Goal: Transaction & Acquisition: Book appointment/travel/reservation

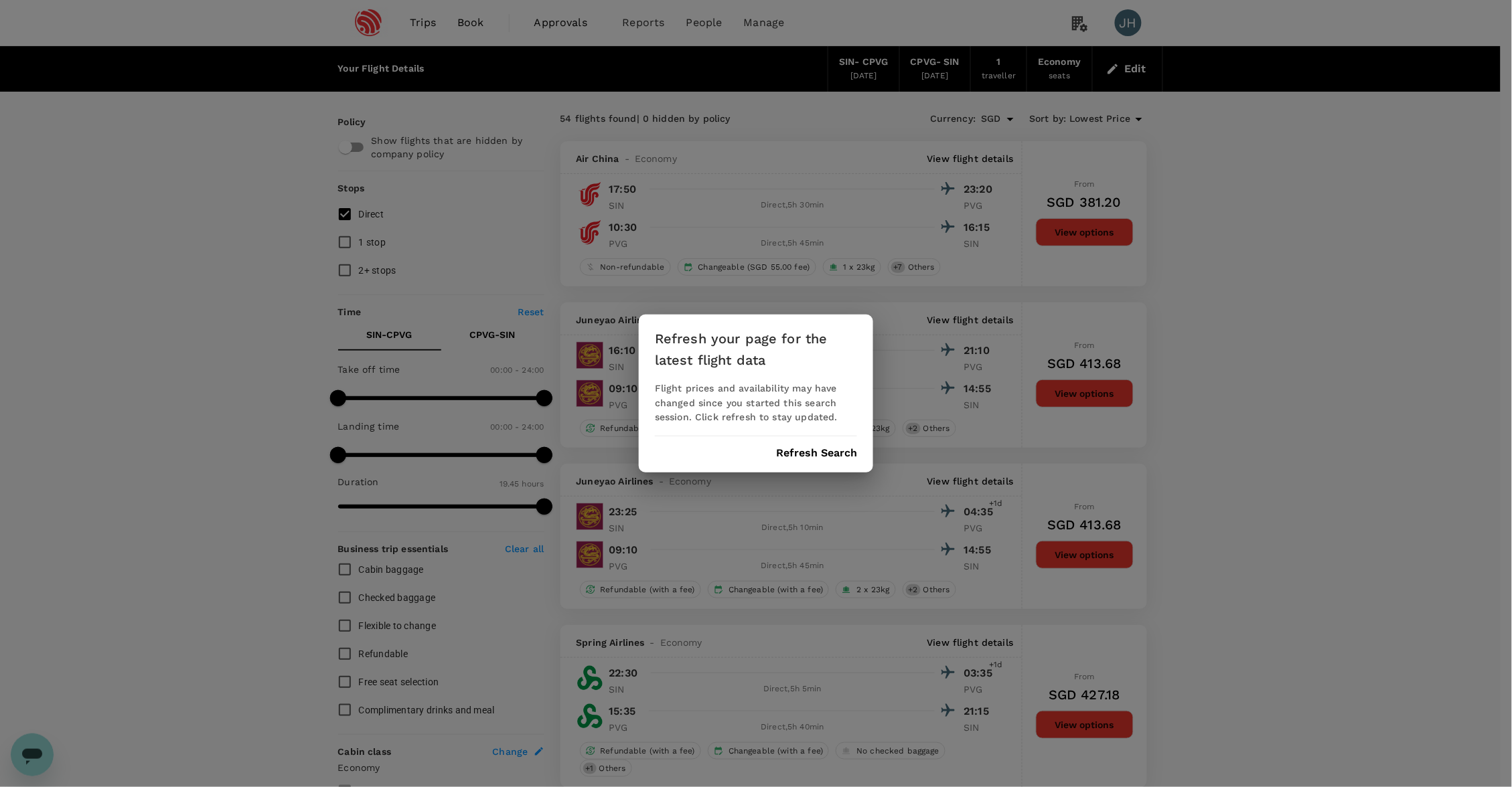
click at [827, 447] on button "Refresh Search" at bounding box center [816, 453] width 81 height 12
click at [821, 449] on div "Refreshing..." at bounding box center [756, 453] width 202 height 12
click at [476, 31] on div "Refresh your page for the latest flight data Flight prices and availability may…" at bounding box center [756, 394] width 1512 height 787
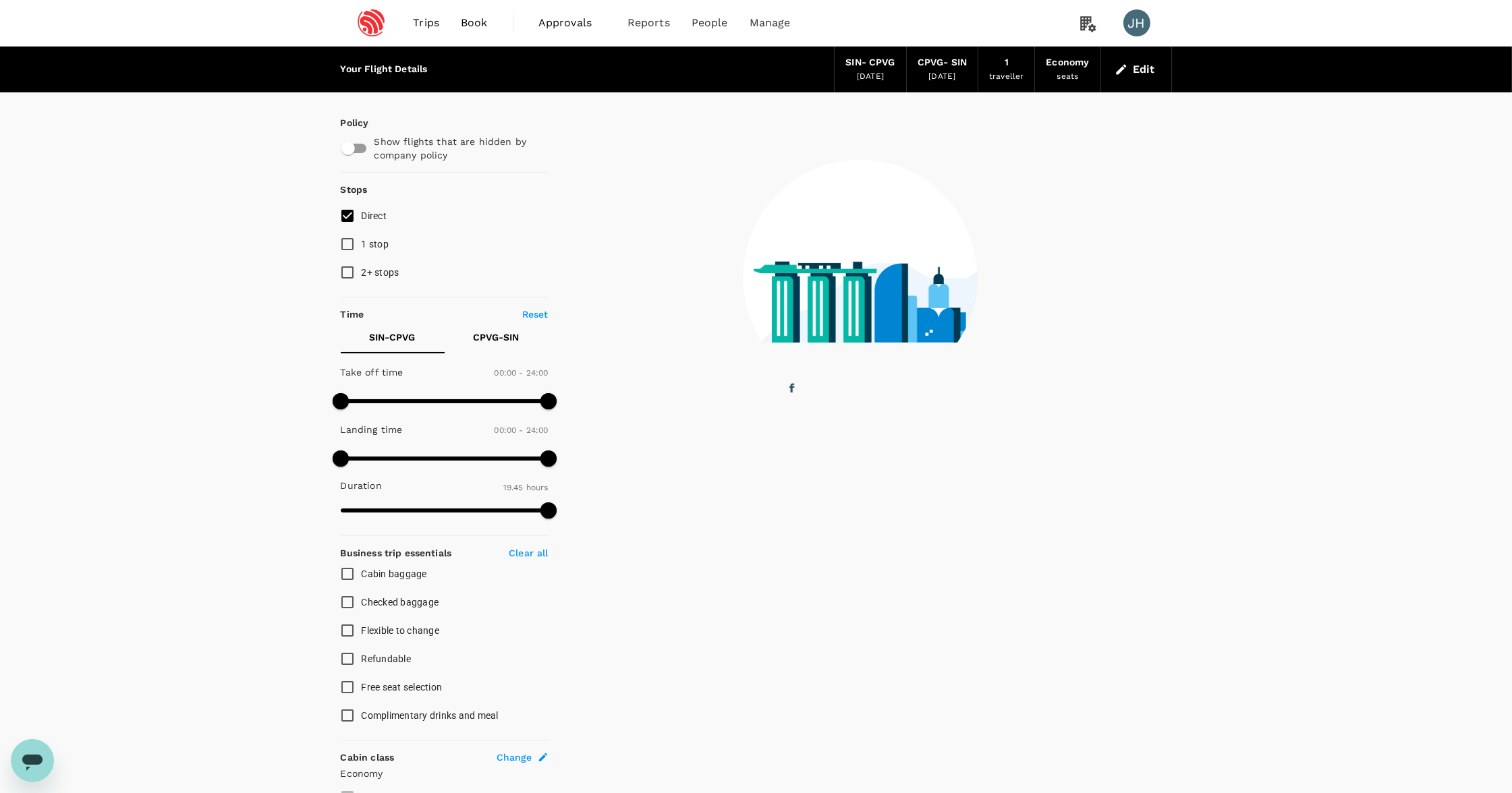
checkbox input "false"
checkbox input "true"
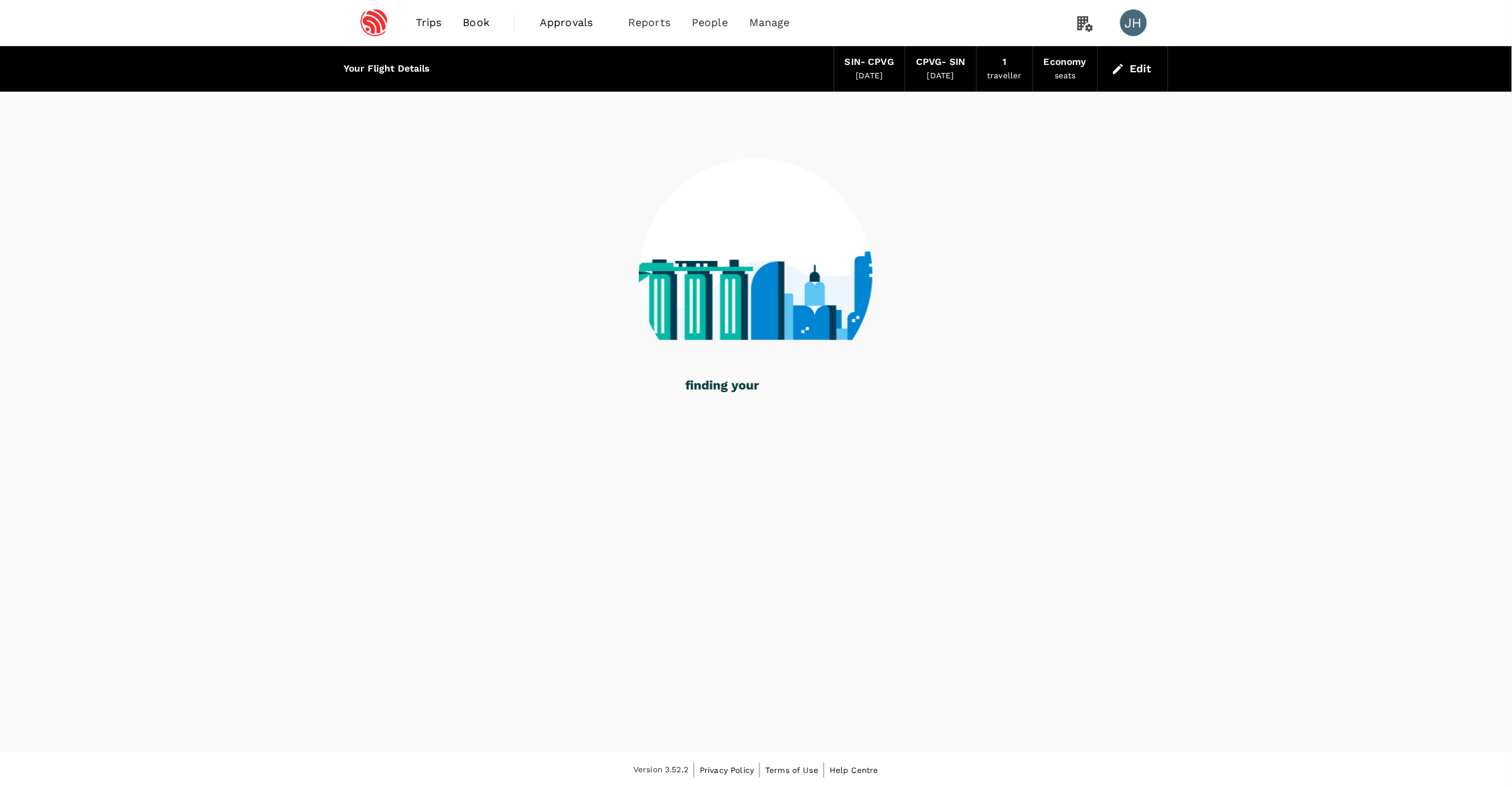
click at [466, 12] on link "Book" at bounding box center [477, 23] width 48 height 45
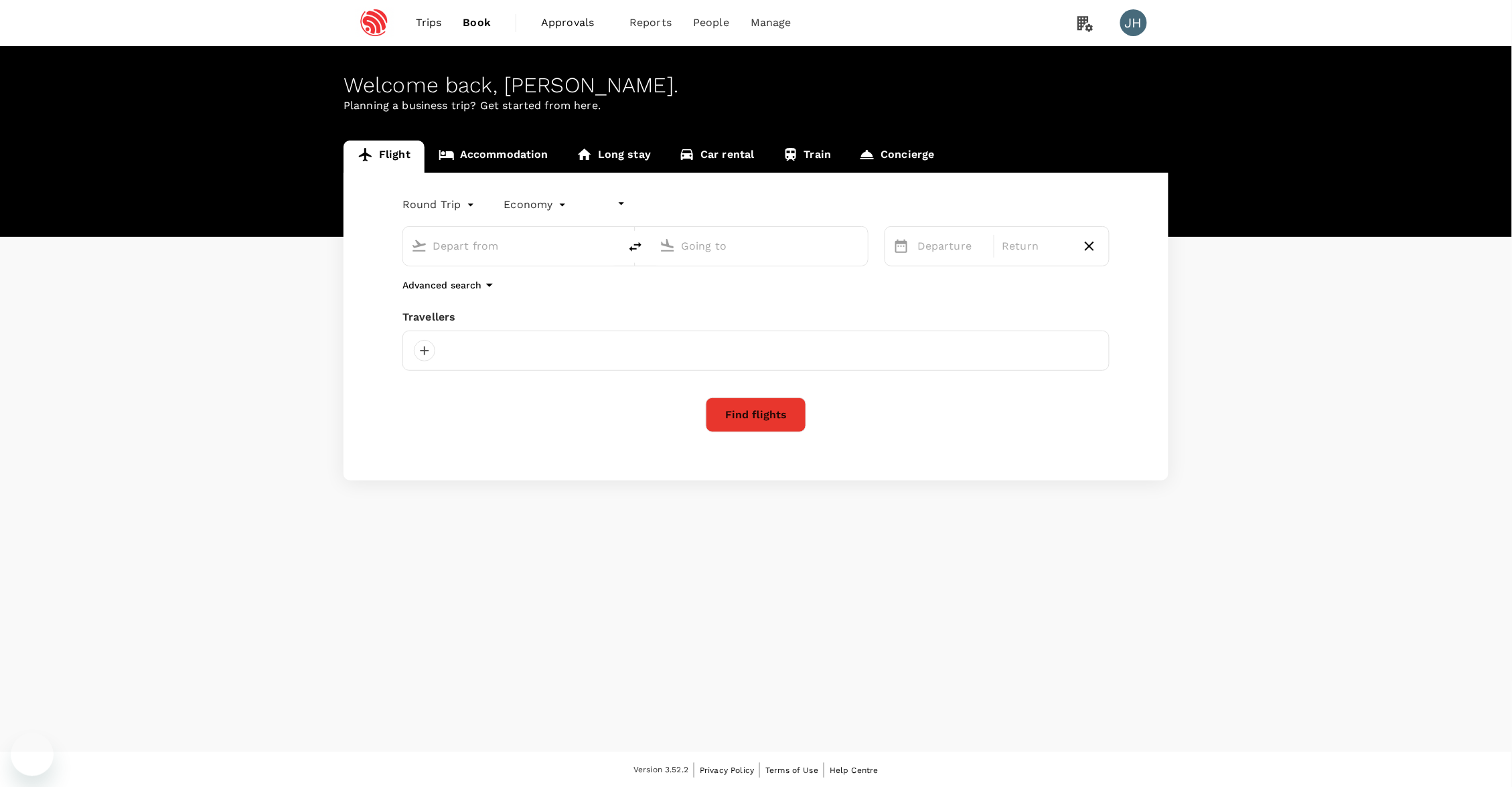
type input "undefined, undefined (any)"
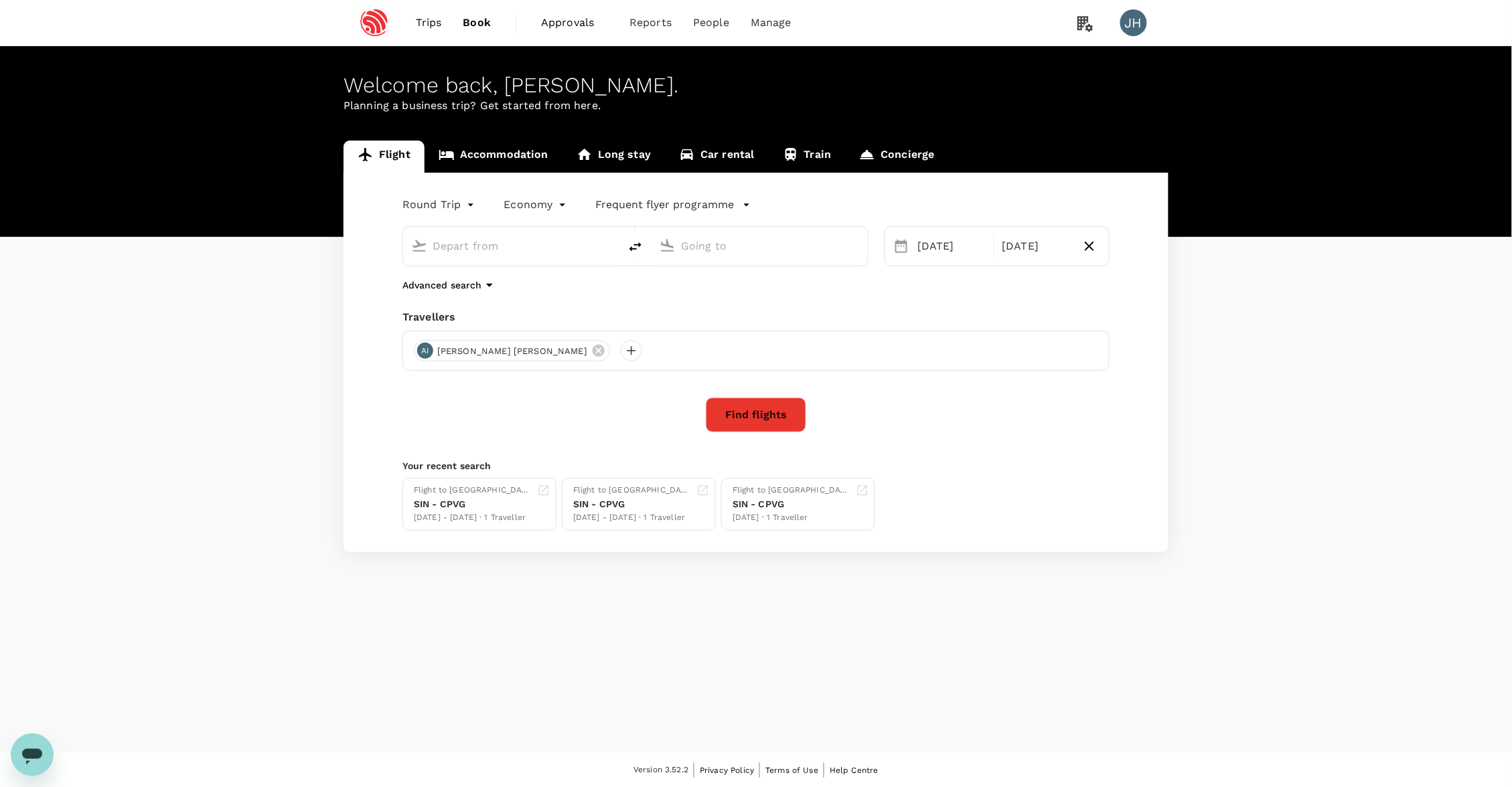
type input "Singapore Changi (SIN)"
type input "[GEOGRAPHIC_DATA], [GEOGRAPHIC_DATA] (any)"
type input "Singapore Changi (SIN)"
click at [739, 251] on input "[GEOGRAPHIC_DATA], [GEOGRAPHIC_DATA] (any)" at bounding box center [760, 246] width 159 height 20
click at [694, 300] on p "Pune" at bounding box center [780, 299] width 235 height 13
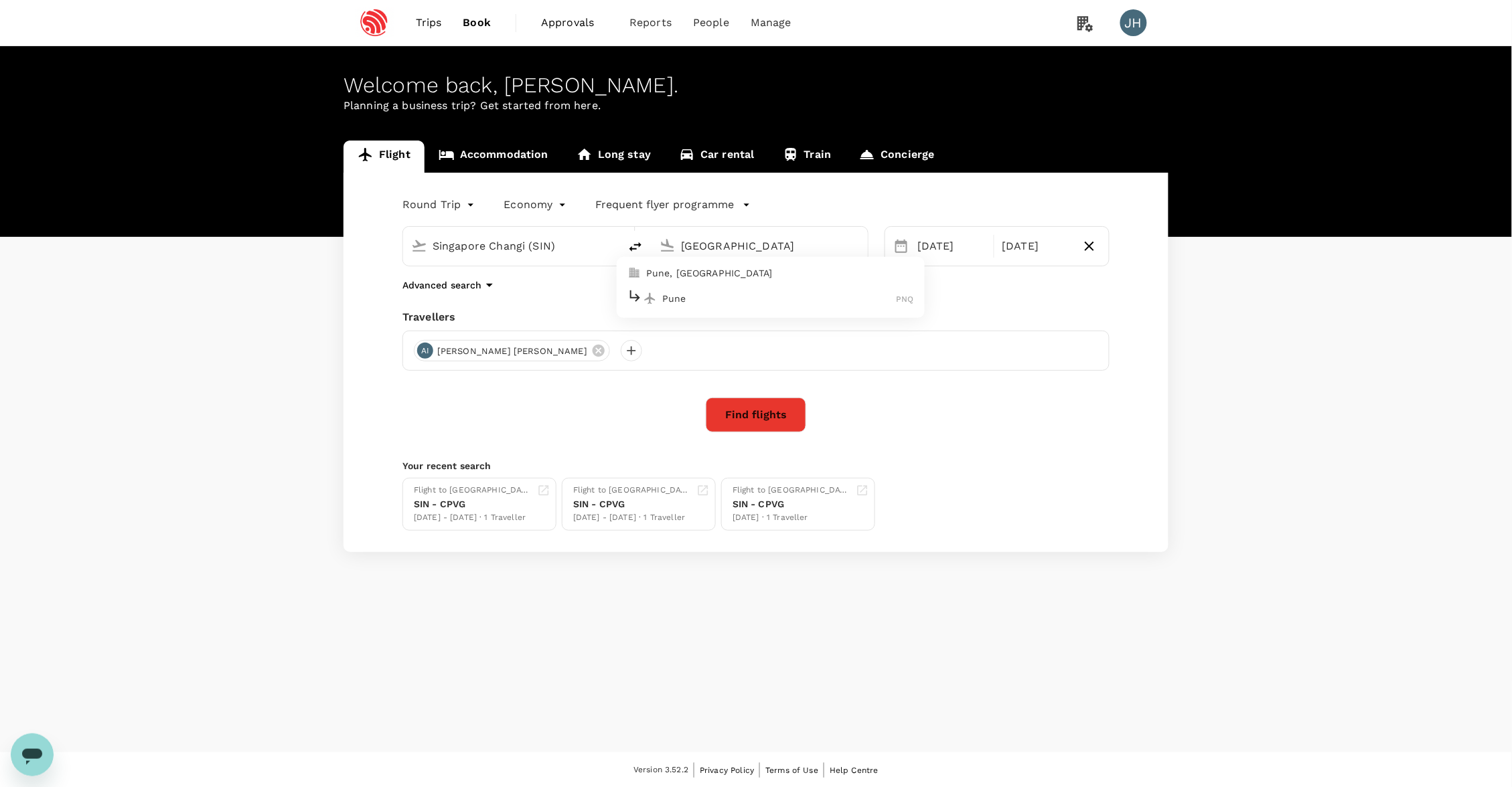
type input "Pune (PNQ)"
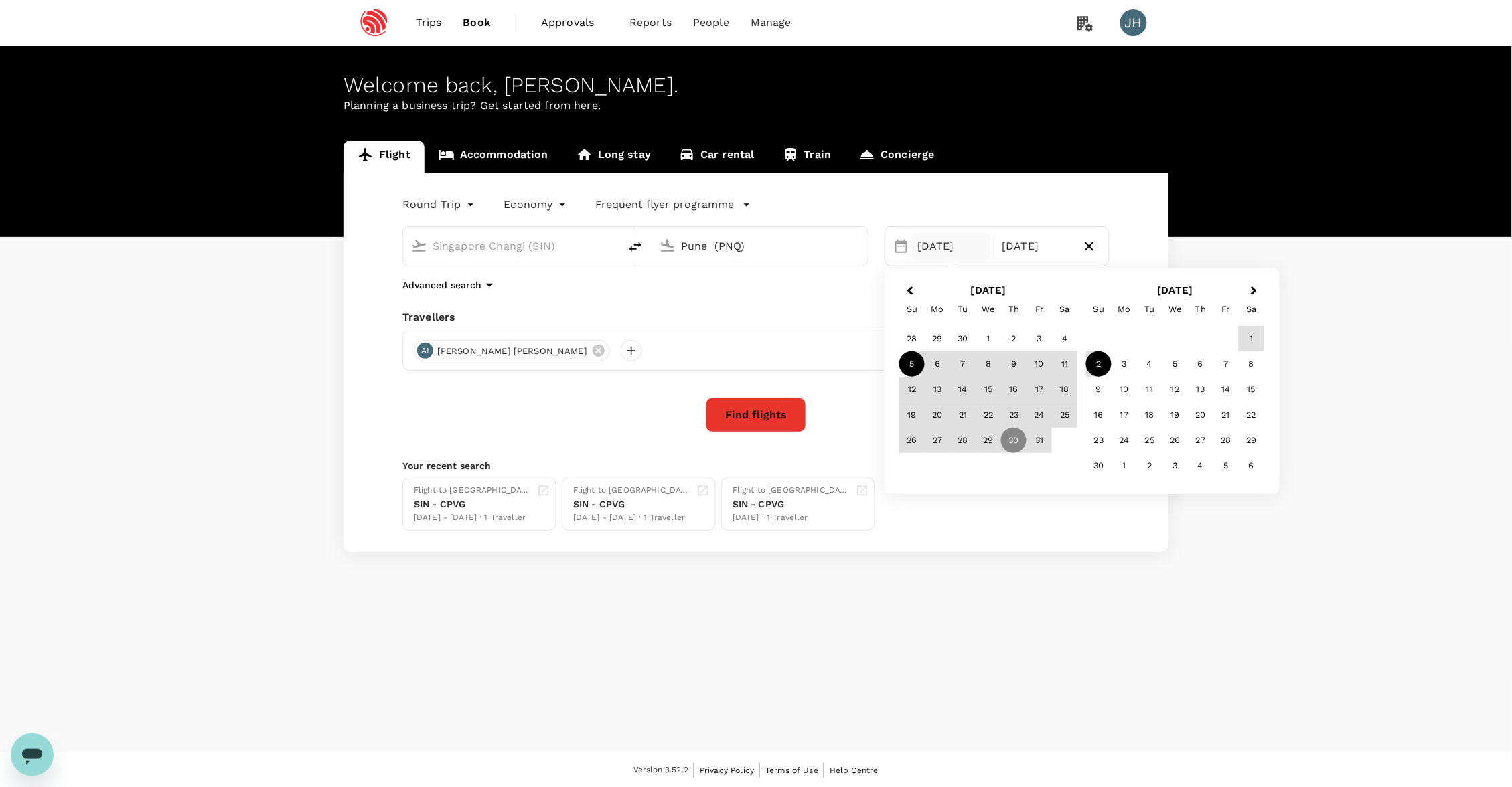
click at [903, 369] on div "5" at bounding box center [912, 364] width 26 height 26
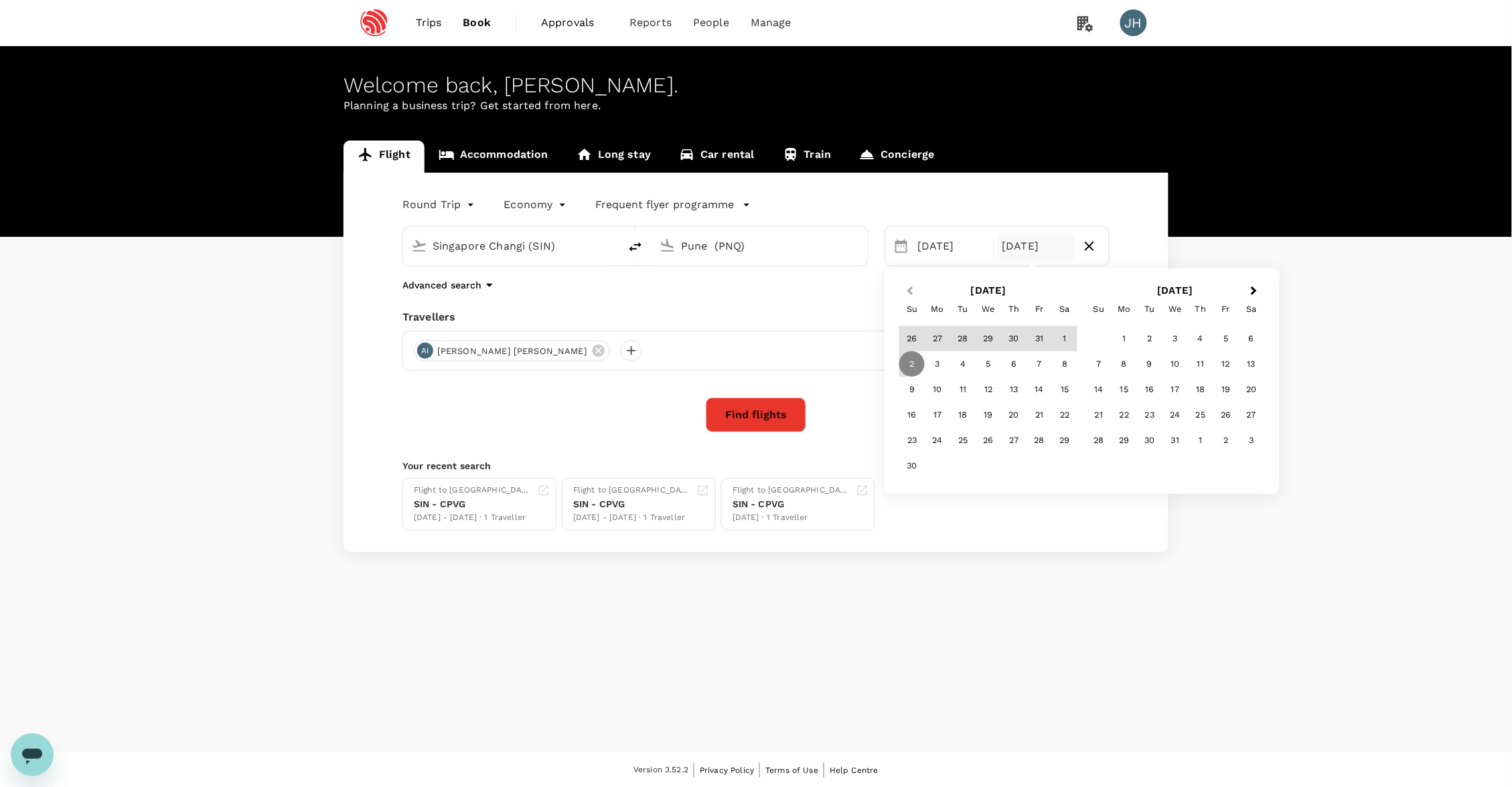
click at [908, 292] on button "Previous Month" at bounding box center [908, 291] width 21 height 21
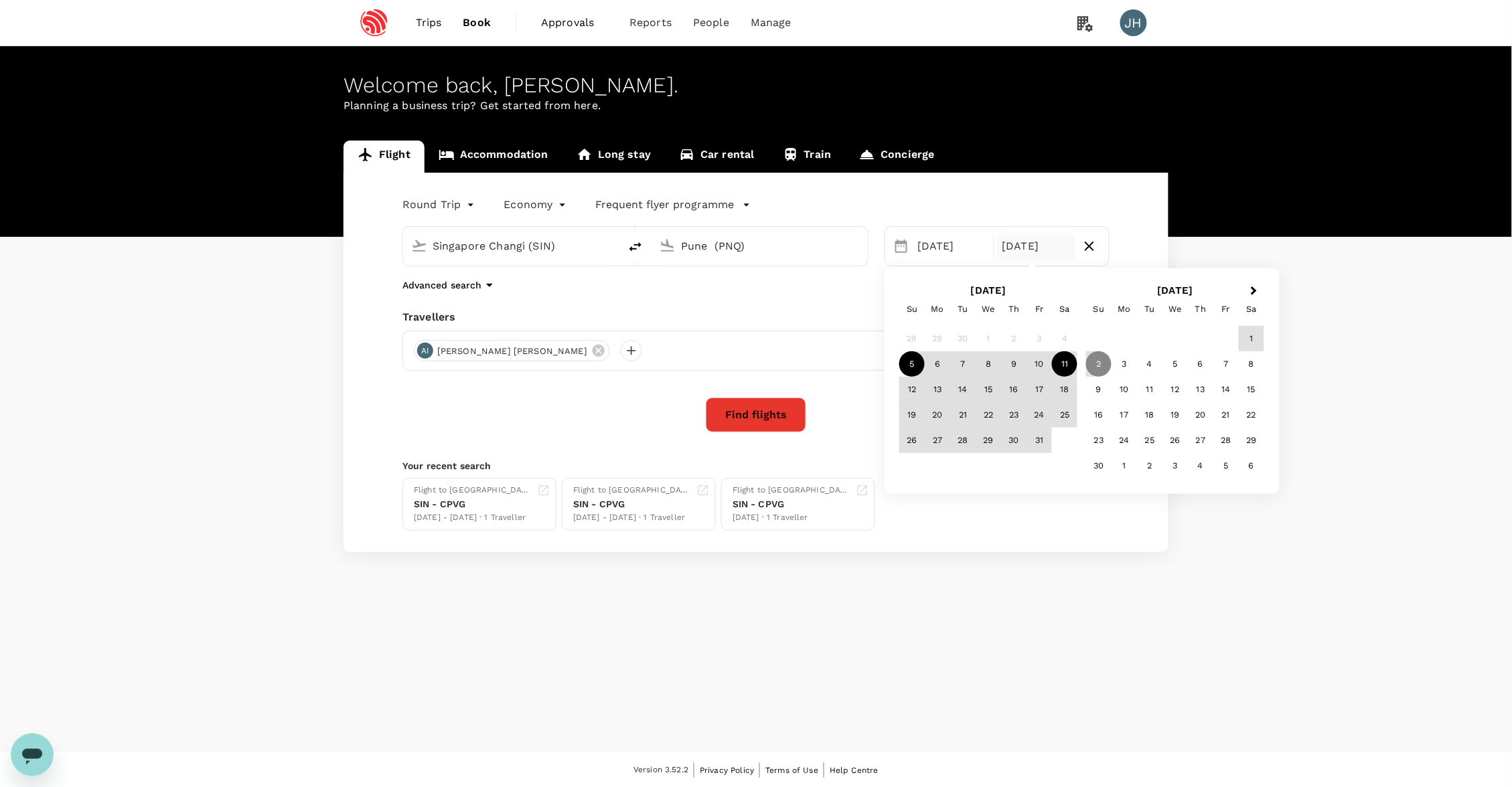
click at [1070, 363] on div "11" at bounding box center [1064, 364] width 26 height 26
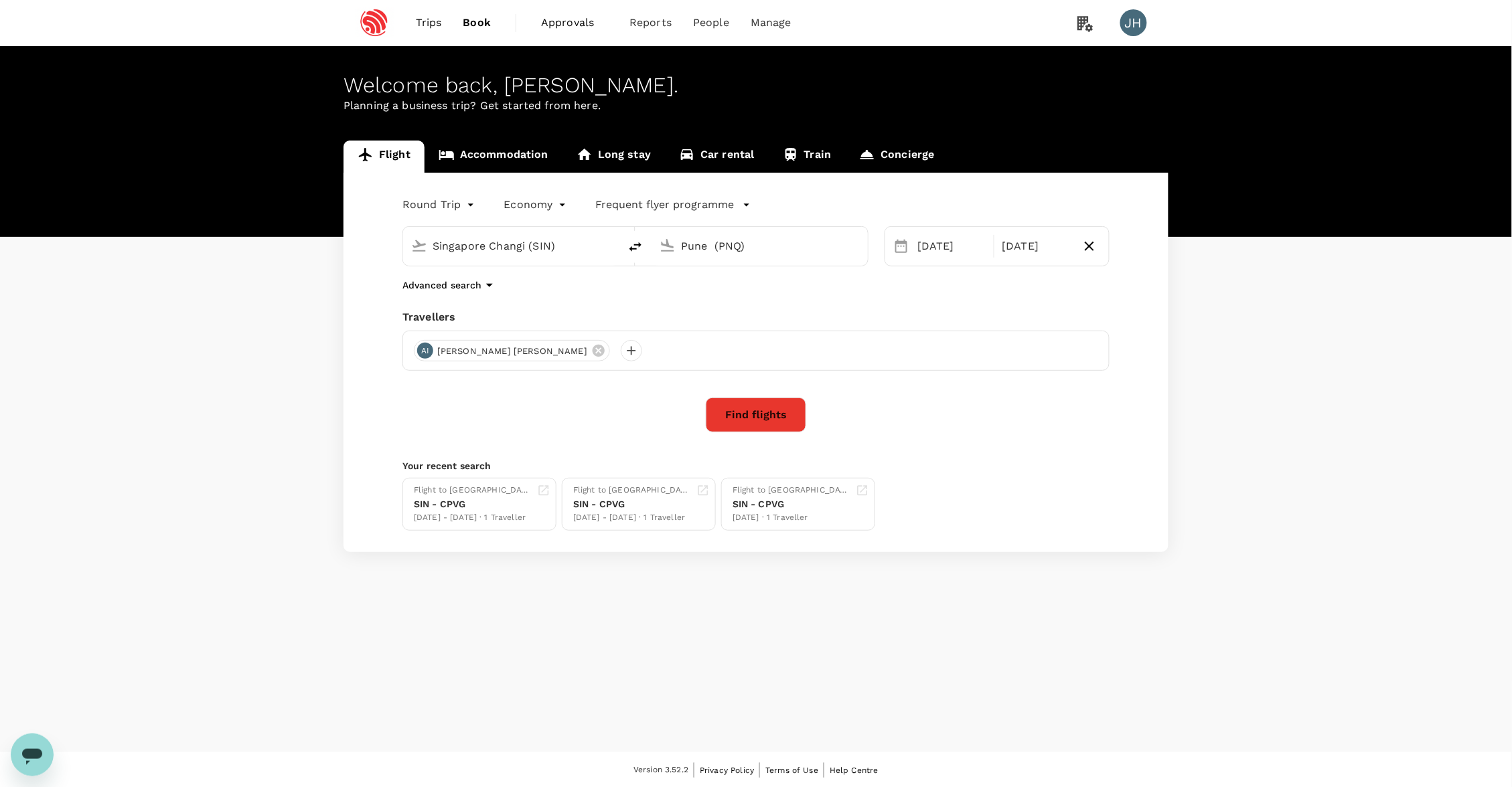
click at [734, 409] on button "Find flights" at bounding box center [756, 415] width 101 height 35
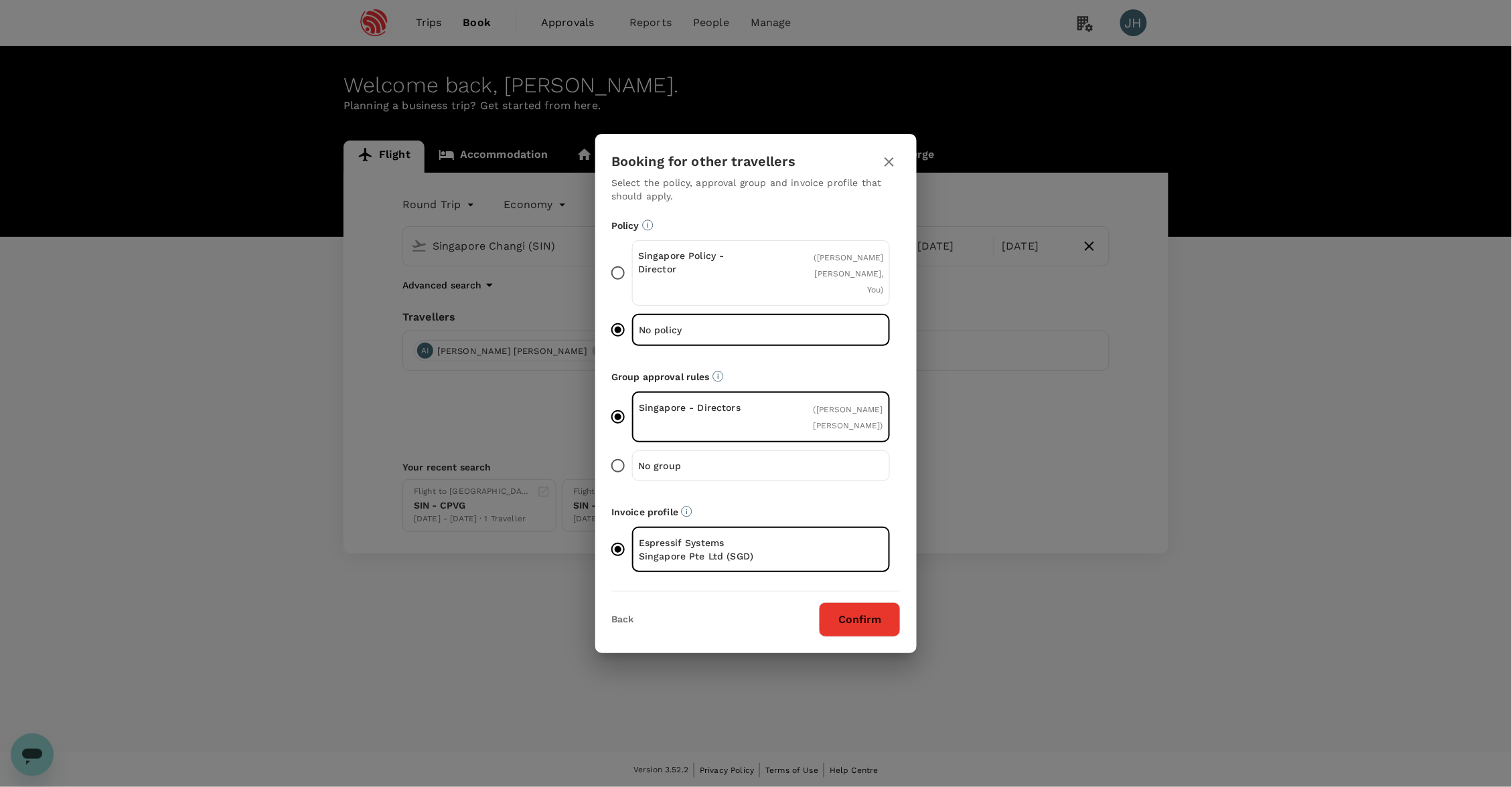
click at [876, 614] on button "Confirm" at bounding box center [860, 620] width 82 height 35
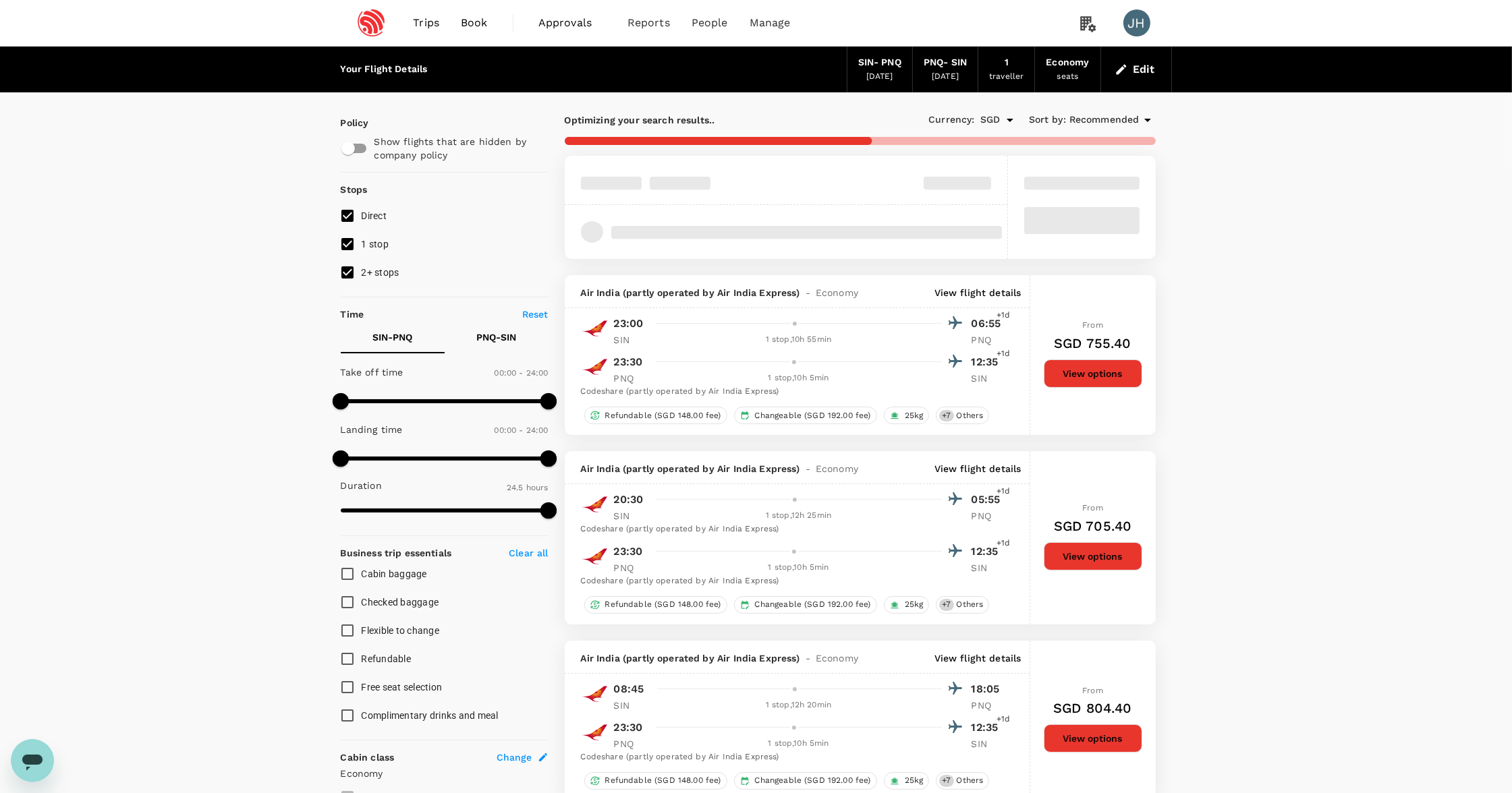
click at [350, 276] on input "2+ stops" at bounding box center [347, 272] width 29 height 29
checkbox input "false"
click at [355, 250] on input "1 stop" at bounding box center [347, 244] width 29 height 29
checkbox input "false"
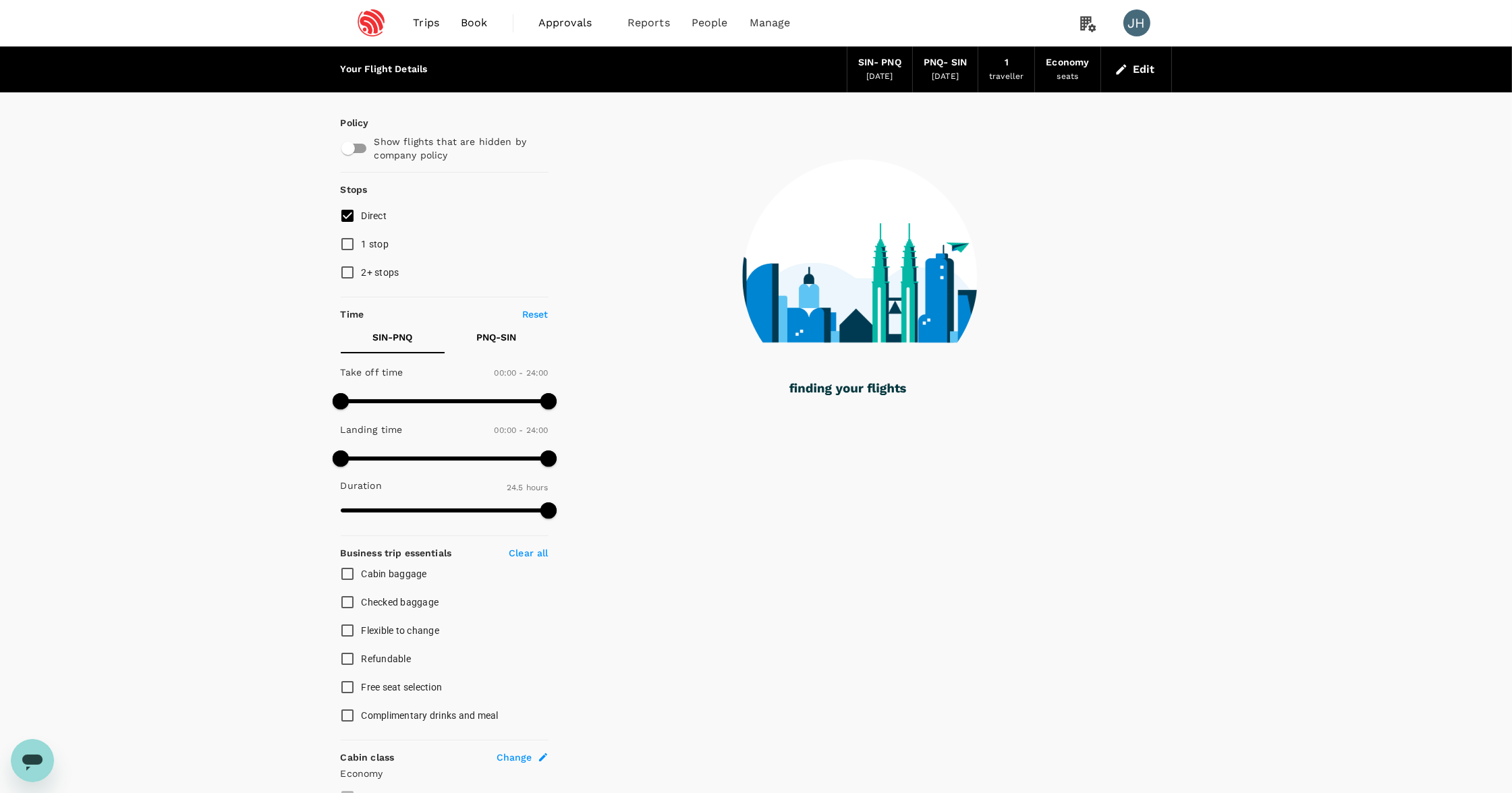
type input "1635"
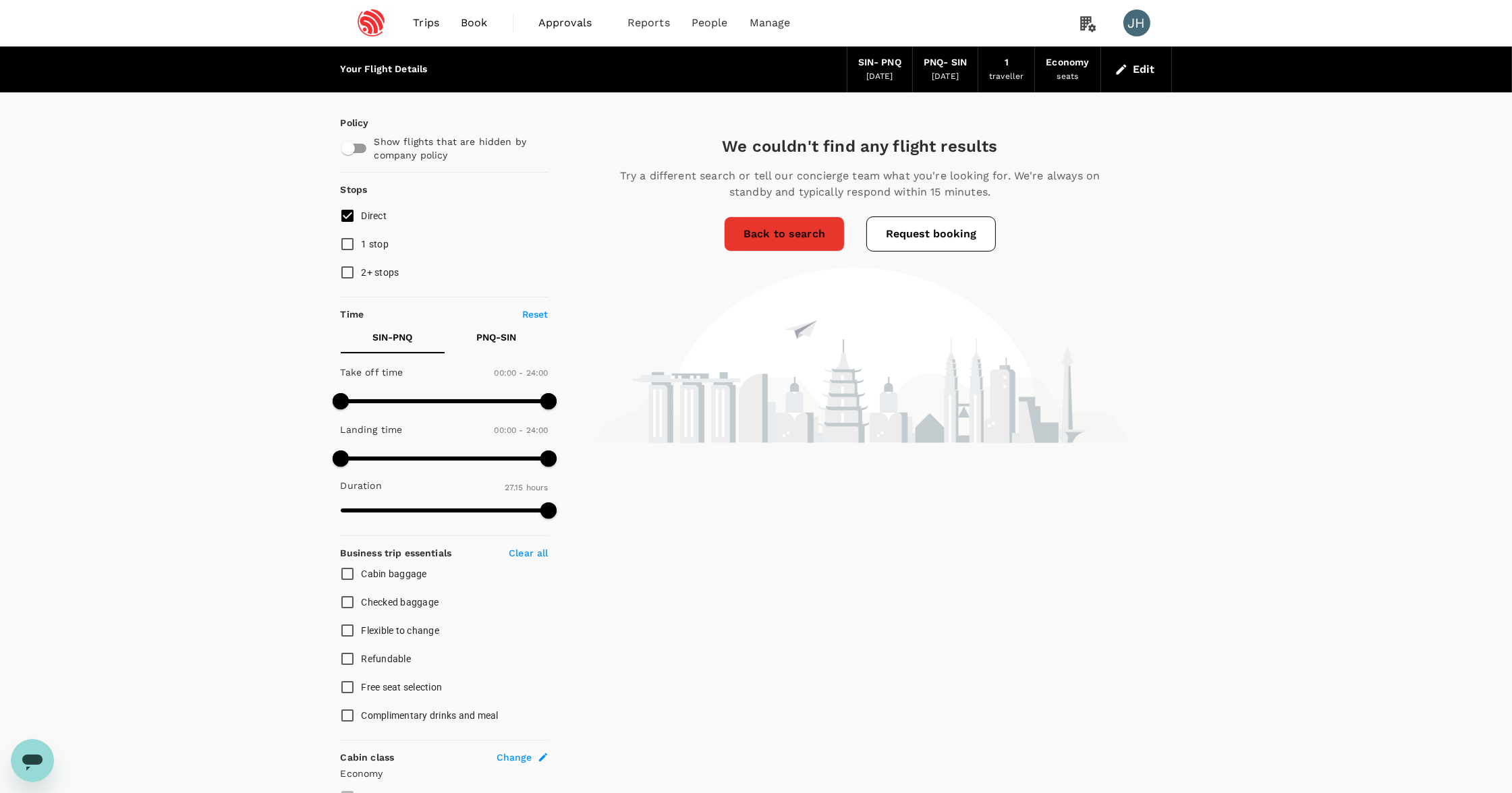
click at [873, 72] on div "[DATE]" at bounding box center [880, 77] width 27 height 13
click at [1122, 59] on button "Edit" at bounding box center [1136, 69] width 48 height 21
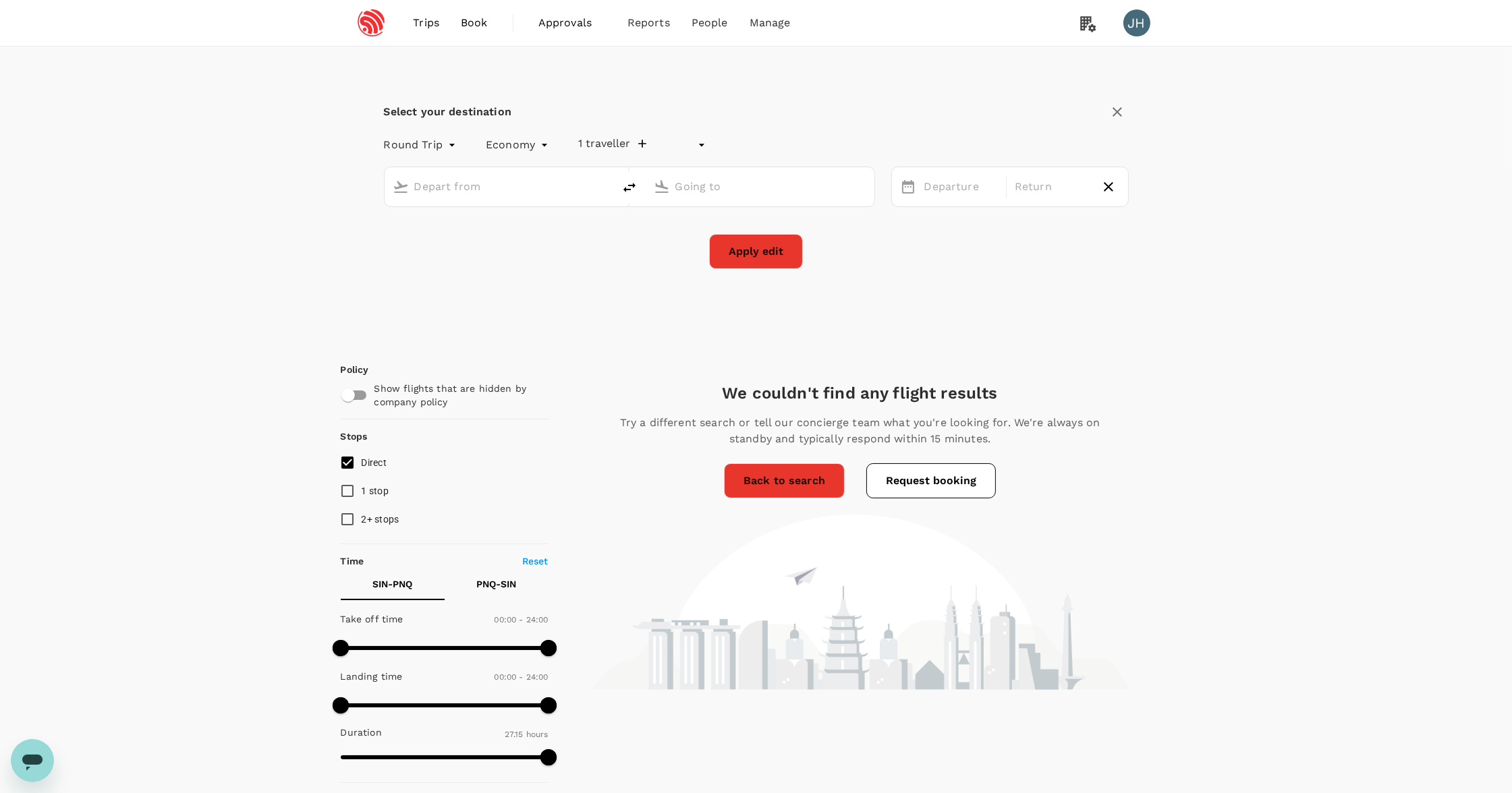
type input "undefined, undefined (any)"
type input "Singapore Changi (SIN)"
type input "Pune (PNQ)"
click at [965, 178] on div "[DATE]" at bounding box center [961, 187] width 85 height 26
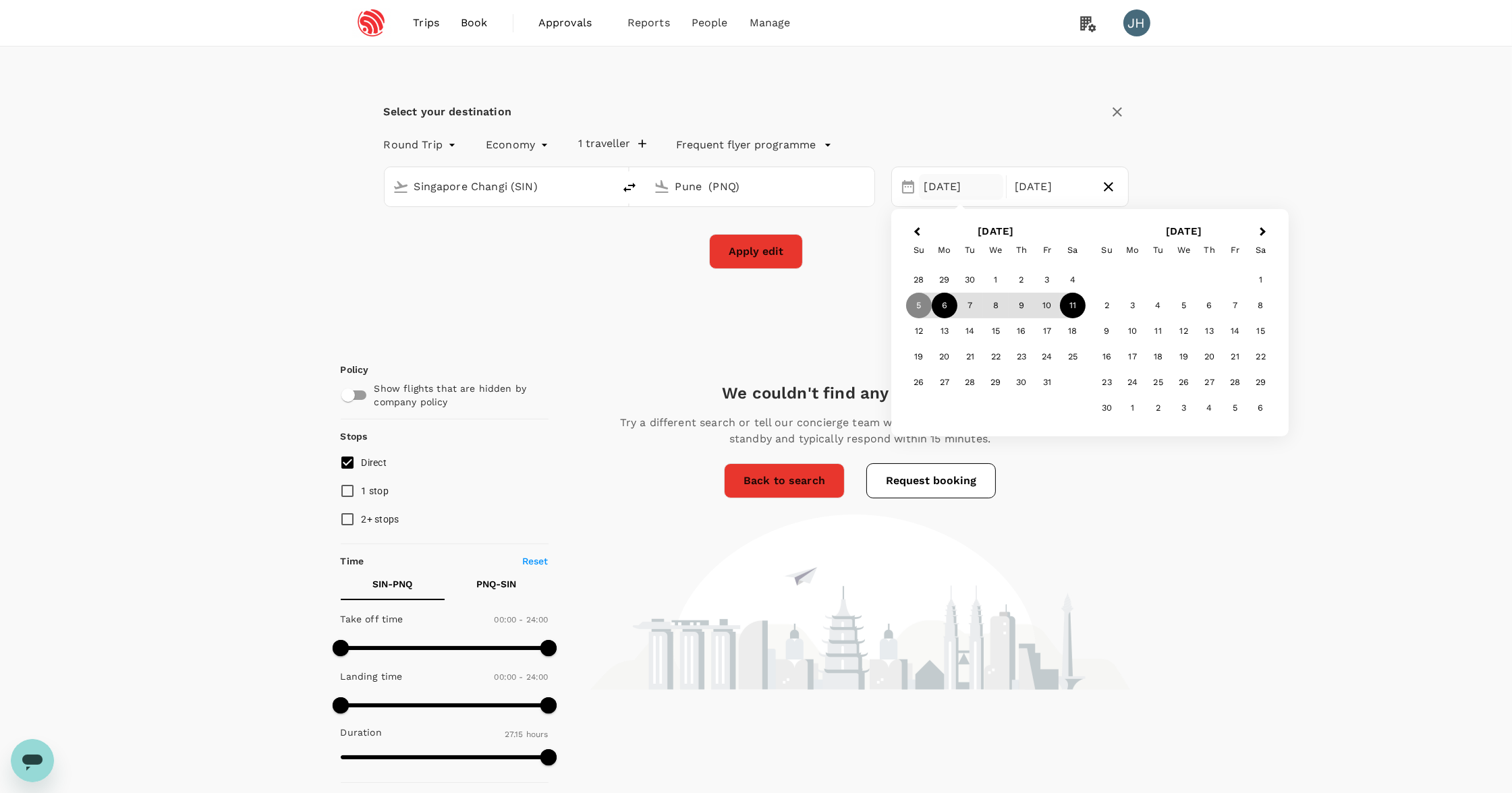
click at [942, 303] on div "6" at bounding box center [944, 305] width 26 height 26
click at [1054, 300] on div "10" at bounding box center [1046, 305] width 26 height 26
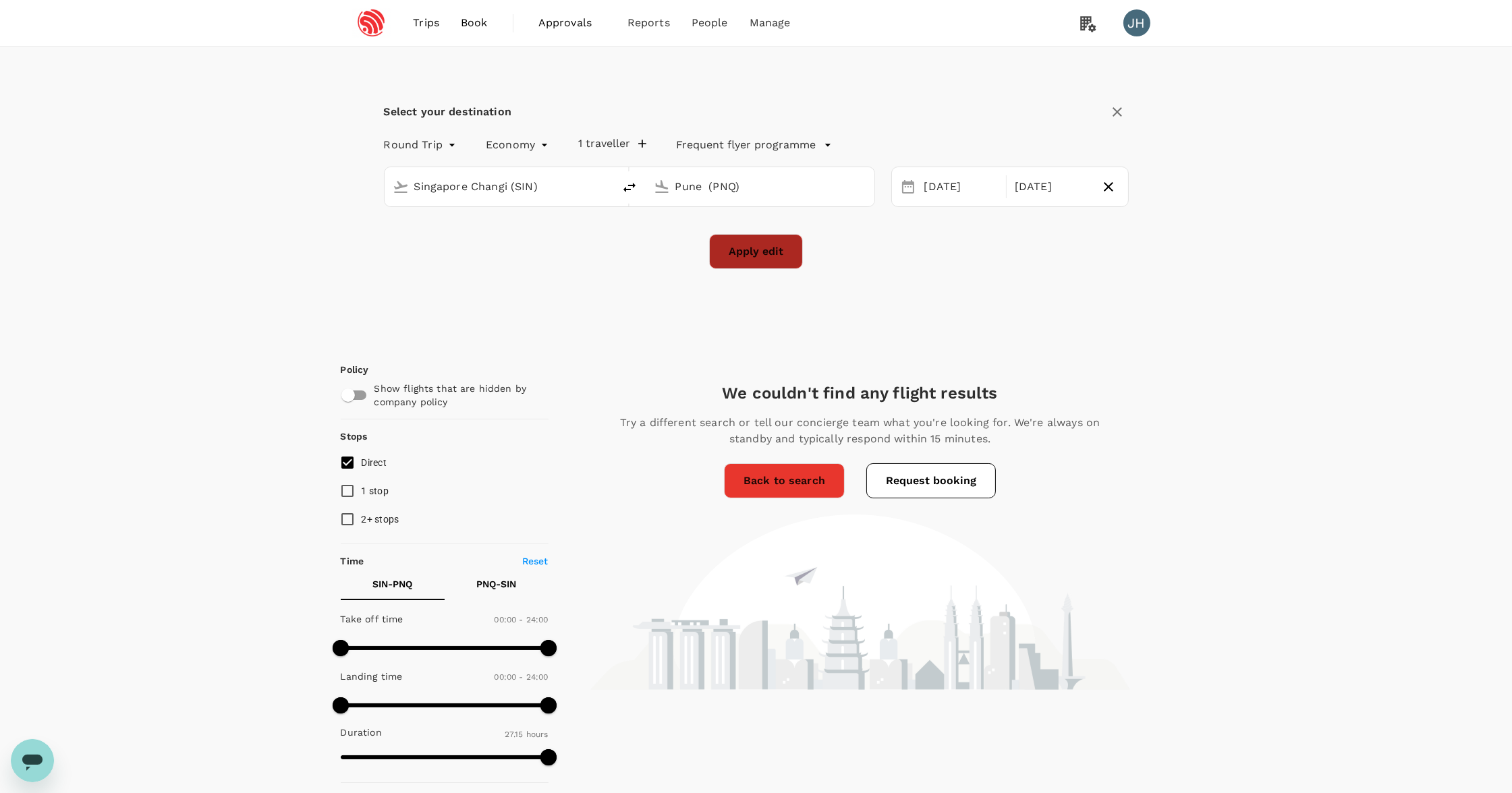
click at [781, 267] on button "Apply edit" at bounding box center [756, 252] width 94 height 35
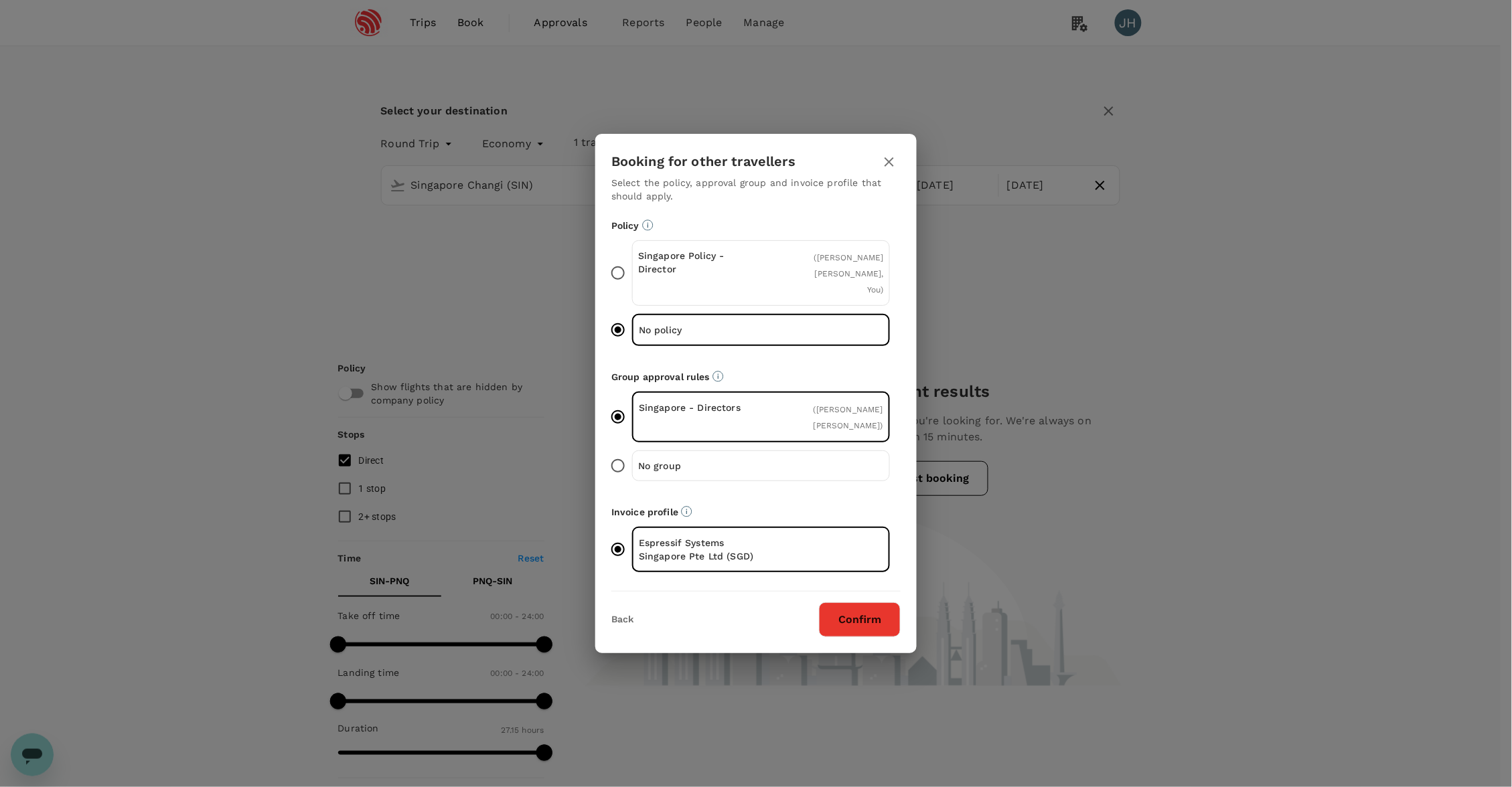
click at [863, 622] on button "Confirm" at bounding box center [860, 620] width 82 height 35
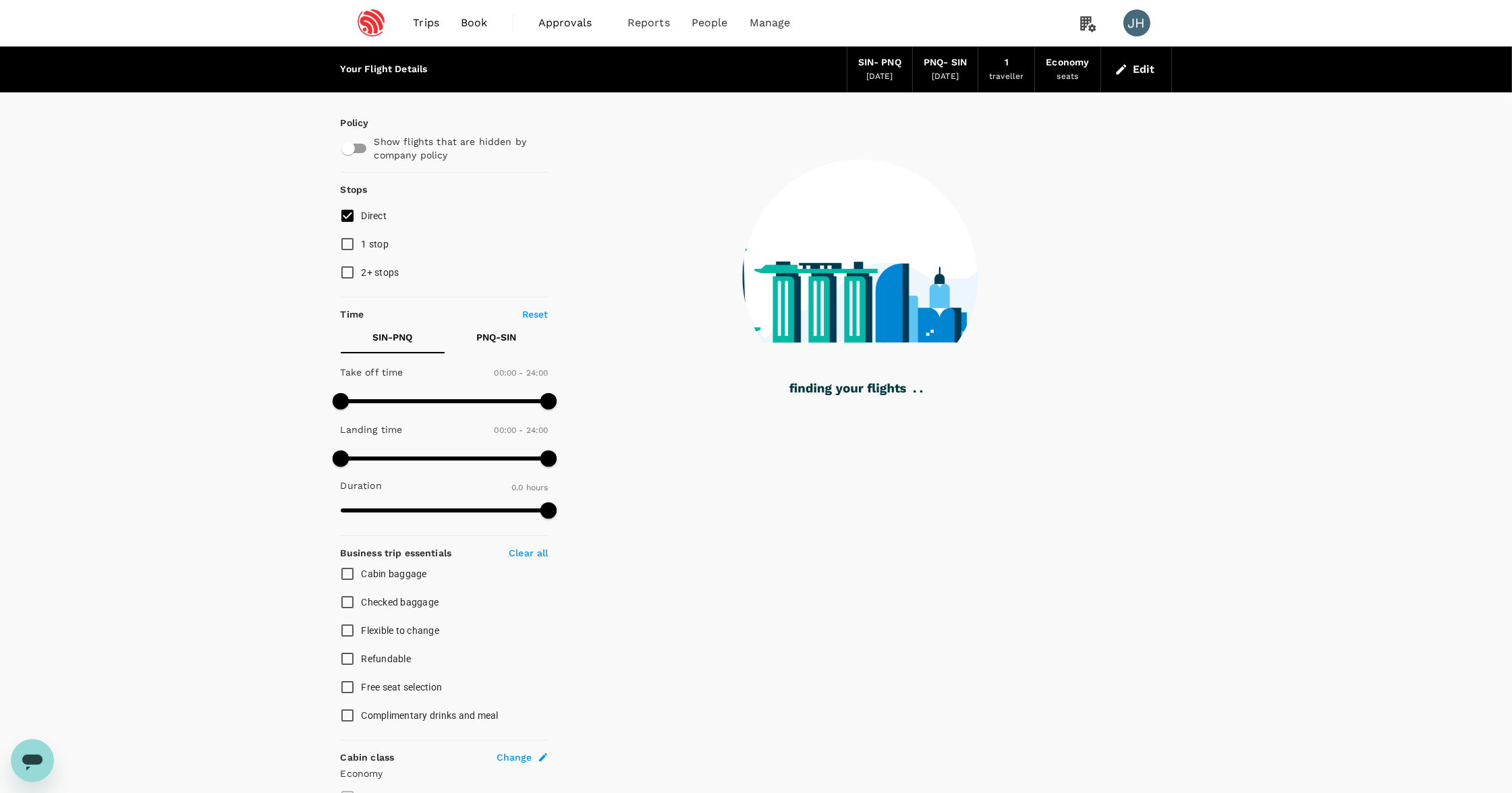
checkbox input "true"
type input "1445"
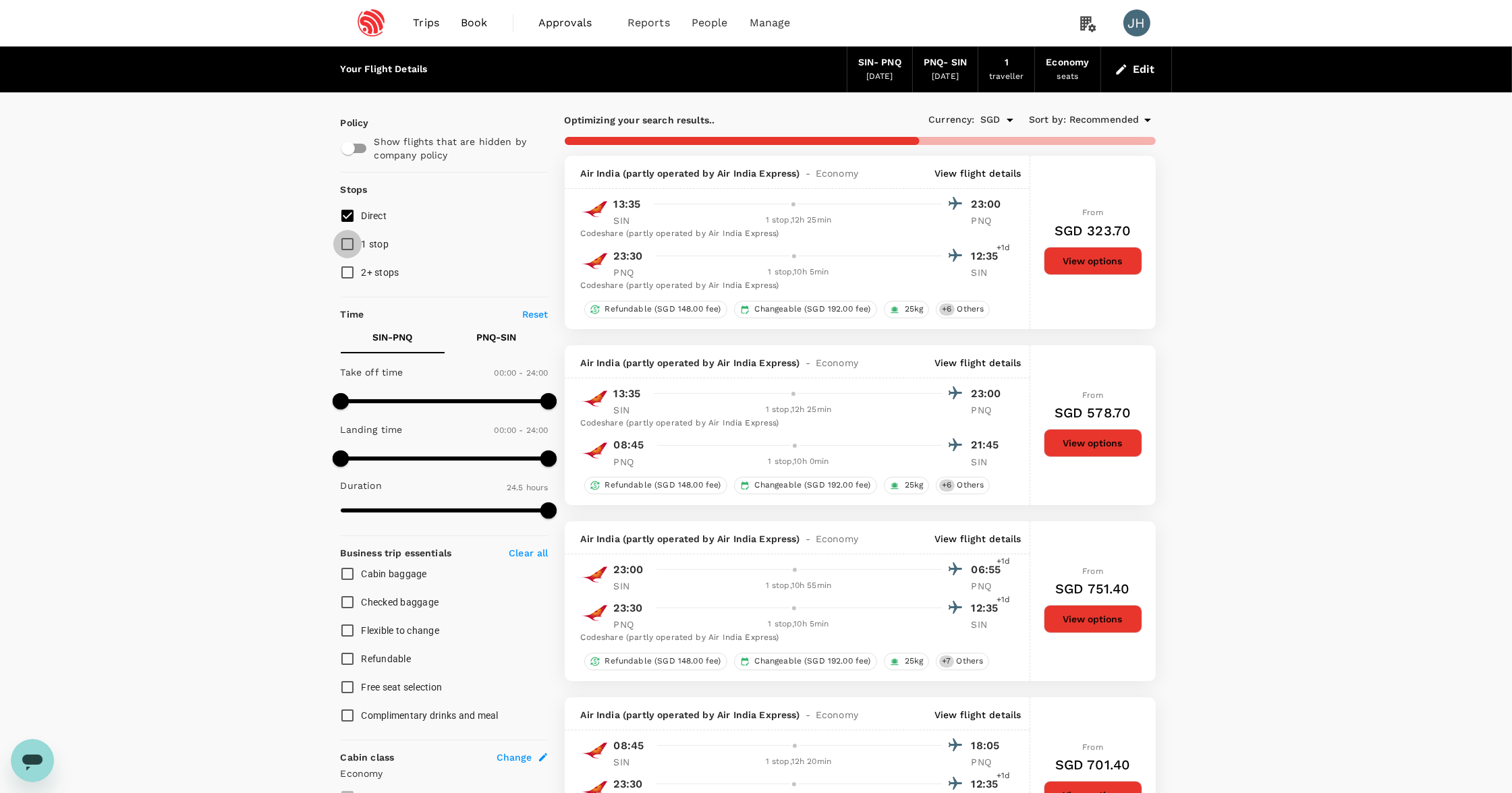
click at [350, 253] on input "1 stop" at bounding box center [347, 244] width 29 height 29
checkbox input "true"
click at [345, 299] on div "Policy Show flights that are hidden by company policy Stops Direct 1 stop 2+ st…" at bounding box center [444, 543] width 208 height 855
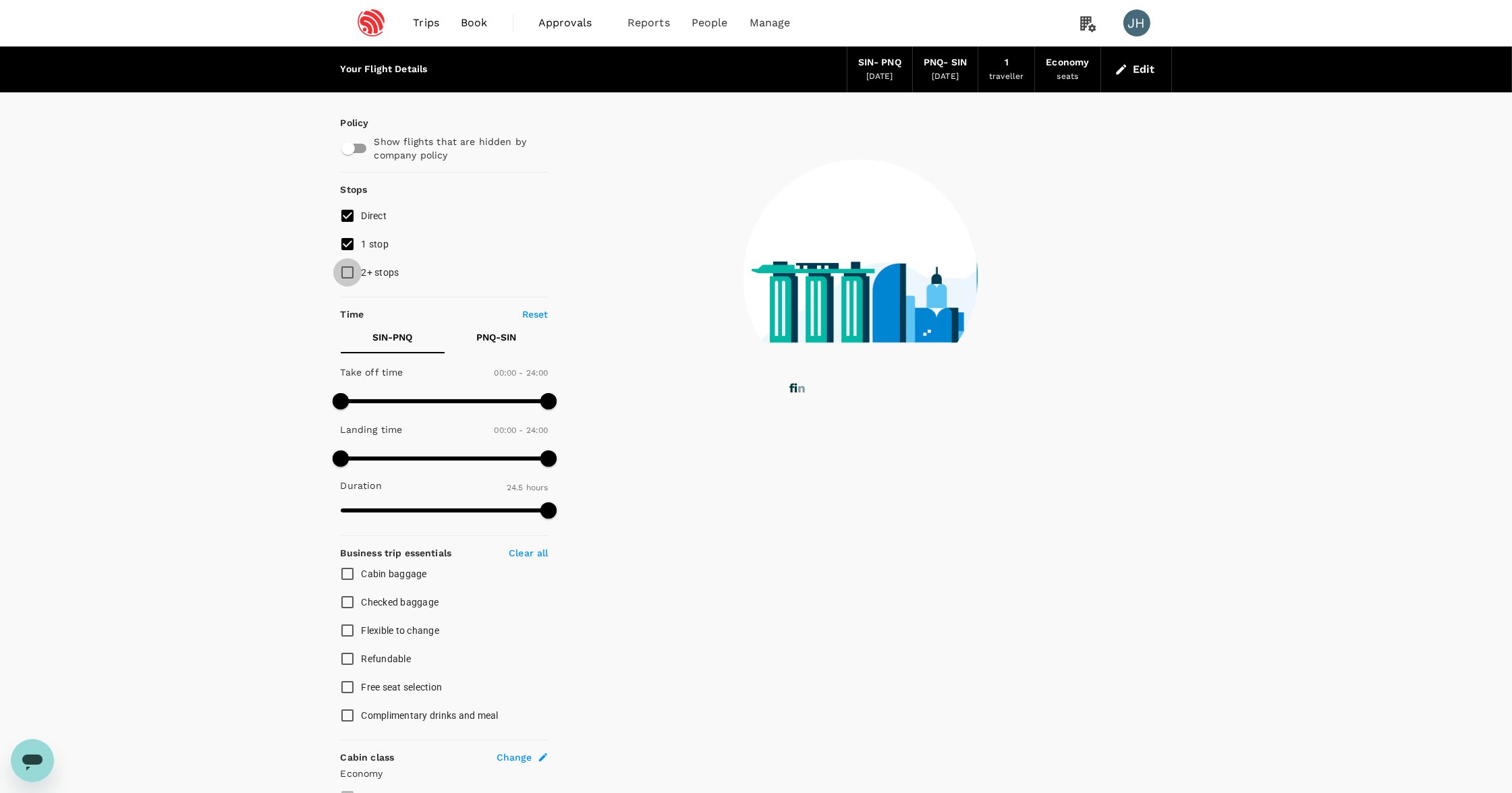
click at [348, 286] on input "2+ stops" at bounding box center [347, 272] width 29 height 29
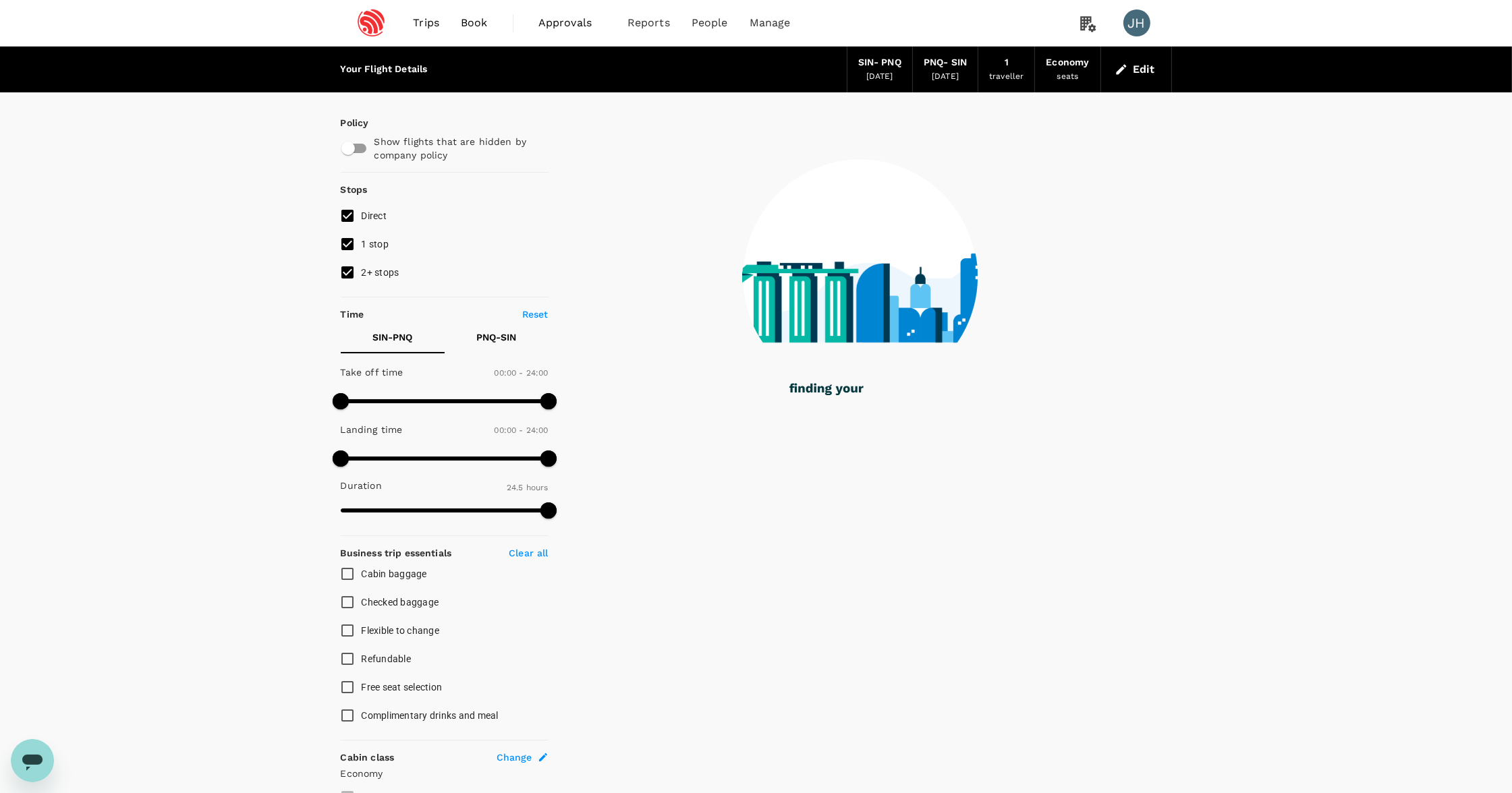
click at [345, 273] on input "2+ stops" at bounding box center [347, 272] width 29 height 29
checkbox input "false"
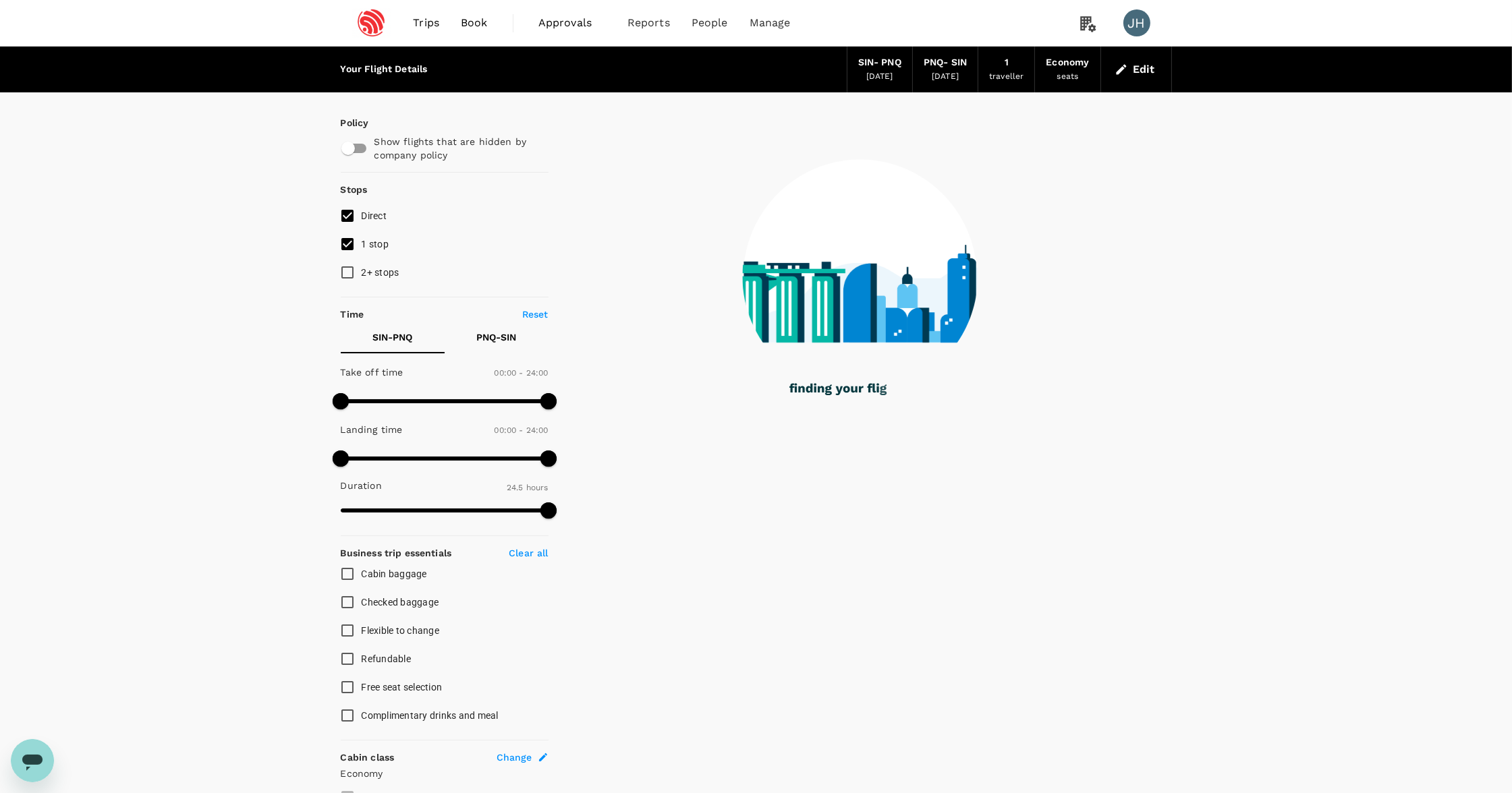
click at [348, 239] on input "1 stop" at bounding box center [347, 244] width 29 height 29
checkbox input "false"
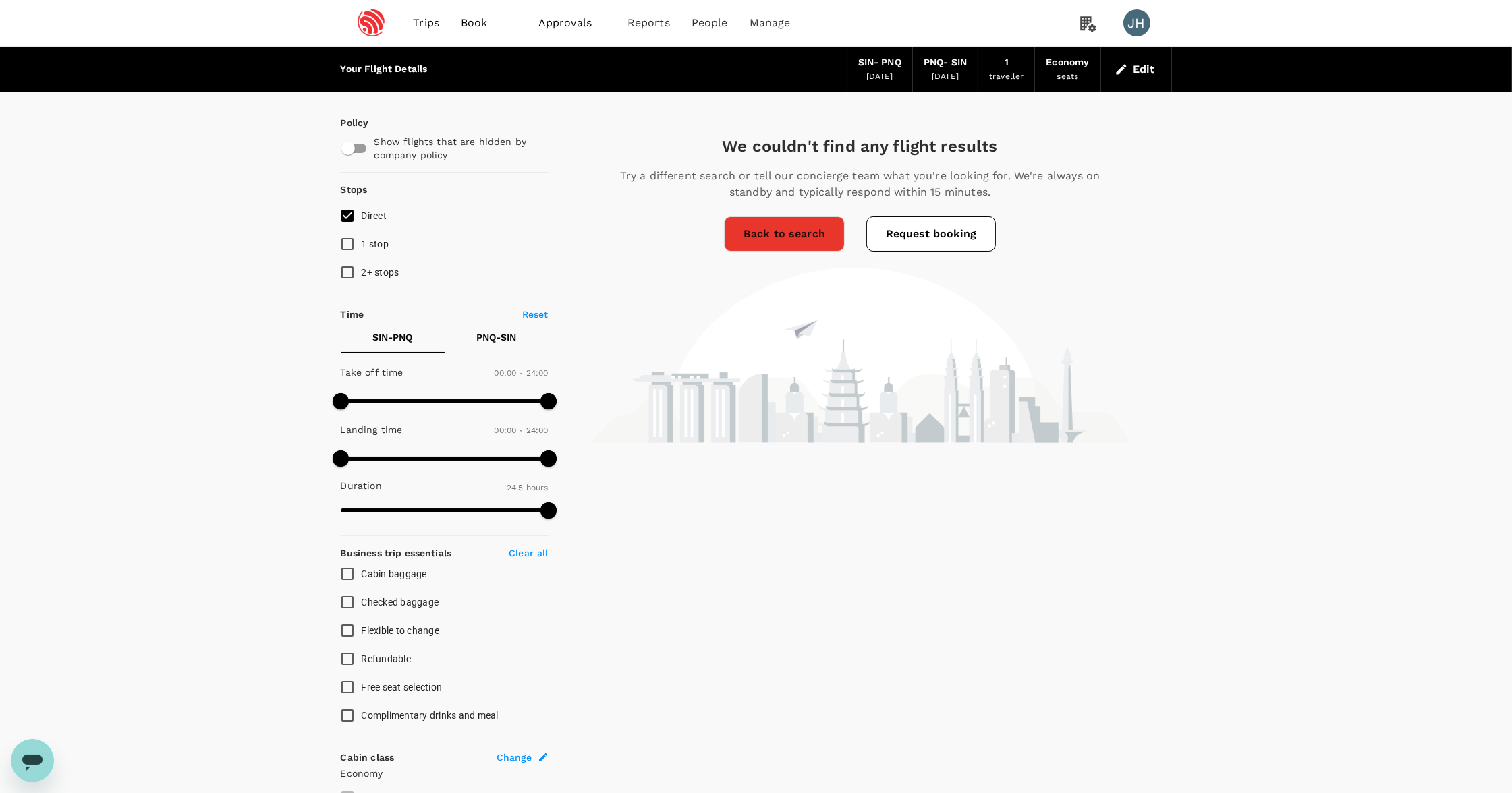
click at [427, 19] on span "Trips" at bounding box center [426, 23] width 26 height 16
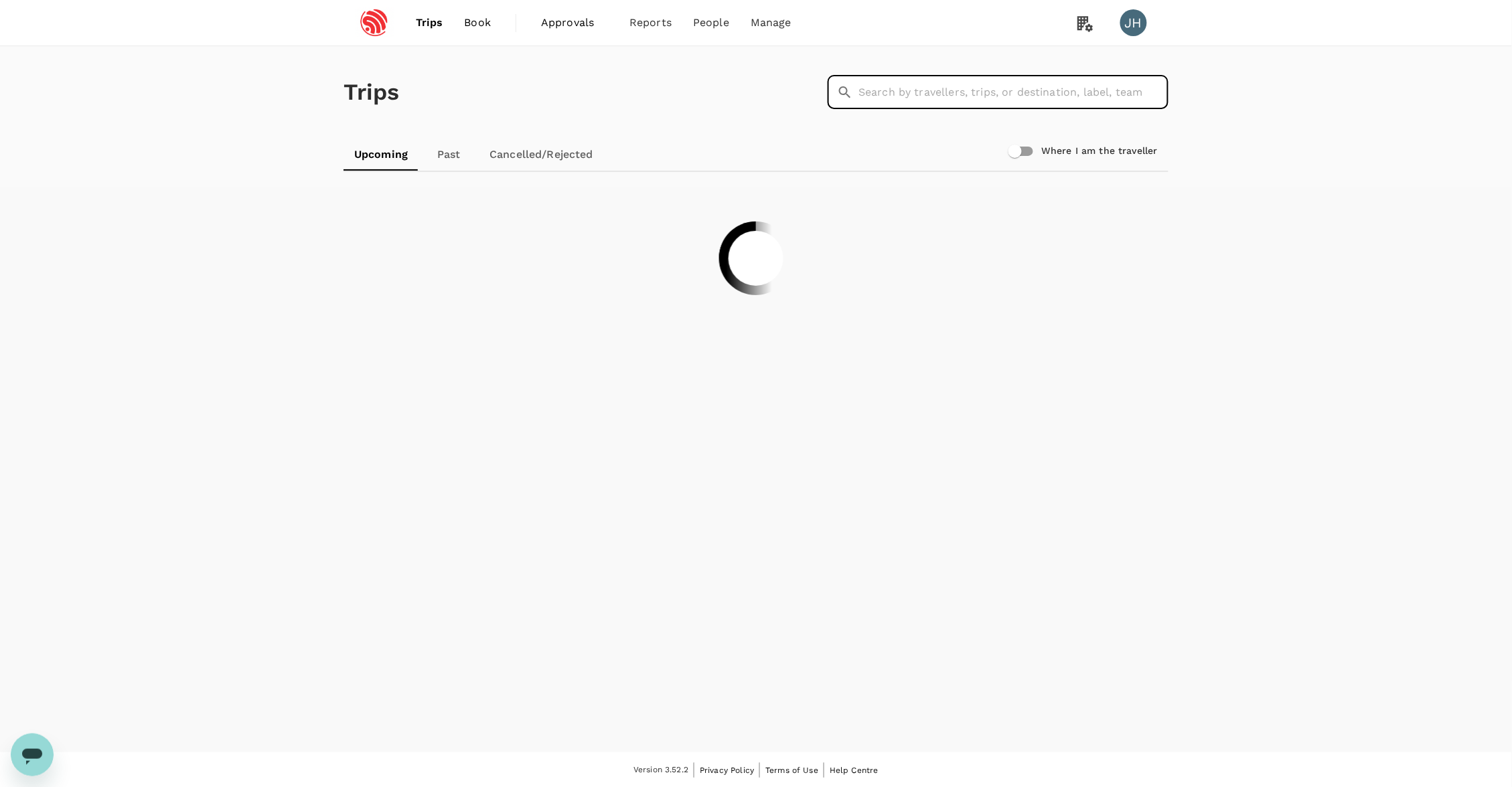
click at [902, 95] on input "text" at bounding box center [1013, 93] width 310 height 34
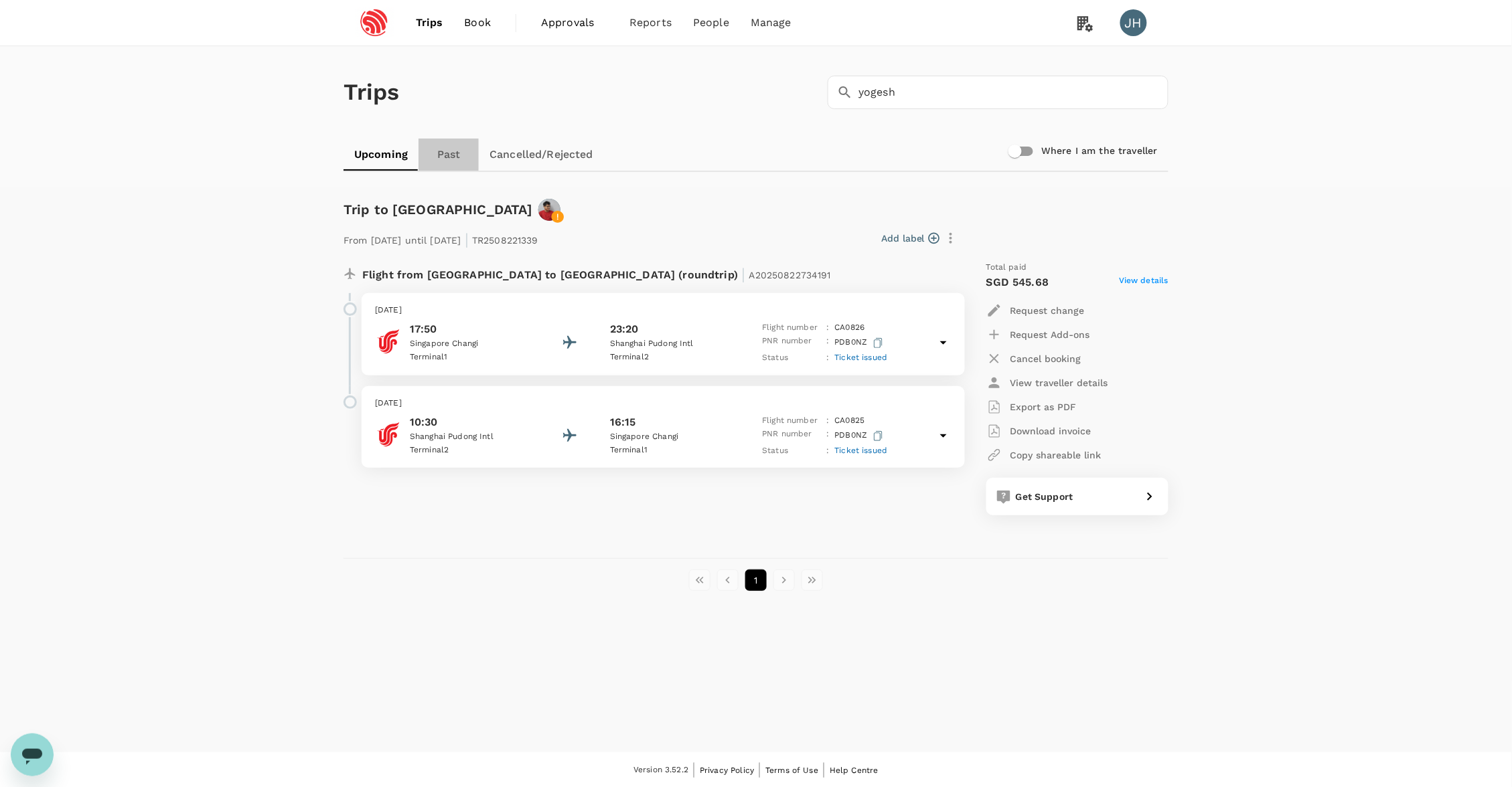
click at [443, 153] on link "Past" at bounding box center [448, 154] width 60 height 32
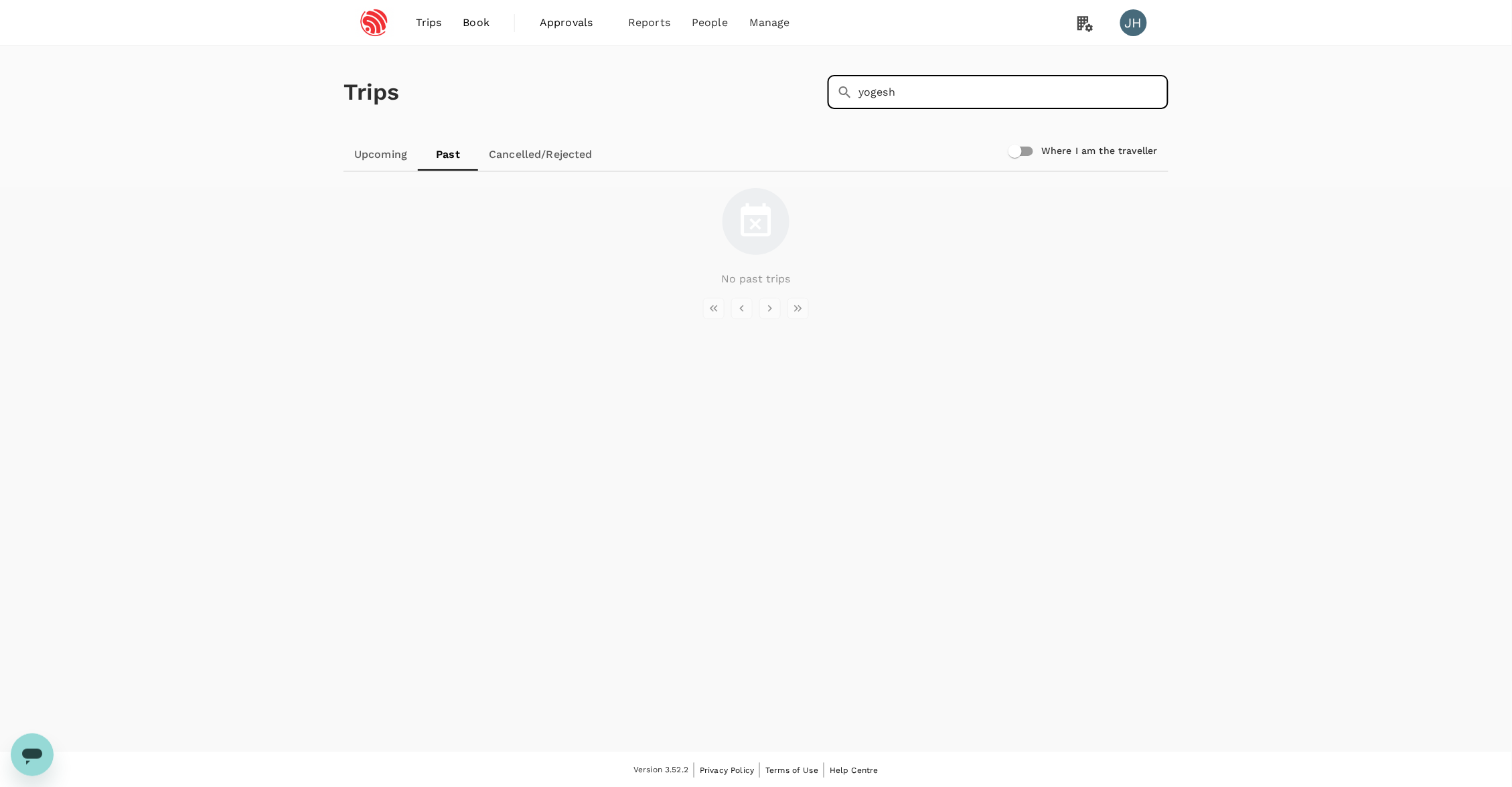
click at [940, 90] on input "yogesh" at bounding box center [1013, 93] width 310 height 34
click at [783, 87] on div "Trips ​ yogesh ​" at bounding box center [753, 90] width 830 height 98
drag, startPoint x: 915, startPoint y: 85, endPoint x: 728, endPoint y: 79, distance: 187.1
click at [728, 79] on div "Trips ​ [GEOGRAPHIC_DATA] ​" at bounding box center [753, 90] width 830 height 98
type input "i"
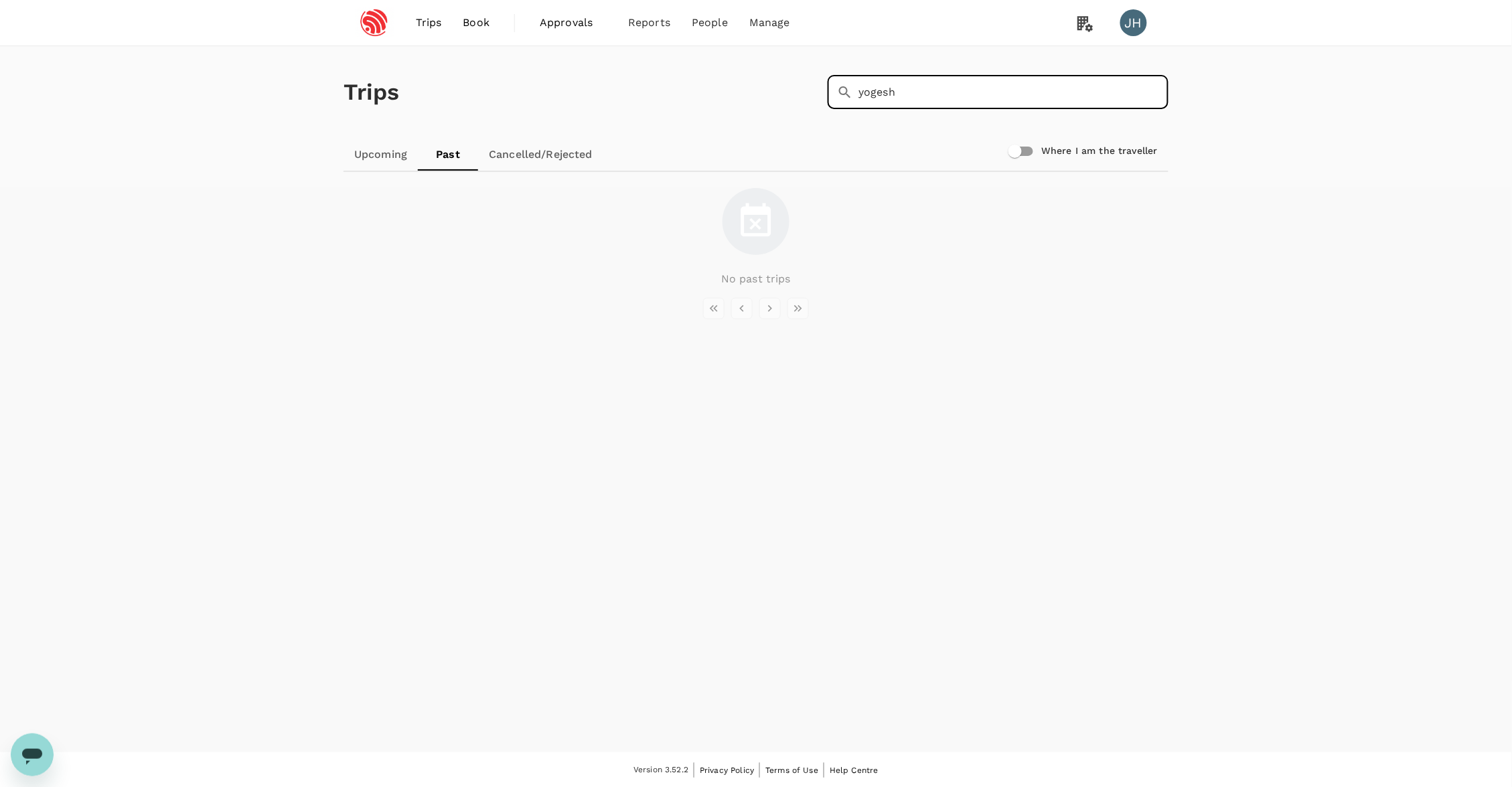
type input "yogesh"
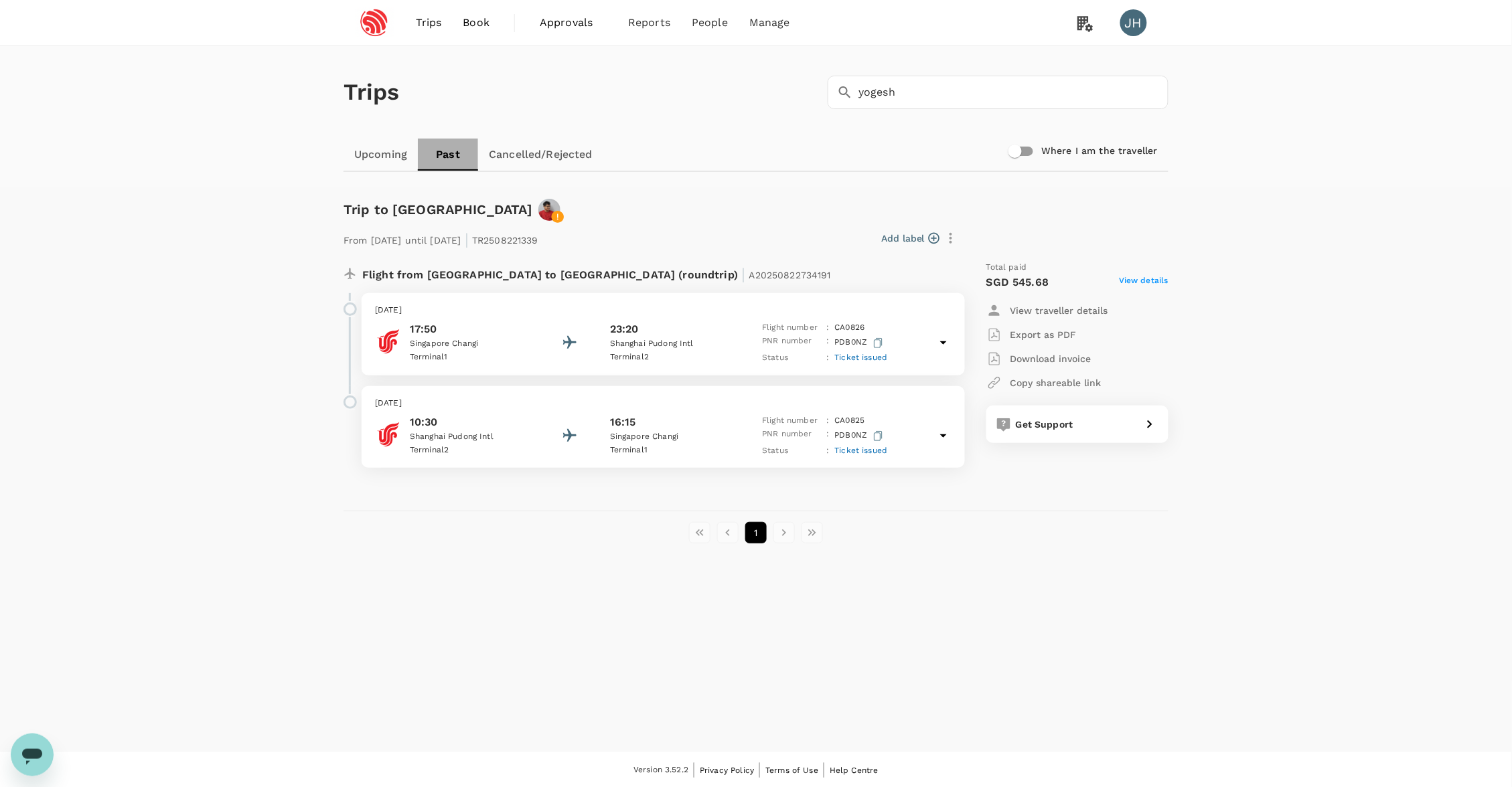
click at [444, 155] on link "Past" at bounding box center [447, 154] width 60 height 32
drag, startPoint x: 902, startPoint y: 92, endPoint x: 760, endPoint y: 87, distance: 142.1
click at [760, 87] on div "Trips ​ yogesh ​" at bounding box center [753, 90] width 830 height 98
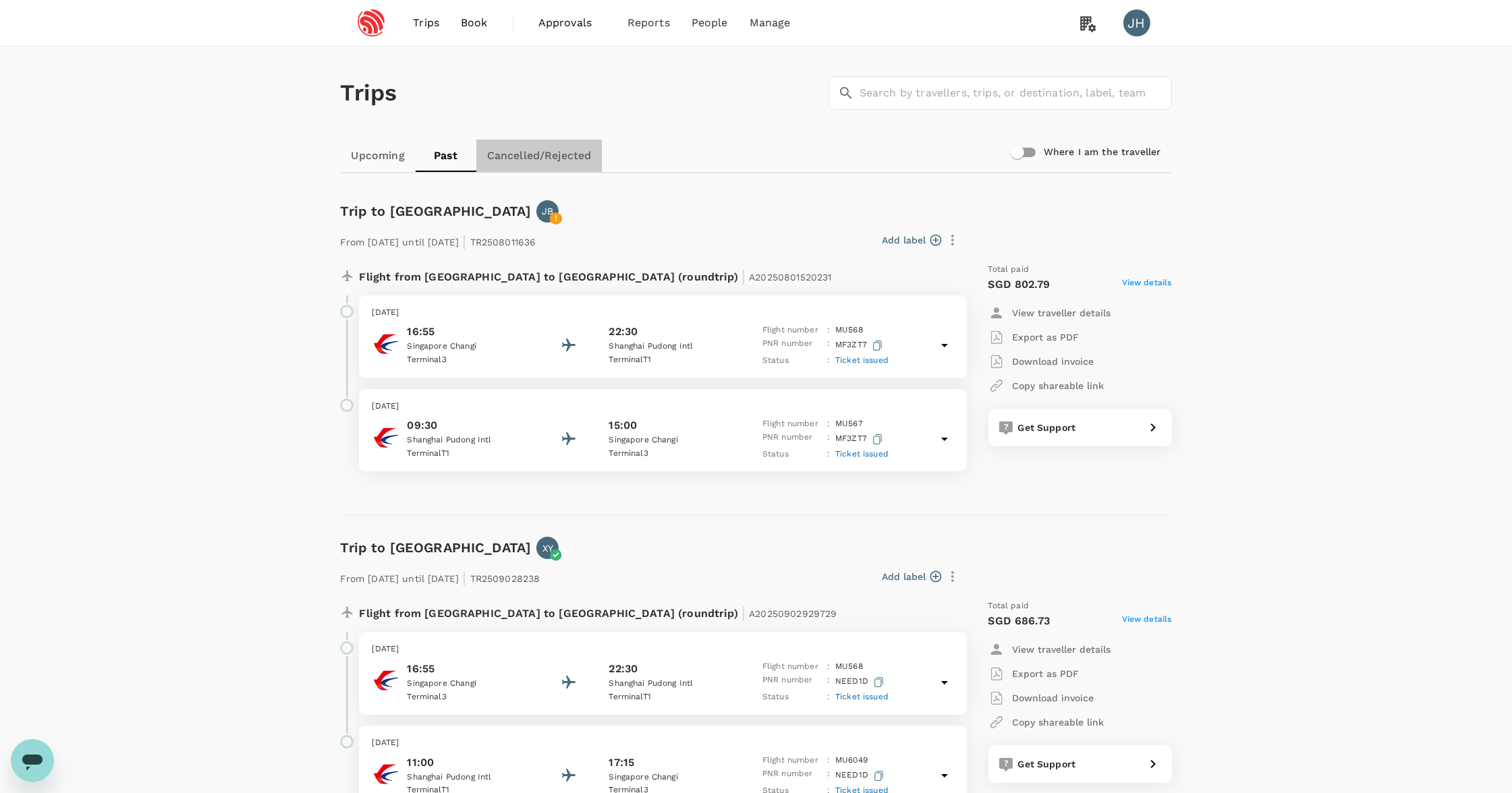
click at [524, 150] on link "Cancelled/Rejected" at bounding box center [540, 156] width 126 height 32
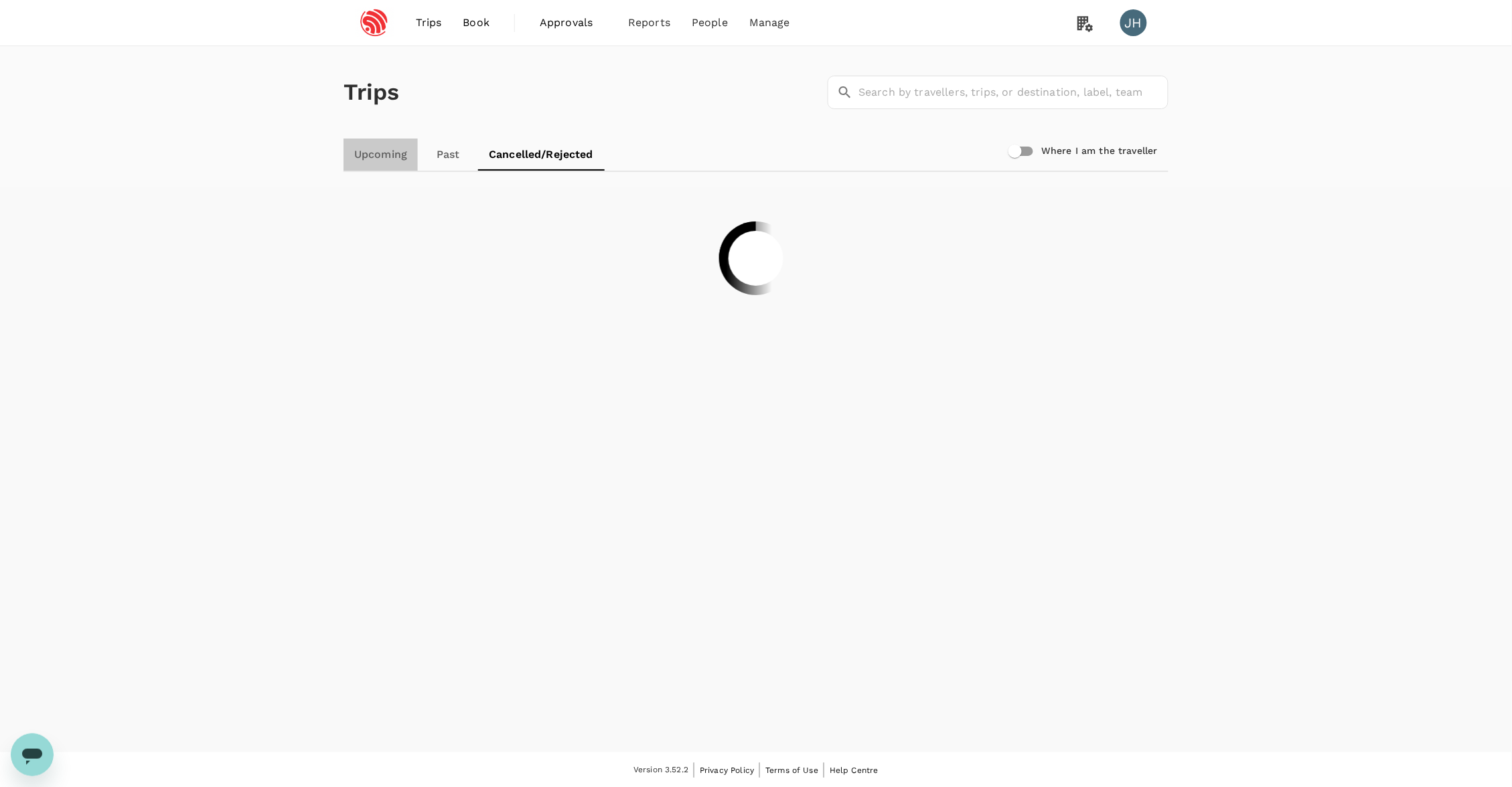
click at [376, 149] on link "Upcoming" at bounding box center [380, 154] width 74 height 32
click at [451, 149] on link "Past" at bounding box center [448, 154] width 60 height 32
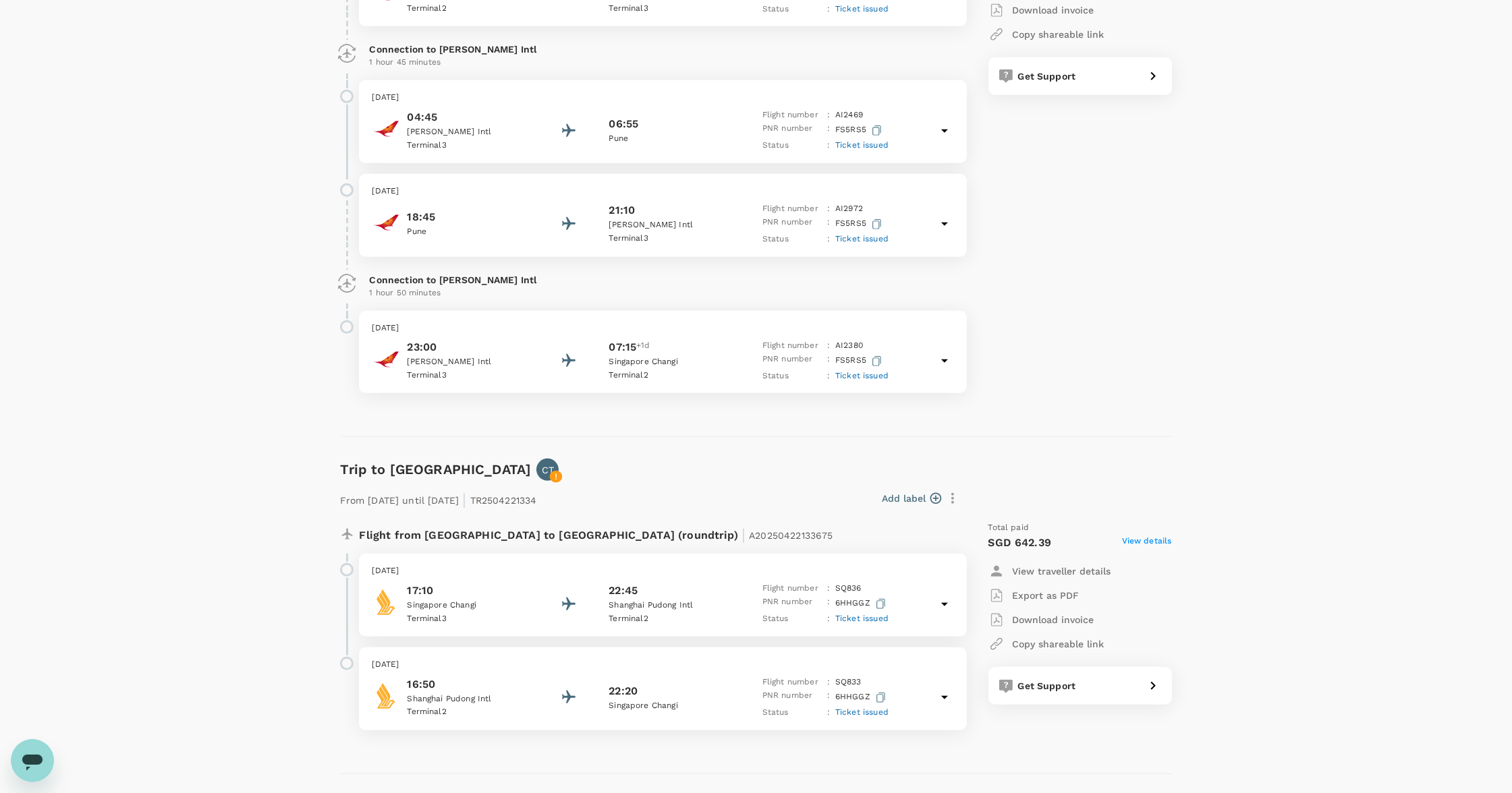
scroll to position [2985, 0]
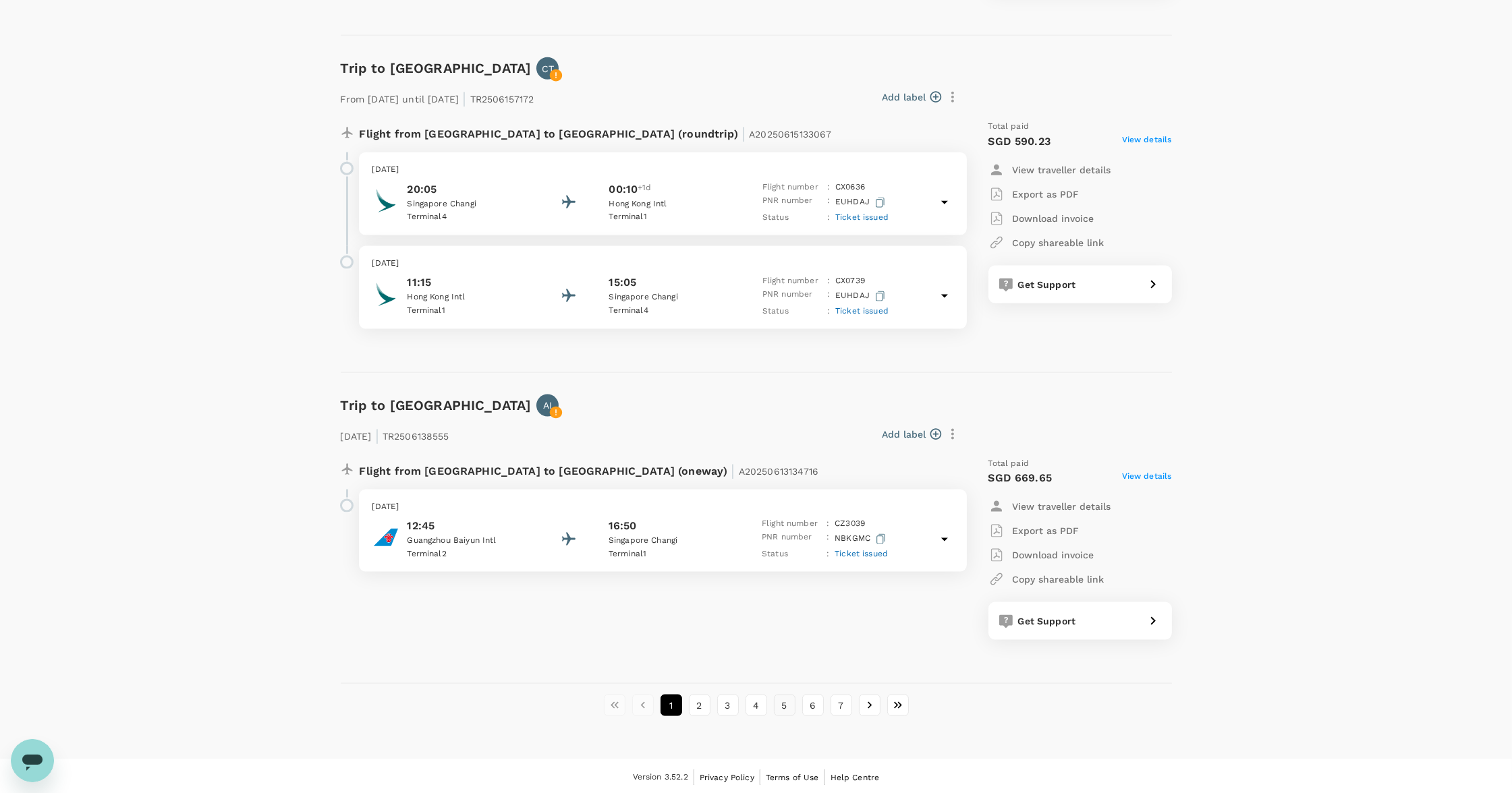
click at [793, 704] on button "5" at bounding box center [784, 705] width 21 height 21
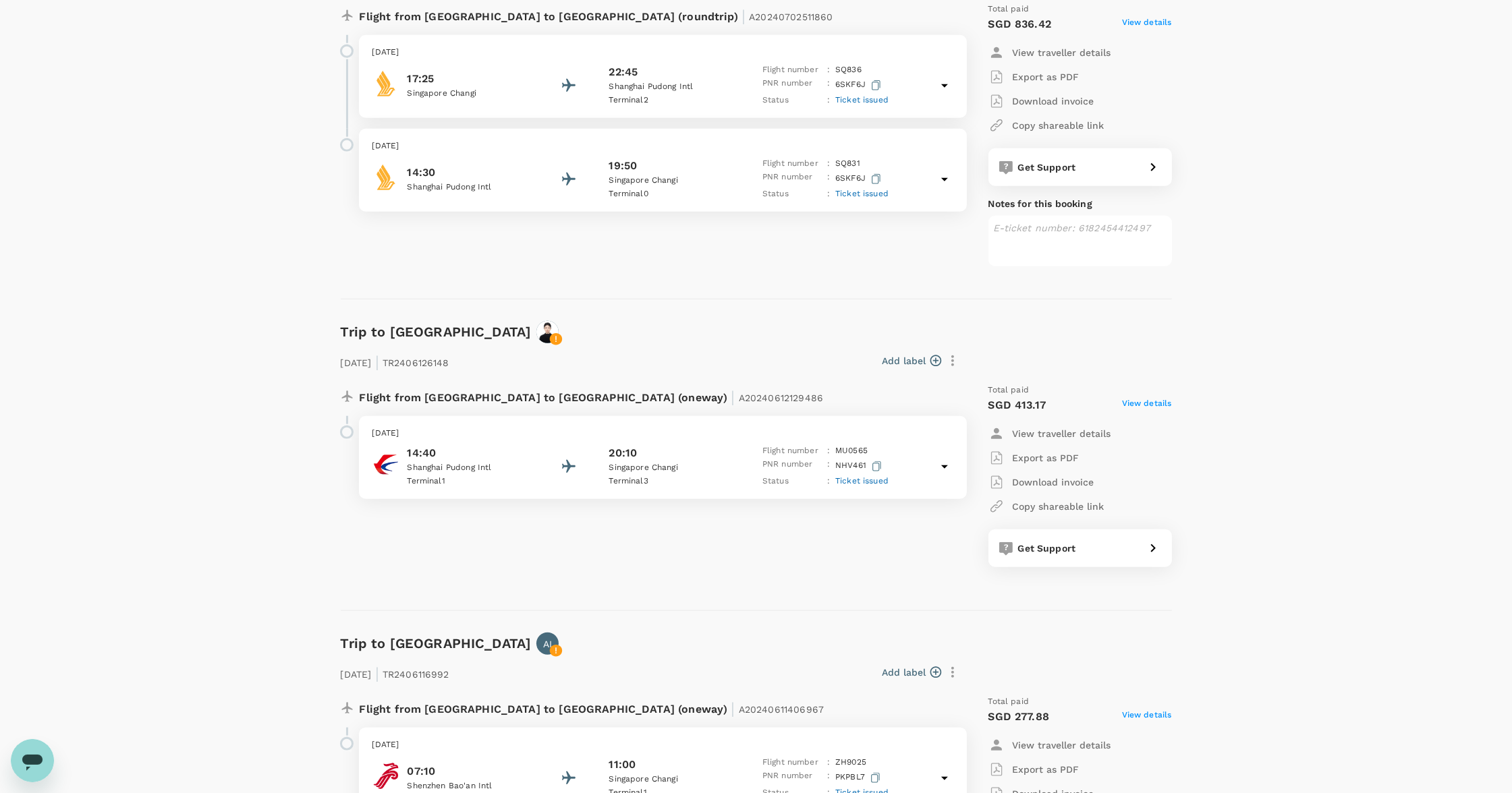
scroll to position [2820, 0]
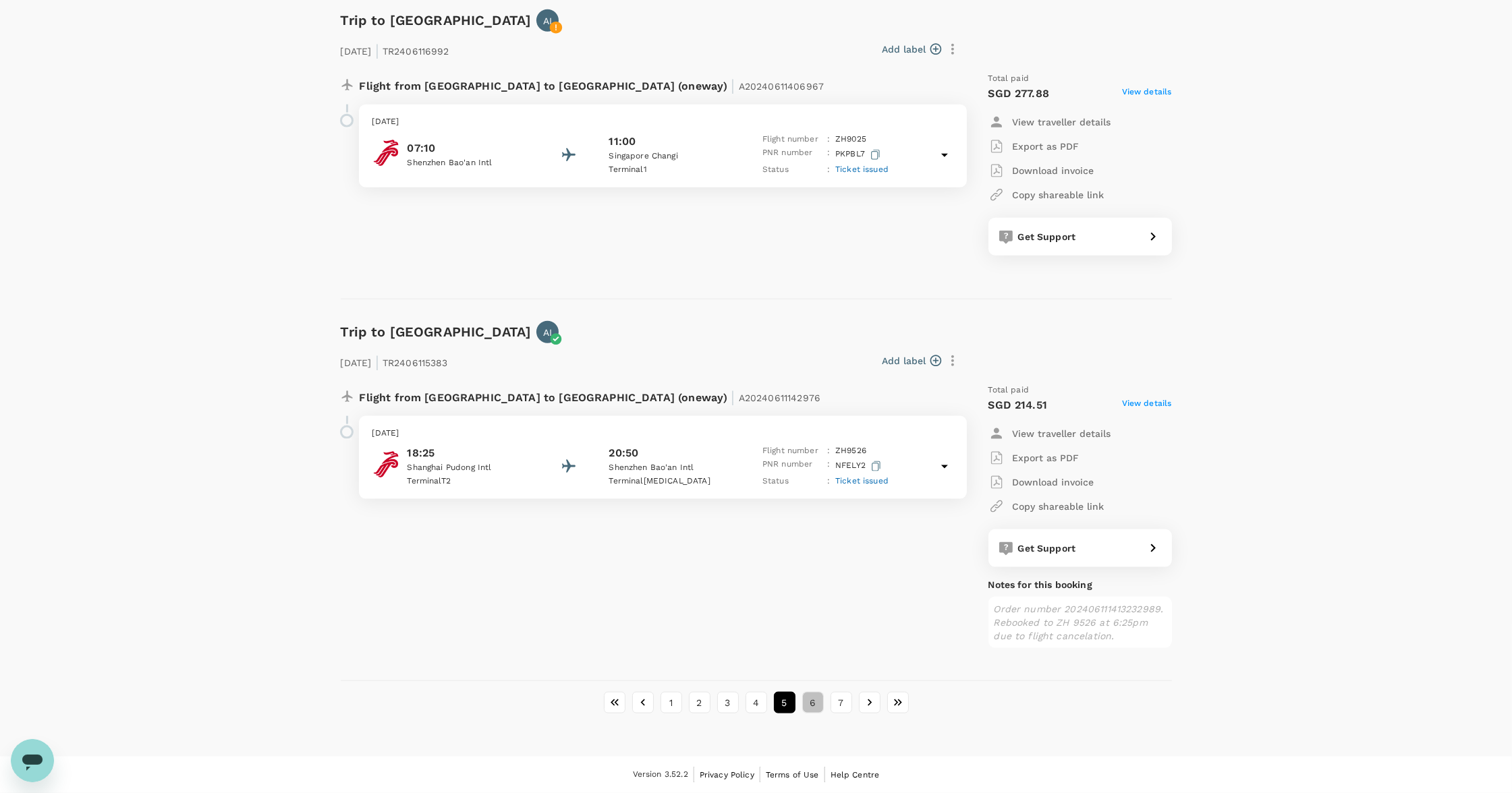
click at [811, 701] on button "6" at bounding box center [812, 703] width 21 height 21
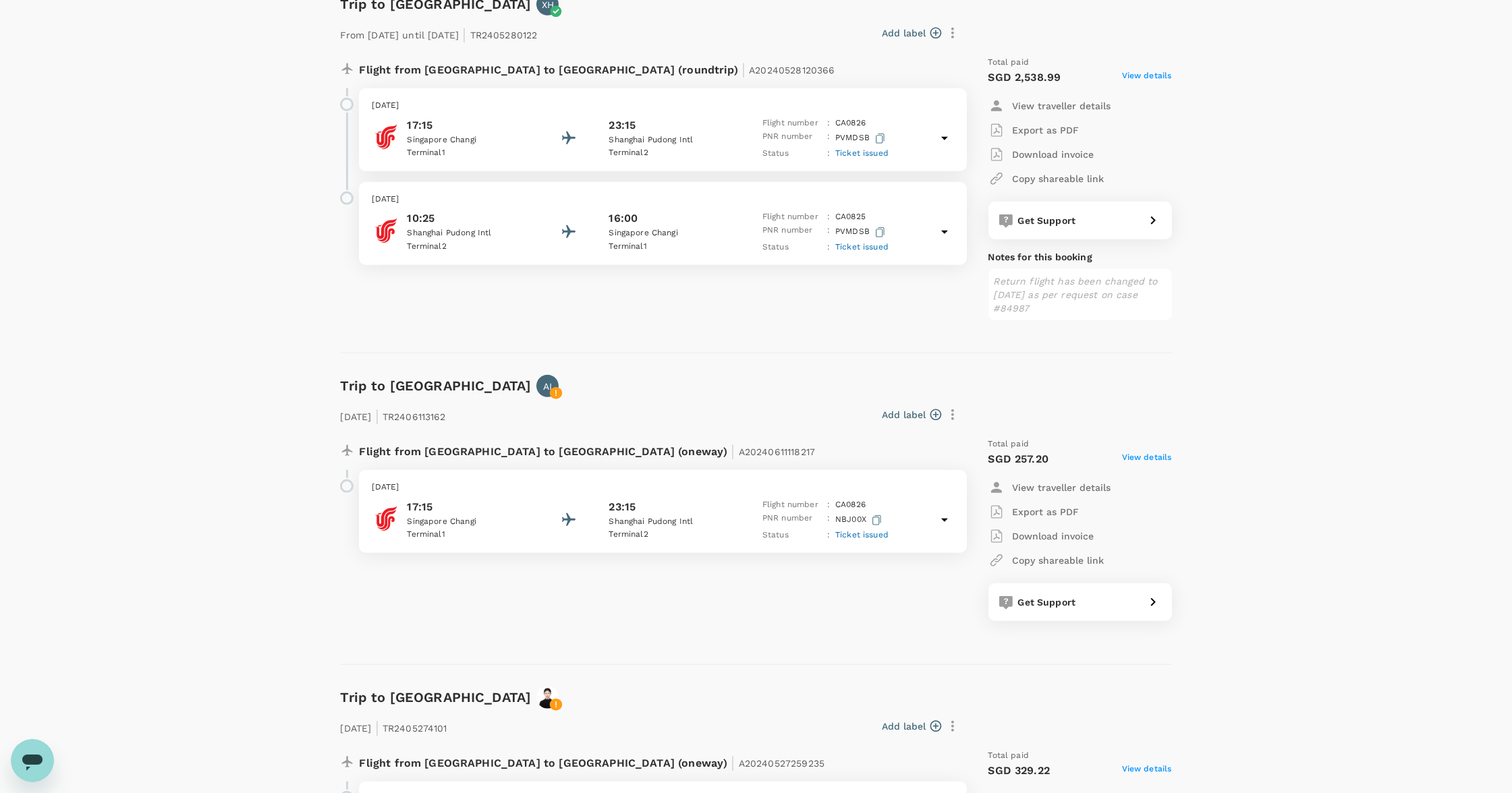
scroll to position [2844, 0]
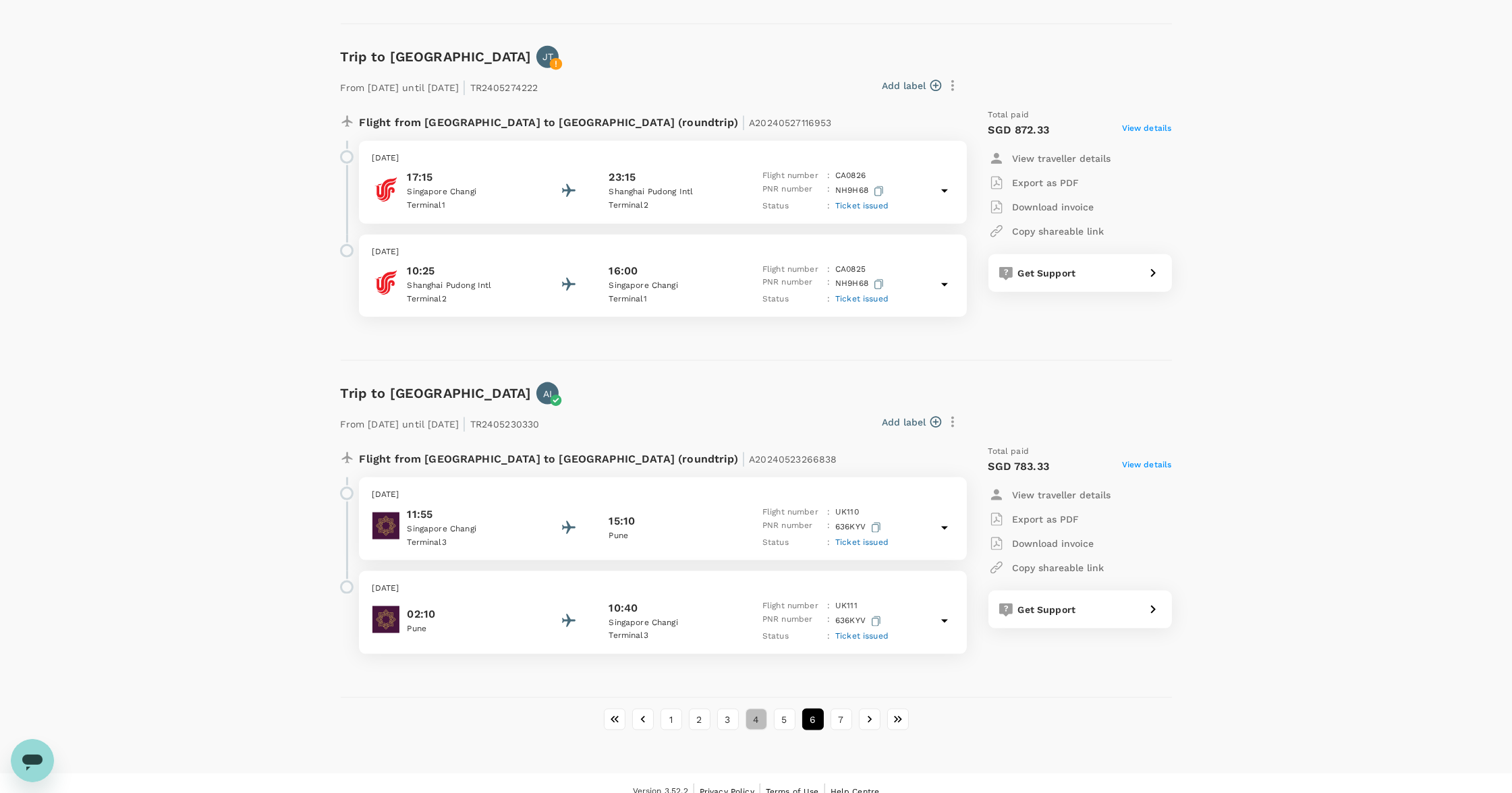
click at [748, 709] on button "4" at bounding box center [756, 720] width 21 height 21
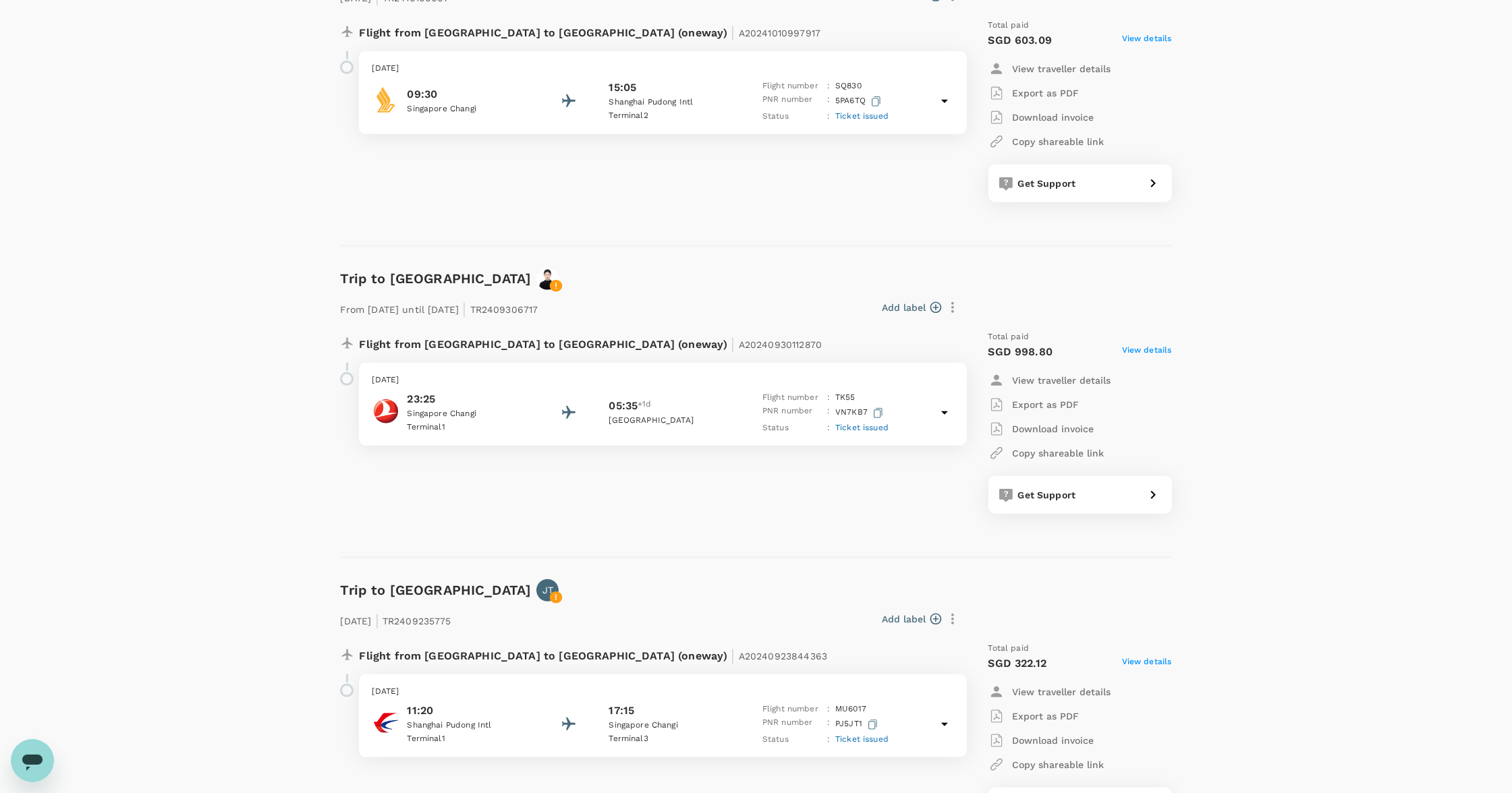
scroll to position [2700, 0]
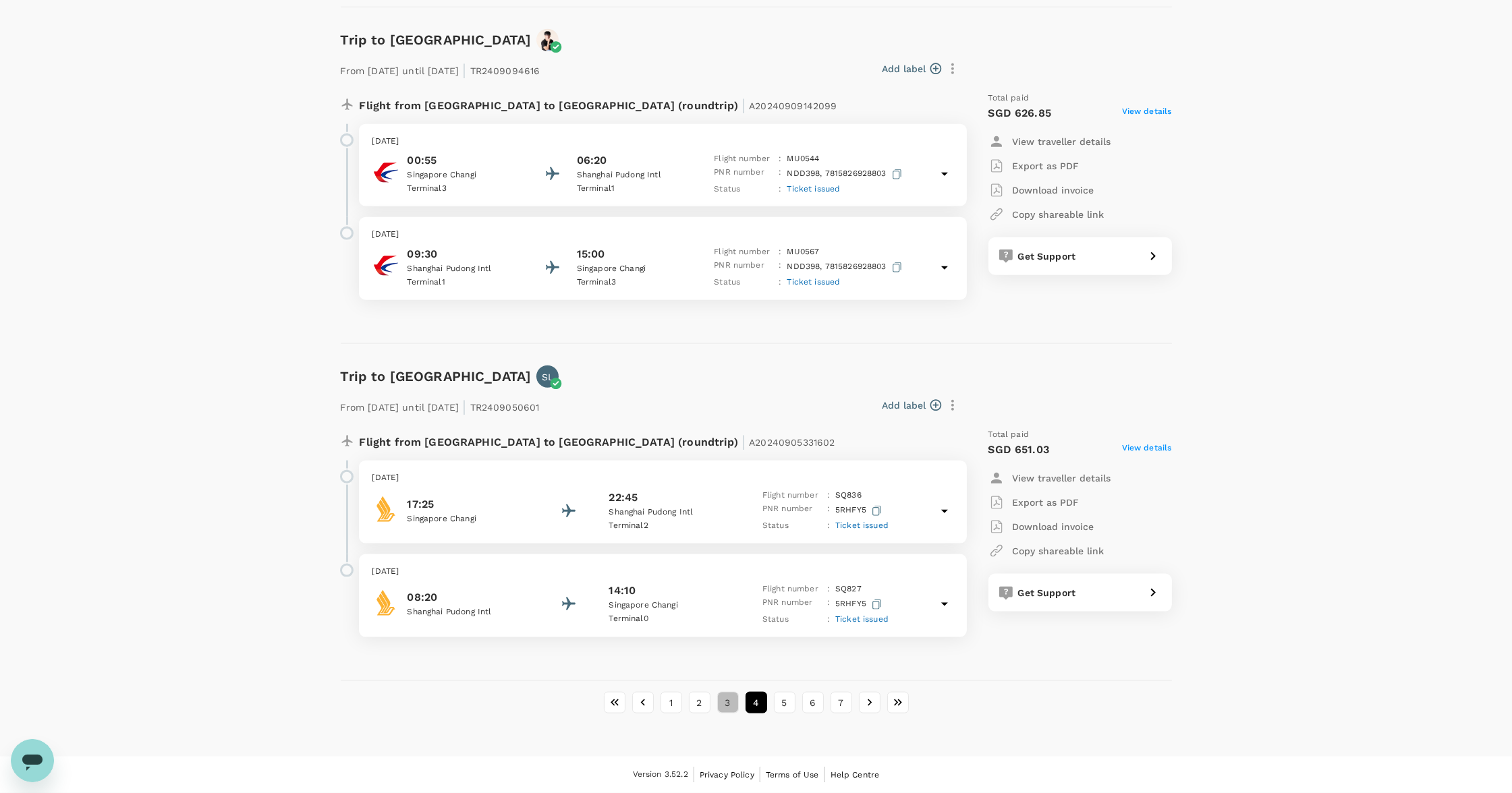
click at [734, 704] on button "3" at bounding box center [728, 703] width 21 height 21
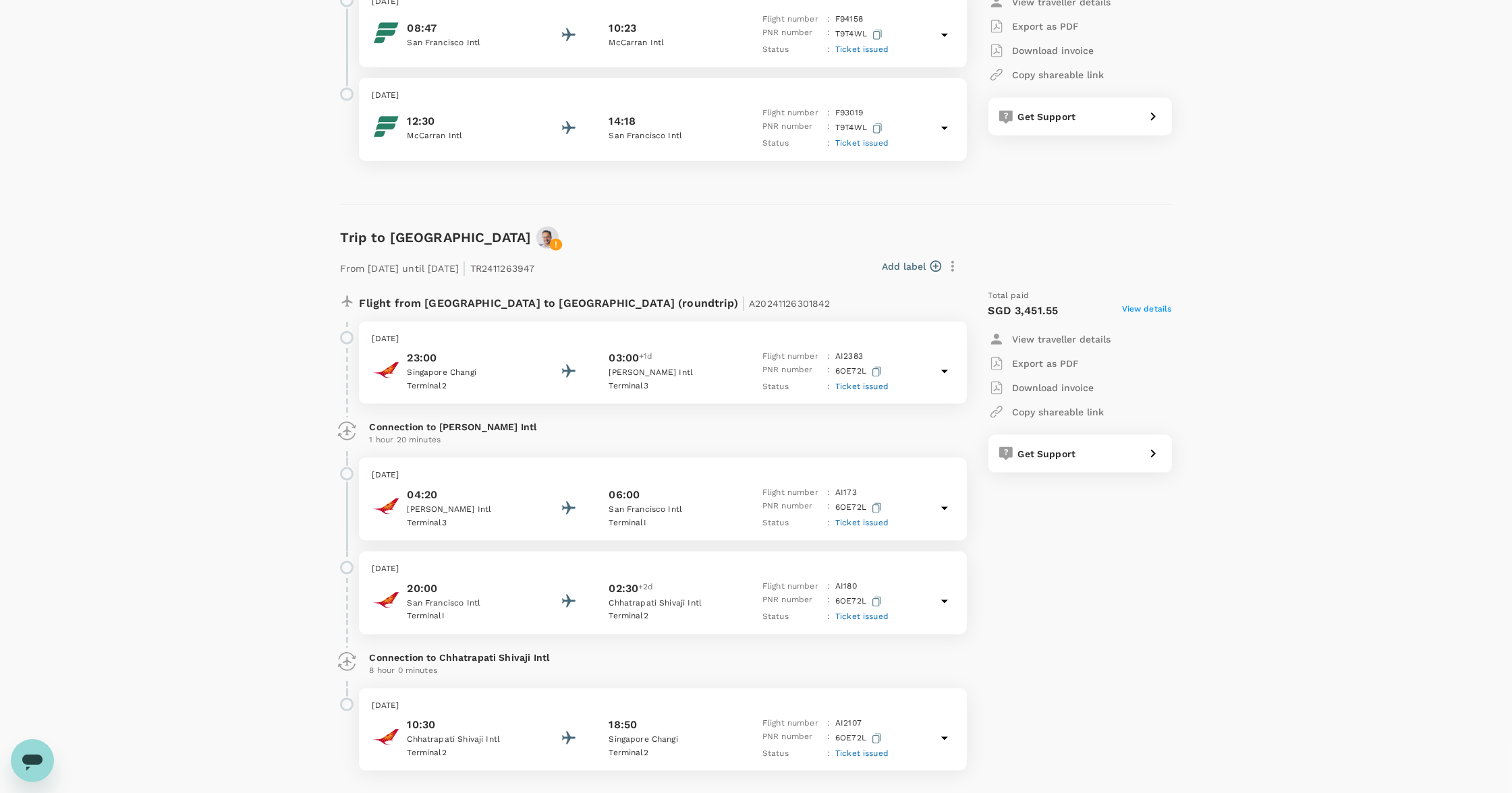
scroll to position [2985, 0]
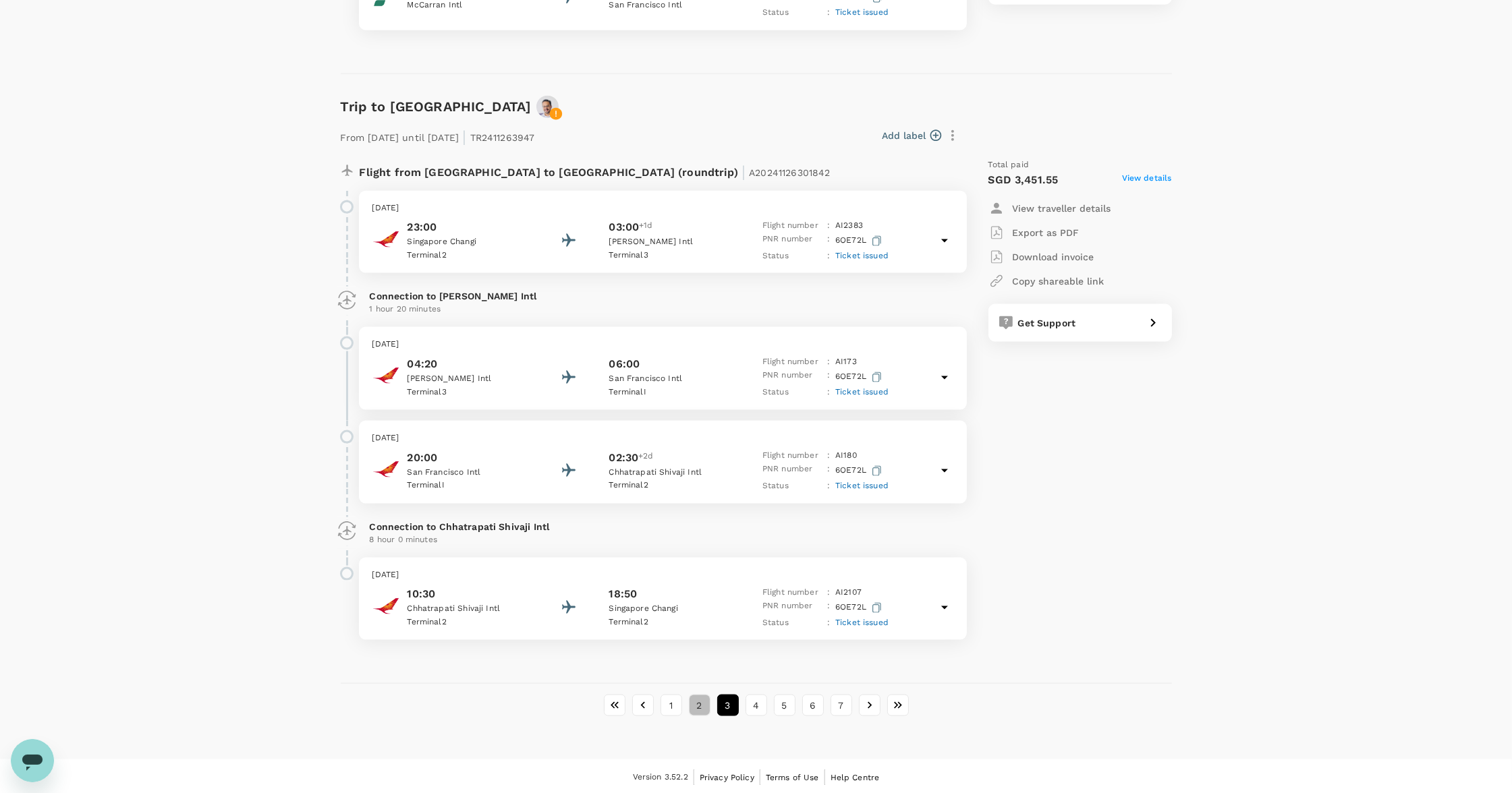
click at [701, 703] on button "2" at bounding box center [699, 705] width 21 height 21
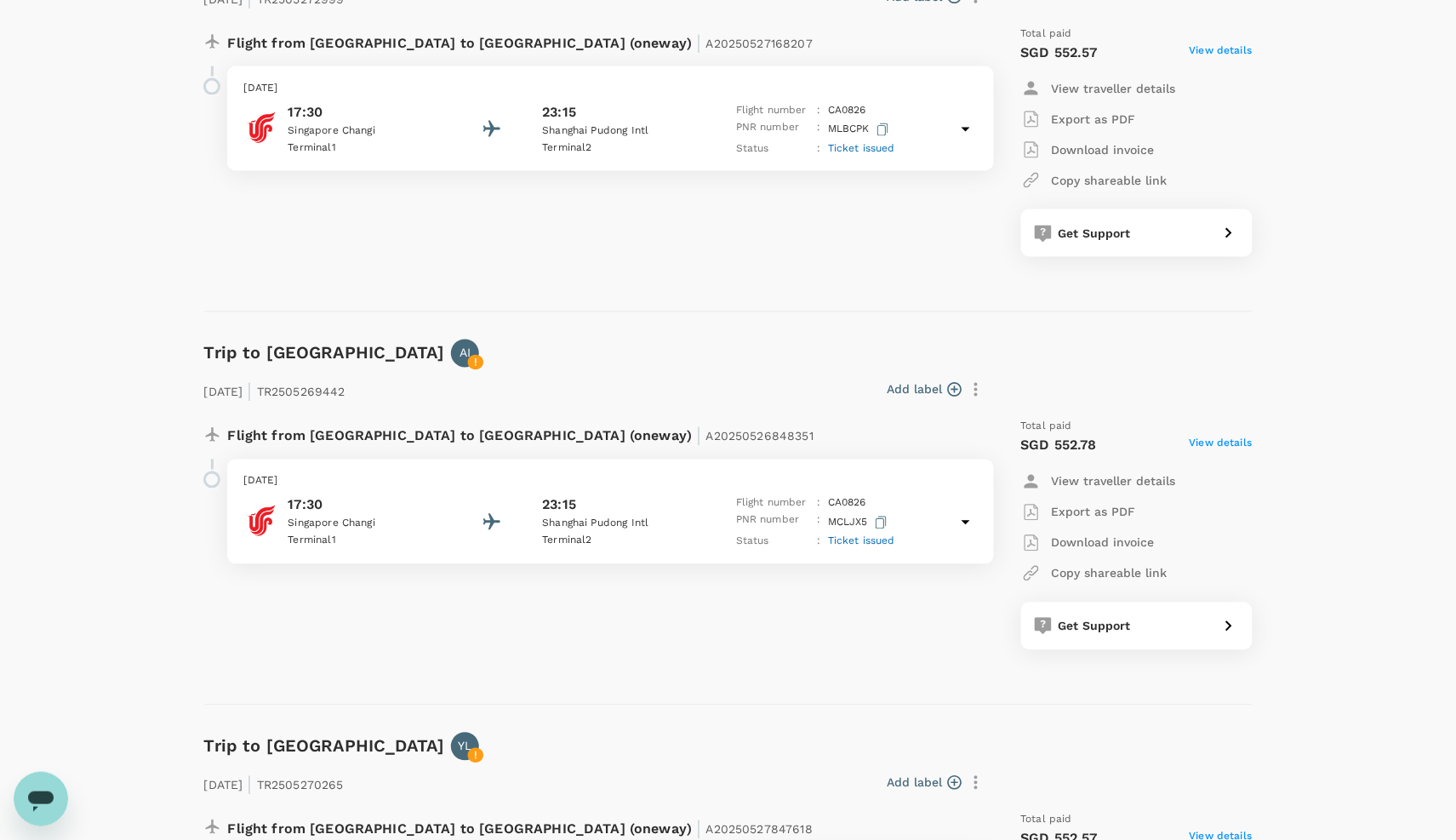
scroll to position [0, 0]
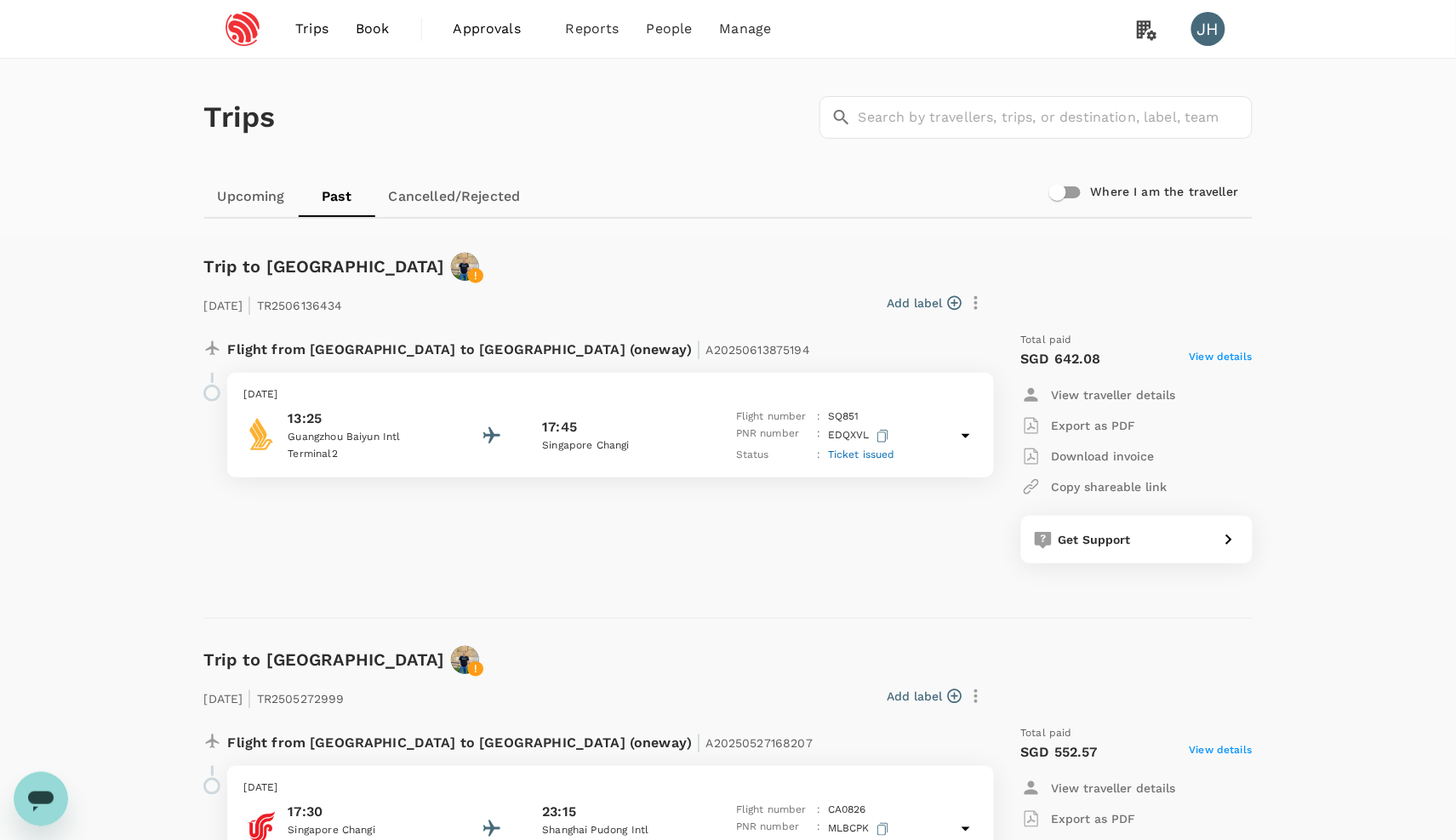
click at [356, 30] on span "Book" at bounding box center [372, 29] width 34 height 20
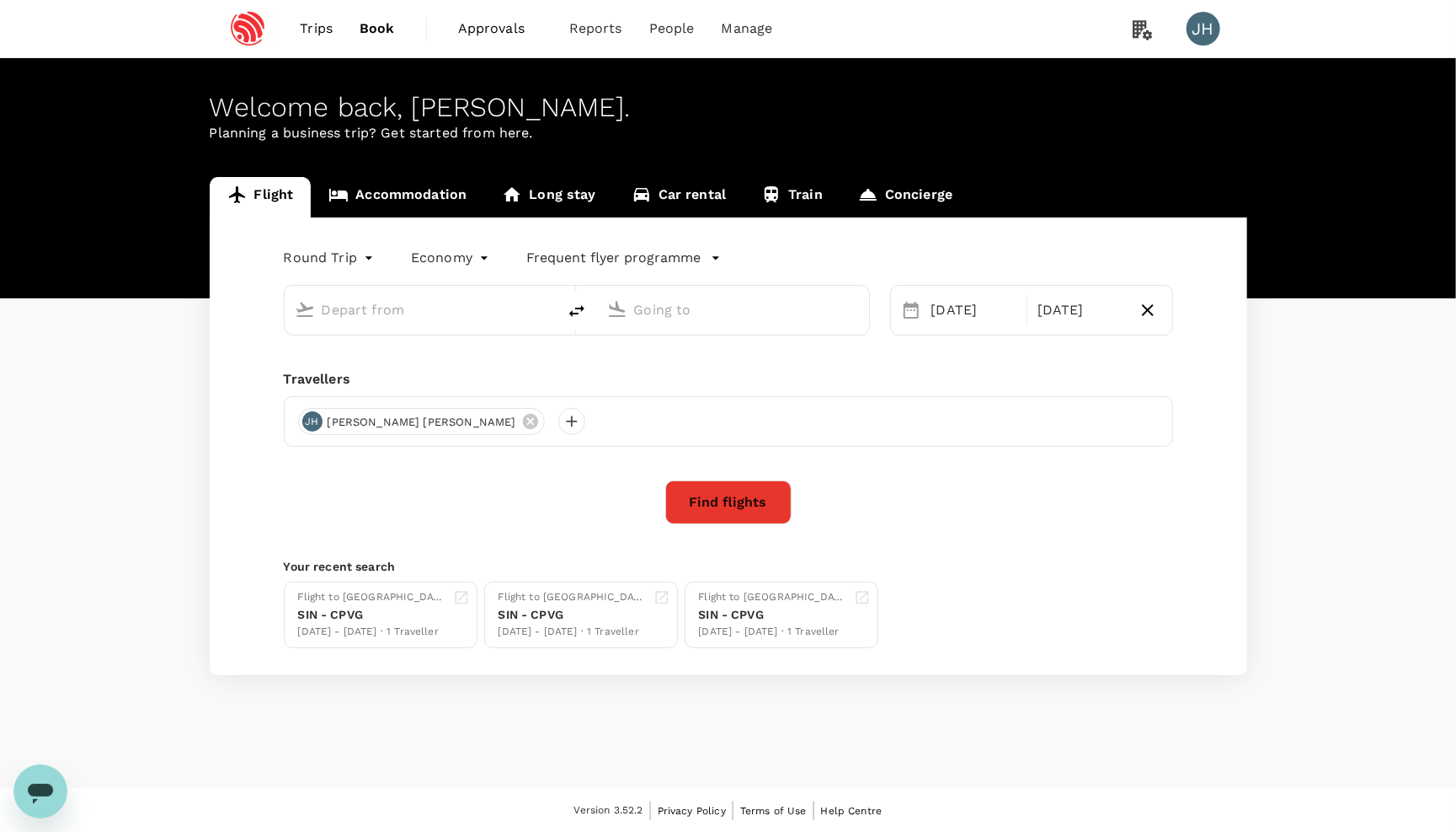
type input "Singapore Changi (SIN)"
type input "Pune (PNQ)"
type input "Singapore Changi (SIN)"
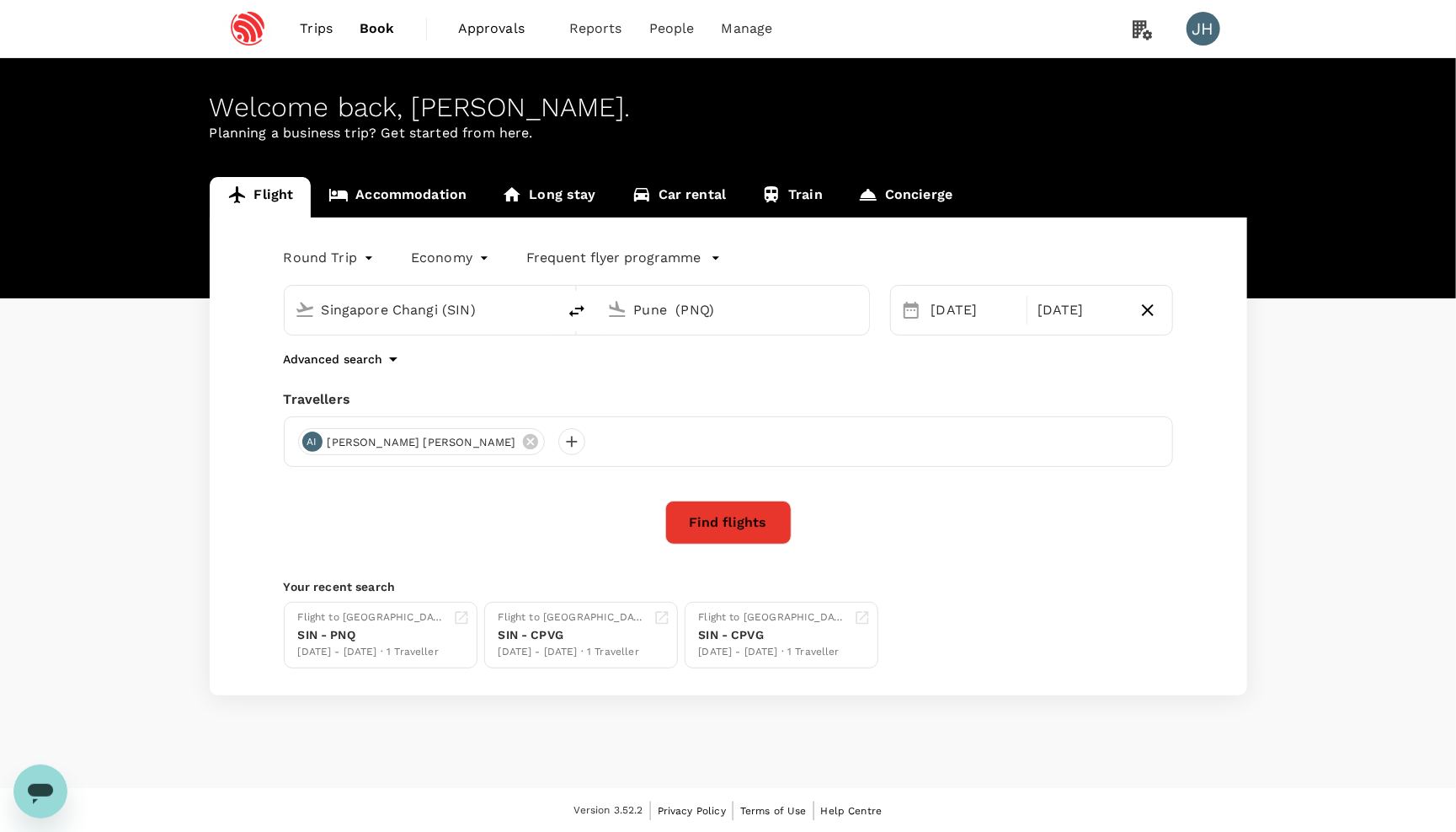
click at [700, 307] on input "Pune (PNQ)" at bounding box center [734, 309] width 200 height 26
type input "a"
click at [693, 374] on p "Barcelona El Prat" at bounding box center [758, 376] width 295 height 17
type input "Barcelona El Prat (BCN)"
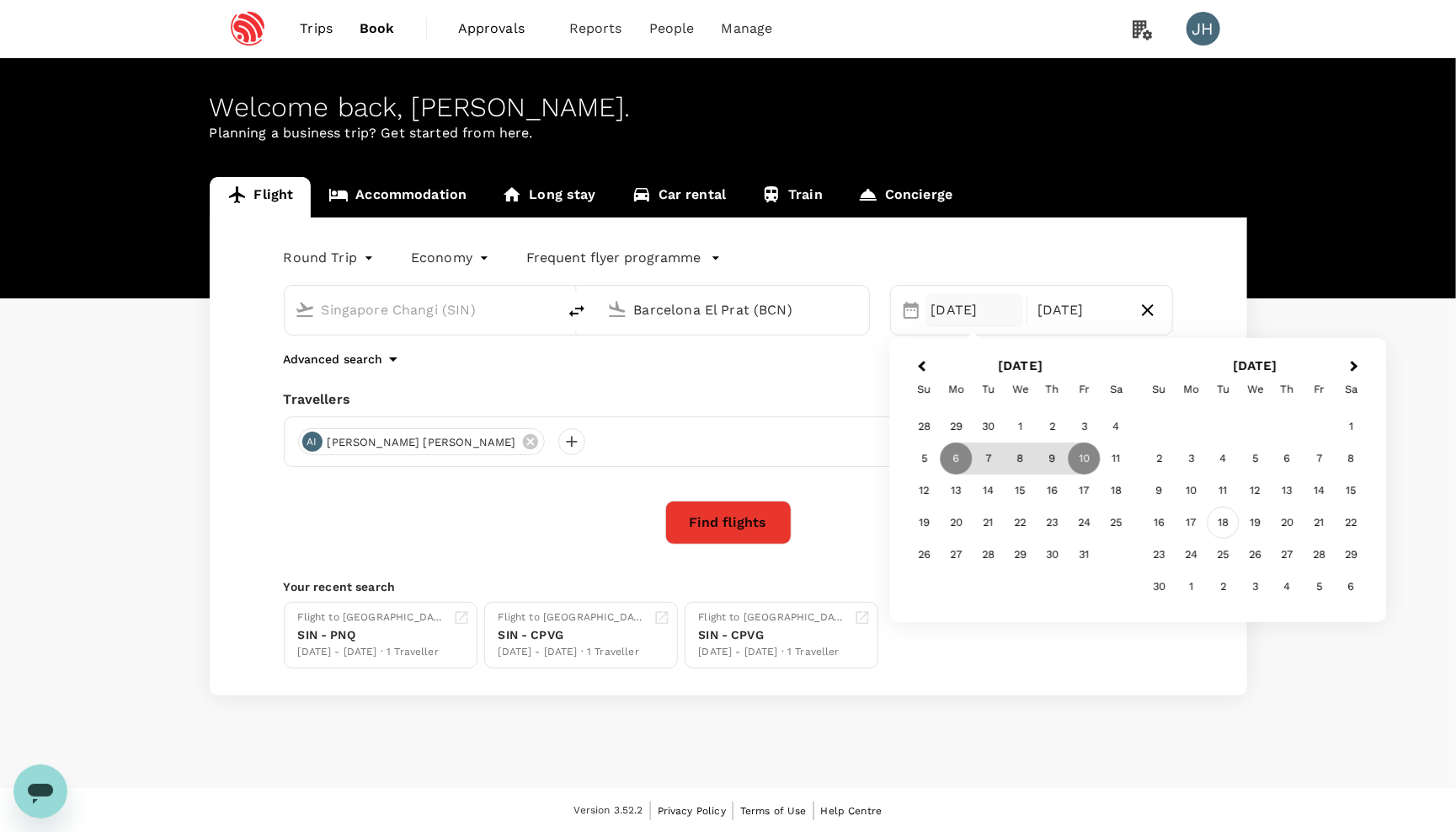
click at [1221, 522] on div "18" at bounding box center [1223, 522] width 32 height 32
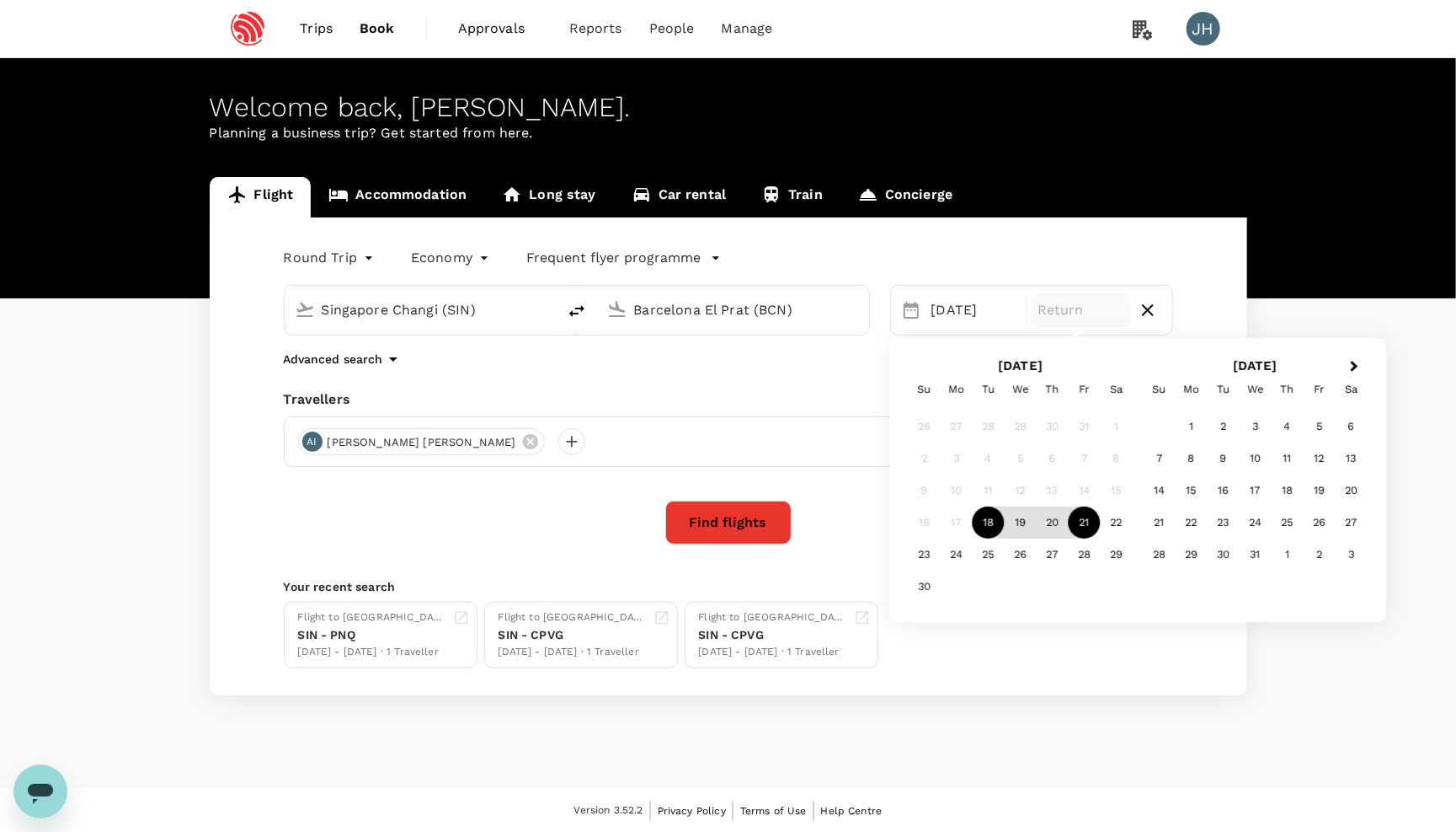
click at [1079, 522] on div "21" at bounding box center [1085, 522] width 32 height 32
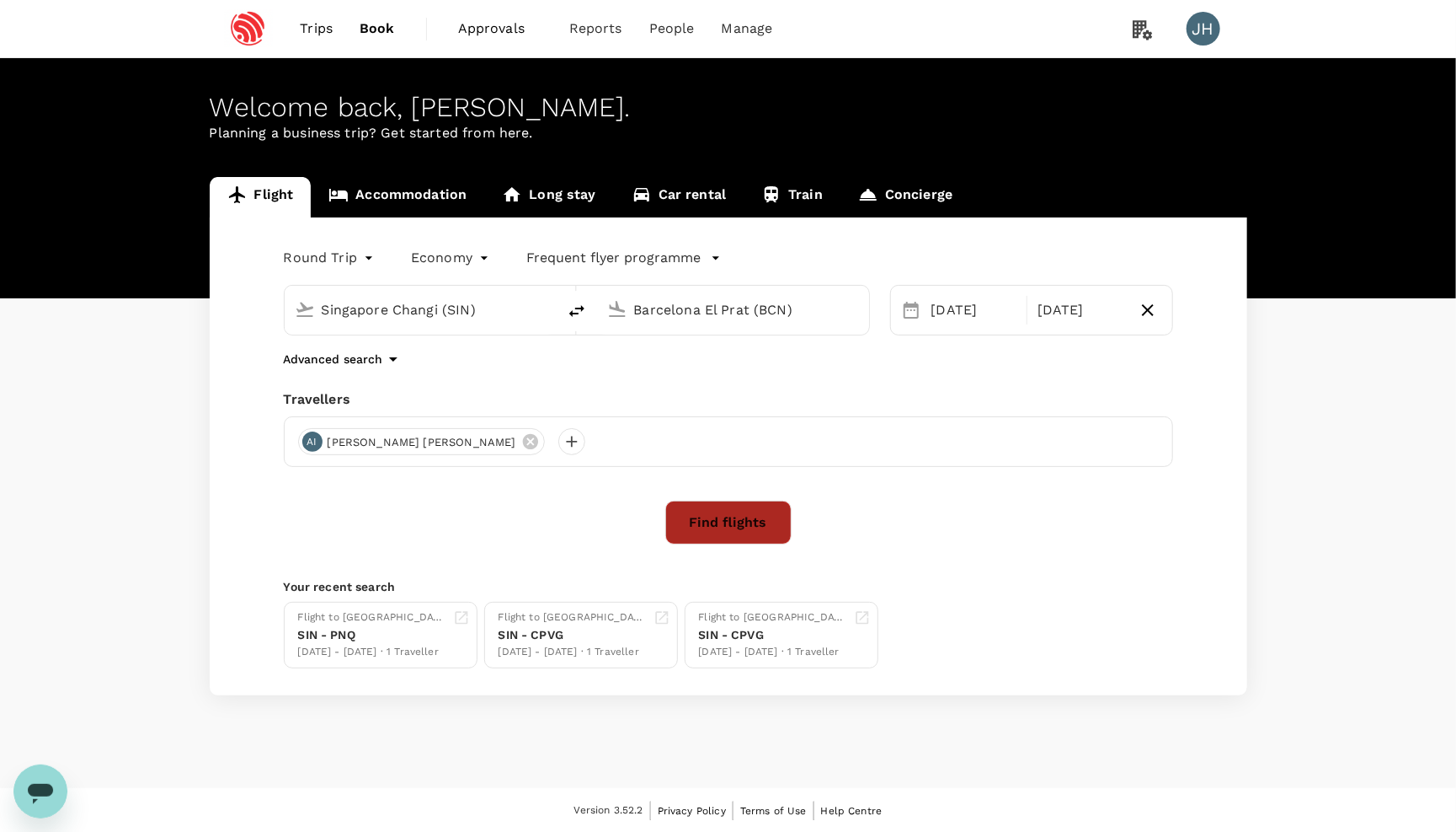
click at [762, 516] on button "Find flights" at bounding box center [729, 523] width 127 height 44
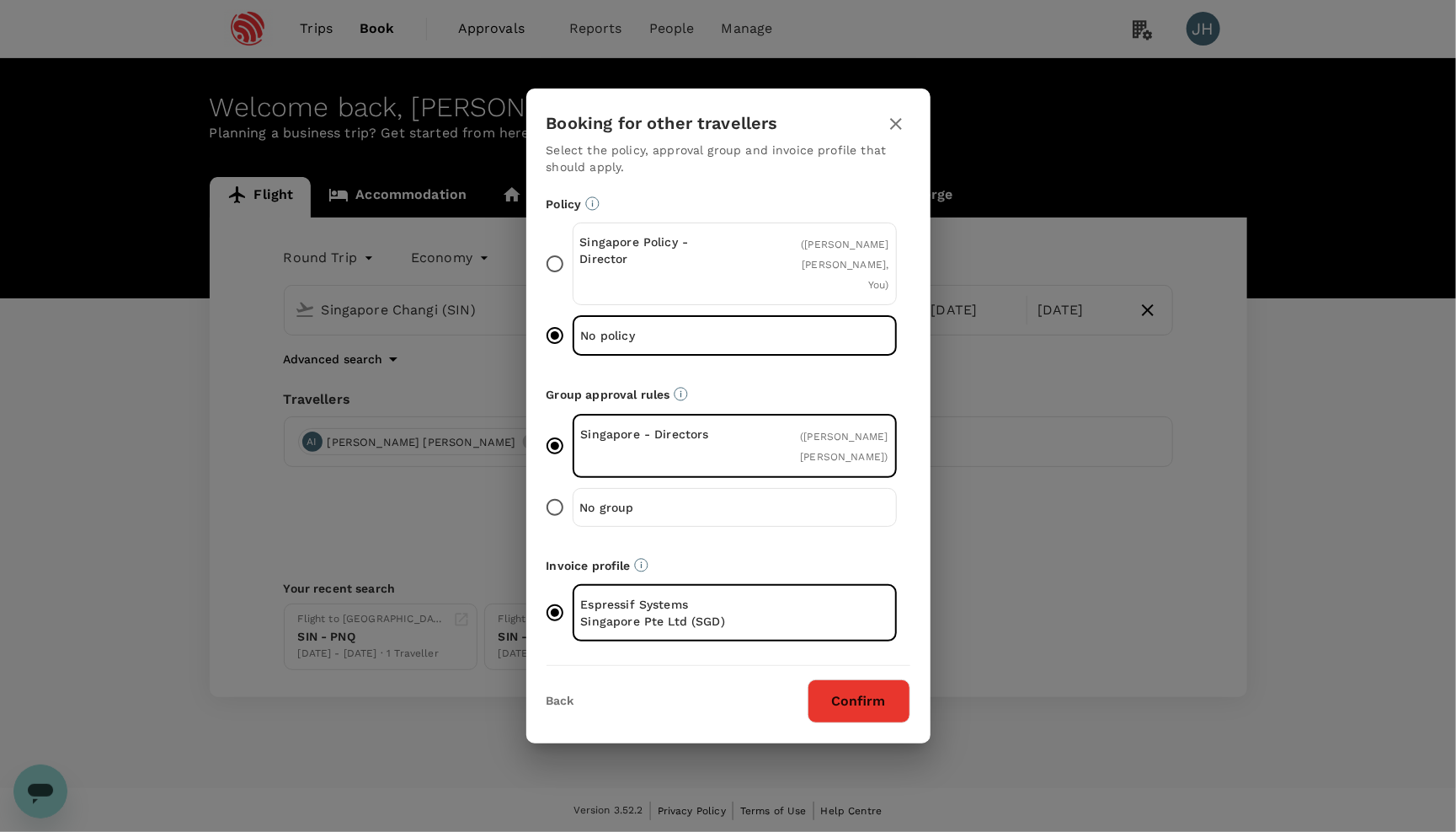
click at [902, 134] on icon "button" at bounding box center [897, 124] width 20 height 20
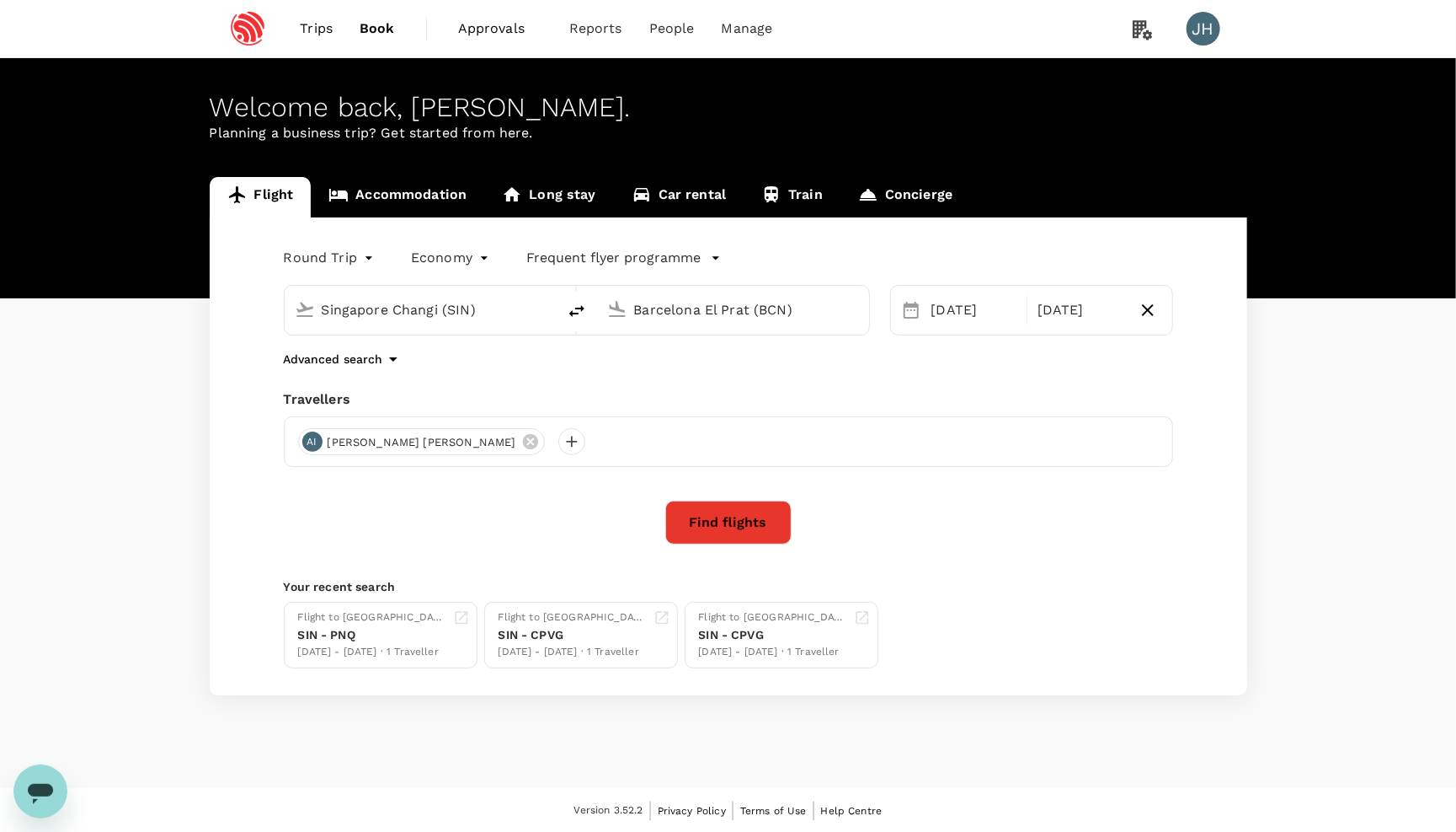
click at [447, 267] on body "Trips Book Approvals 0 Reports People Manage JH Welcome back , [PERSON_NAME] . …" at bounding box center [728, 416] width 1456 height 834
click at [434, 337] on li "Premium economy" at bounding box center [450, 330] width 151 height 30
type input "premium-economy"
click at [755, 512] on button "Find flights" at bounding box center [729, 523] width 127 height 44
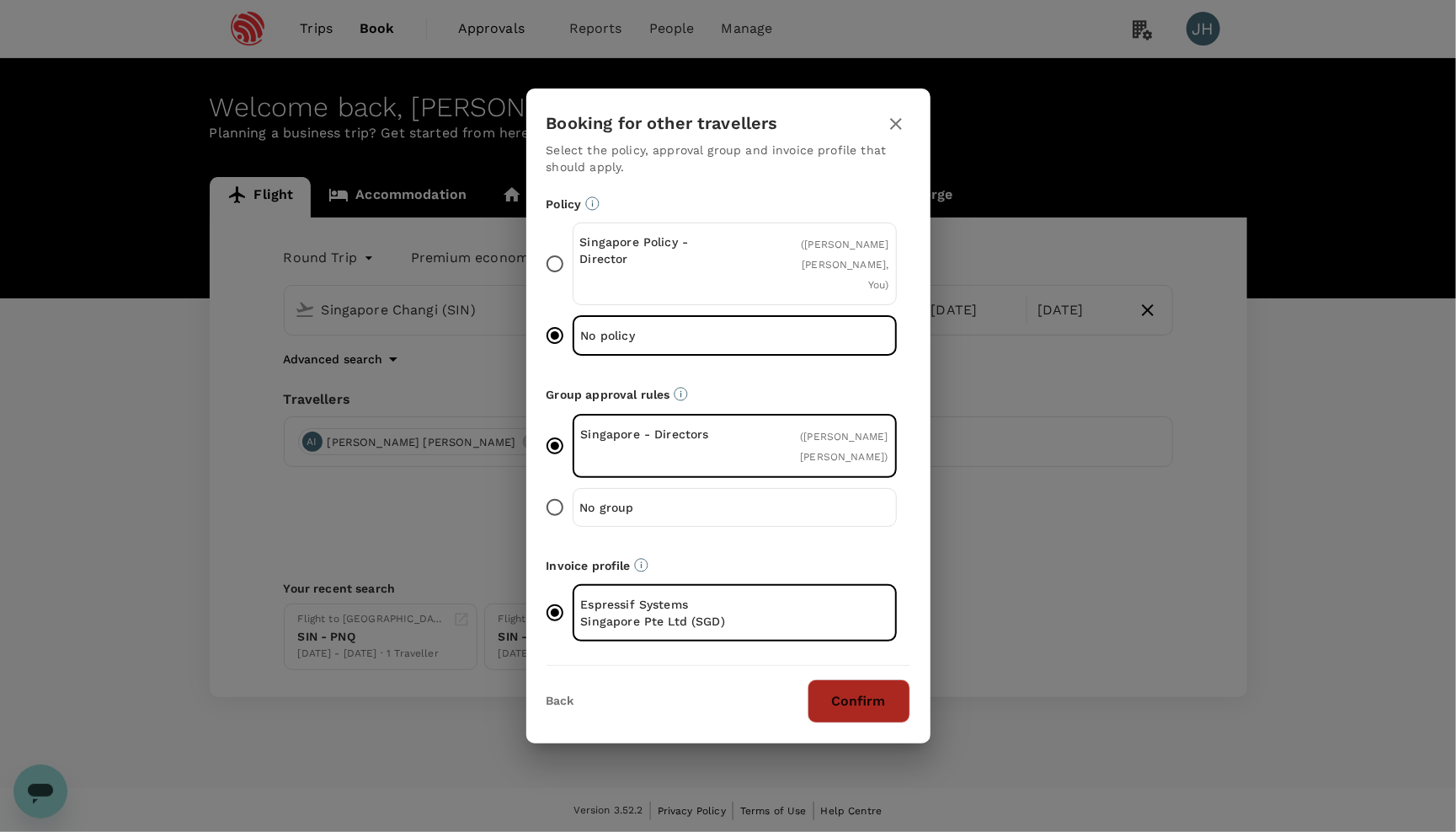
click at [850, 680] on button "Confirm" at bounding box center [859, 702] width 103 height 44
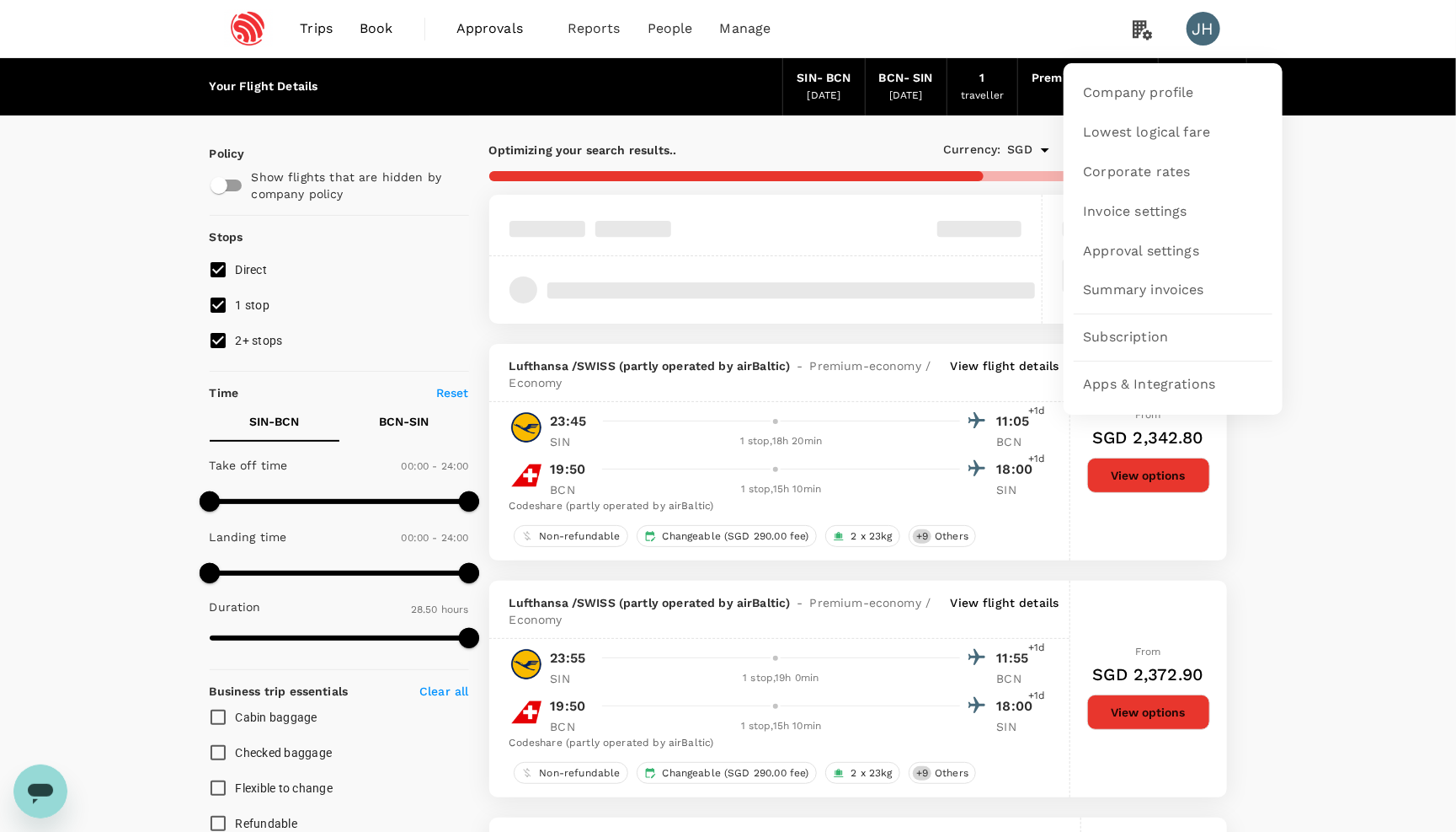
type input "1970"
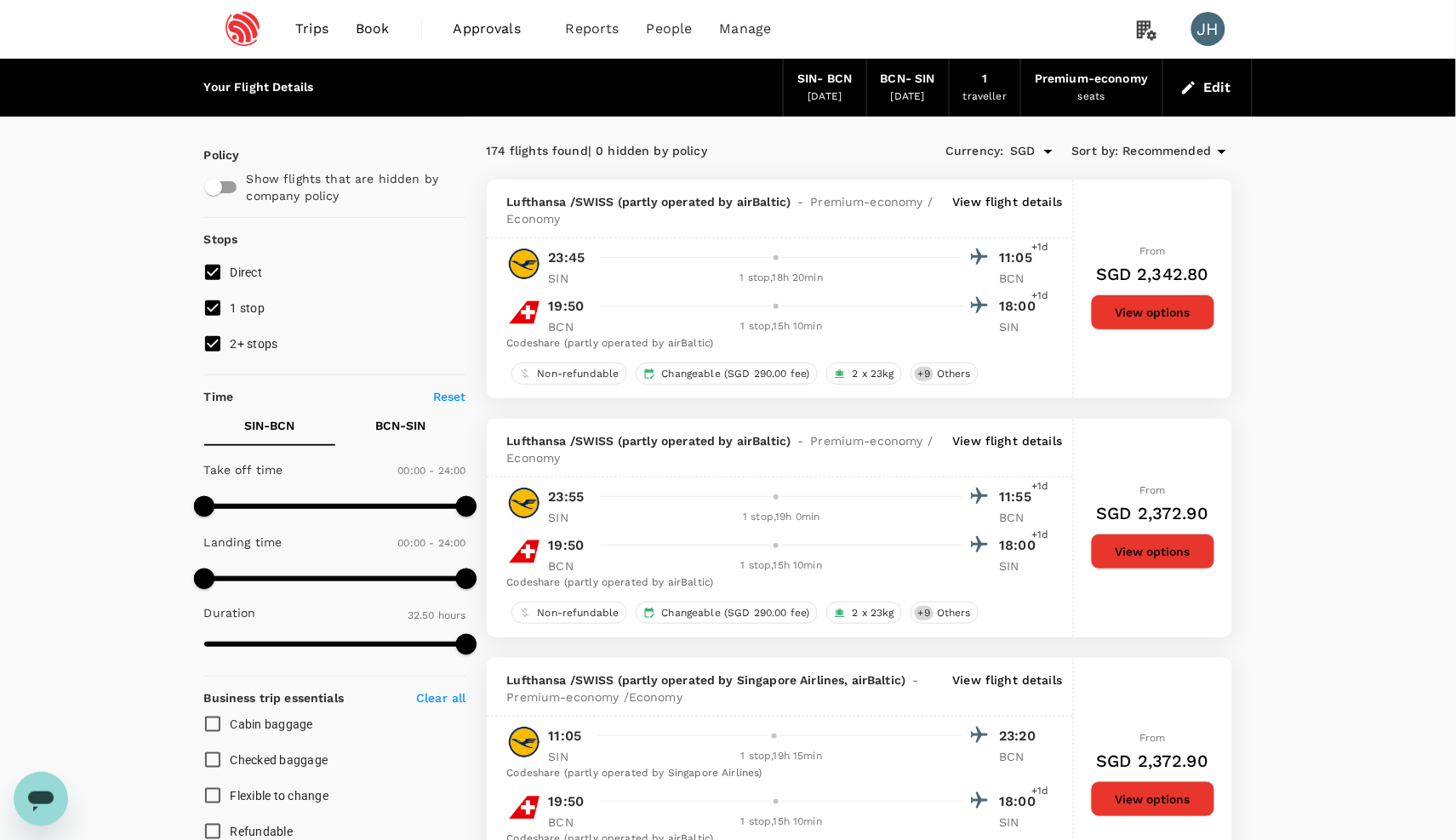
drag, startPoint x: 206, startPoint y: 349, endPoint x: 214, endPoint y: 343, distance: 10.0
click at [206, 349] on input "2+ stops" at bounding box center [212, 344] width 36 height 36
checkbox input "false"
type input "SGD"
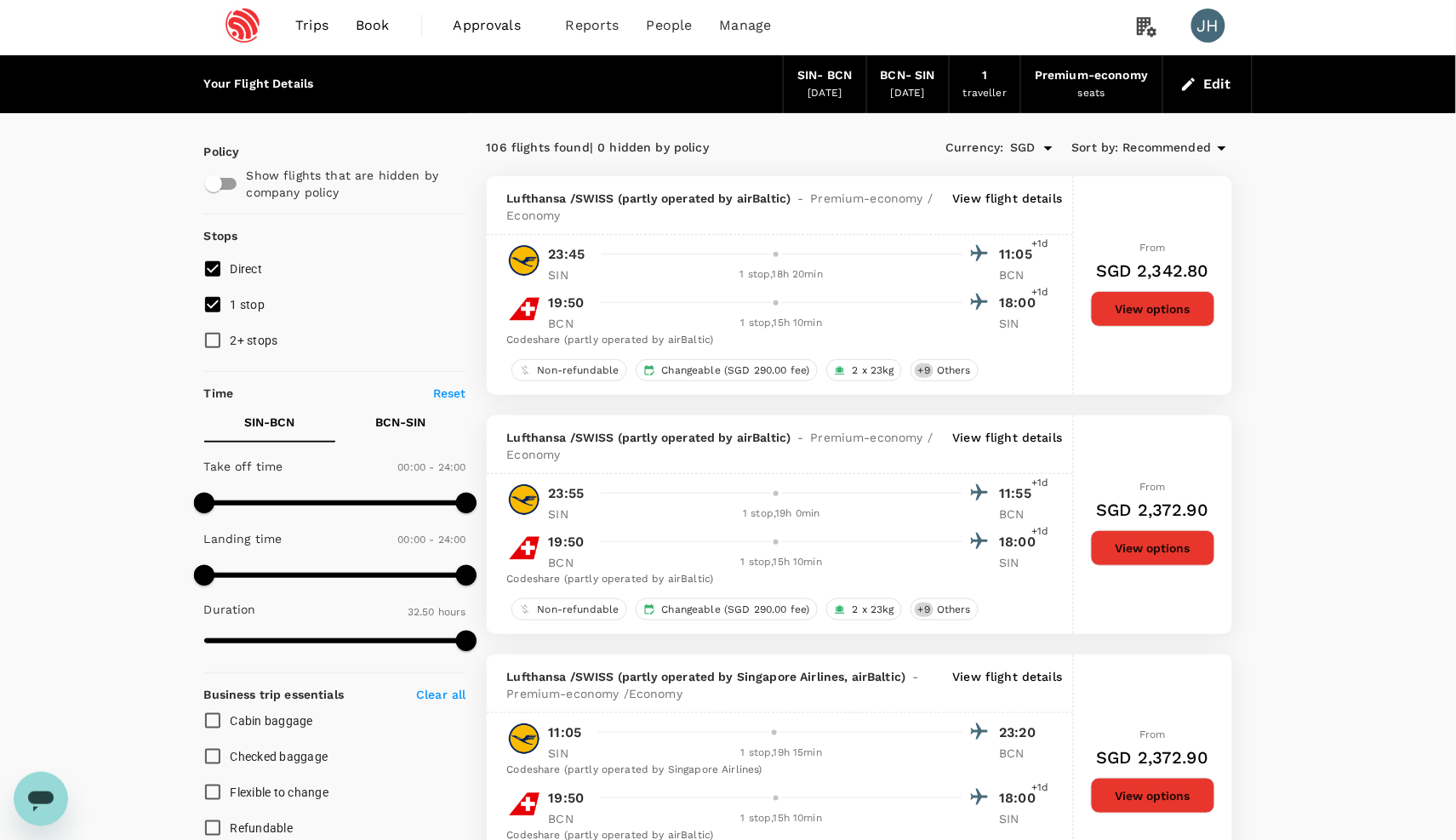
click at [1169, 142] on span "Recommended" at bounding box center [1168, 148] width 89 height 19
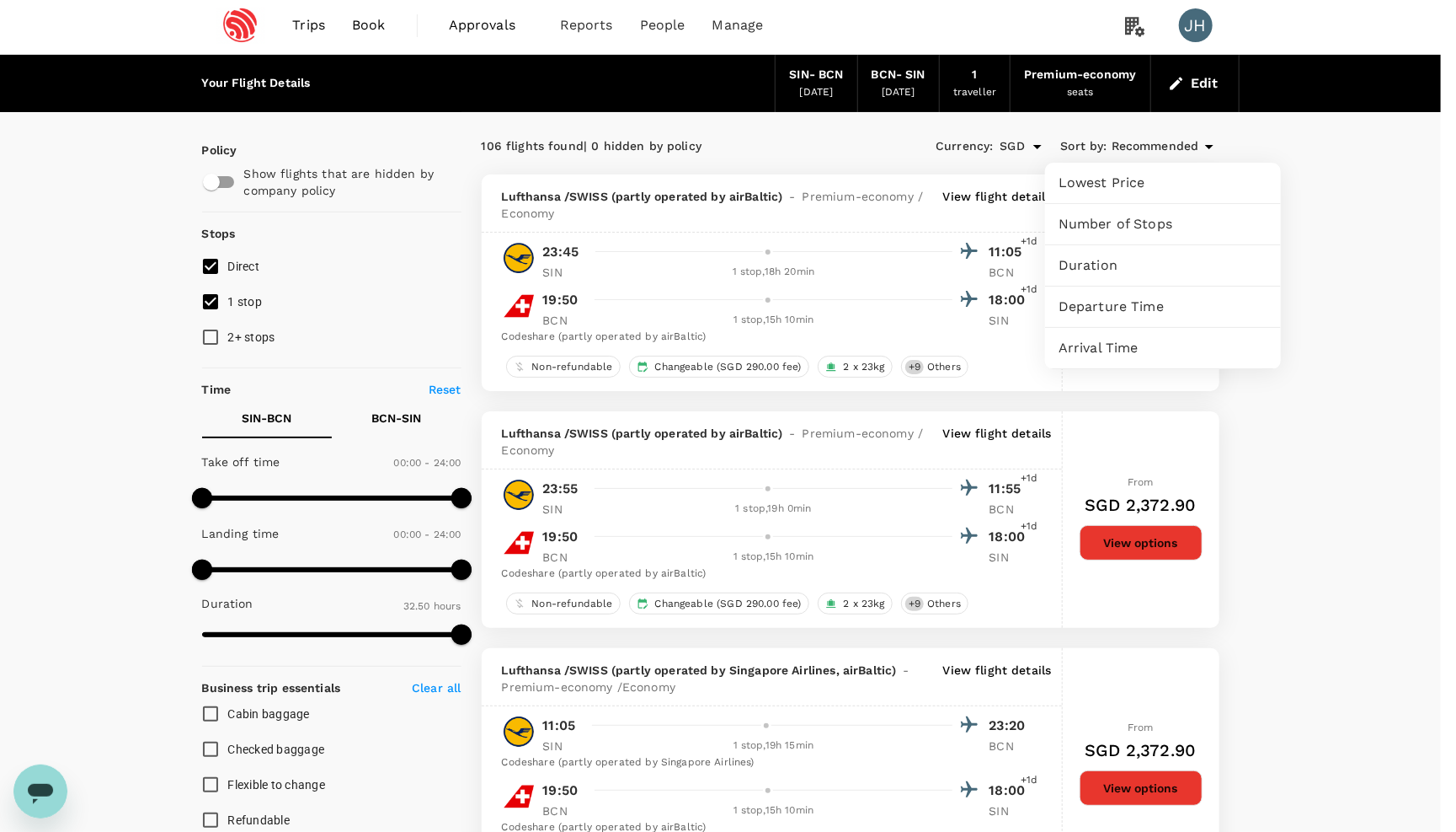
click at [1116, 176] on span "Lowest Price" at bounding box center [1164, 183] width 209 height 20
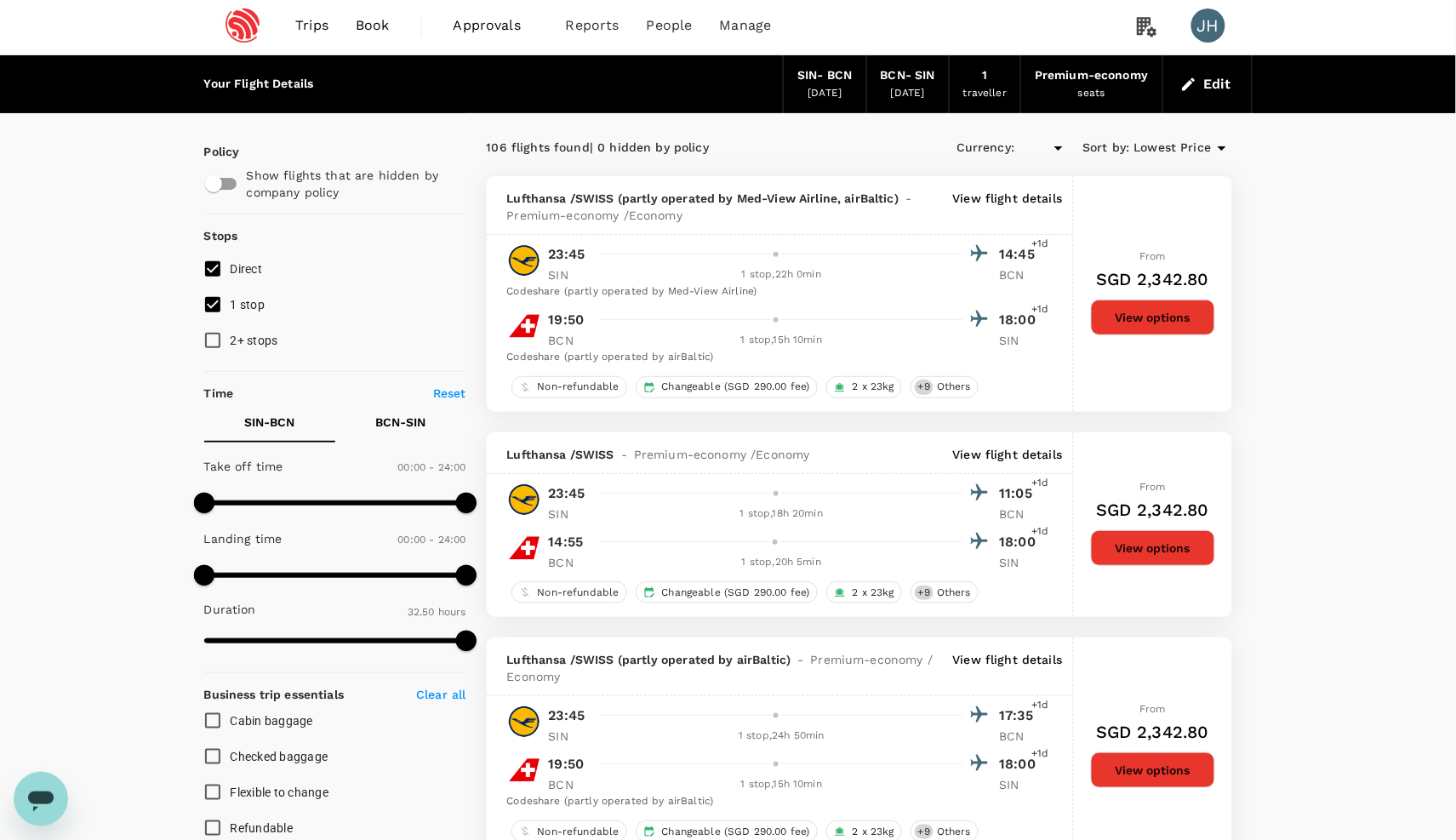
type input "SGD"
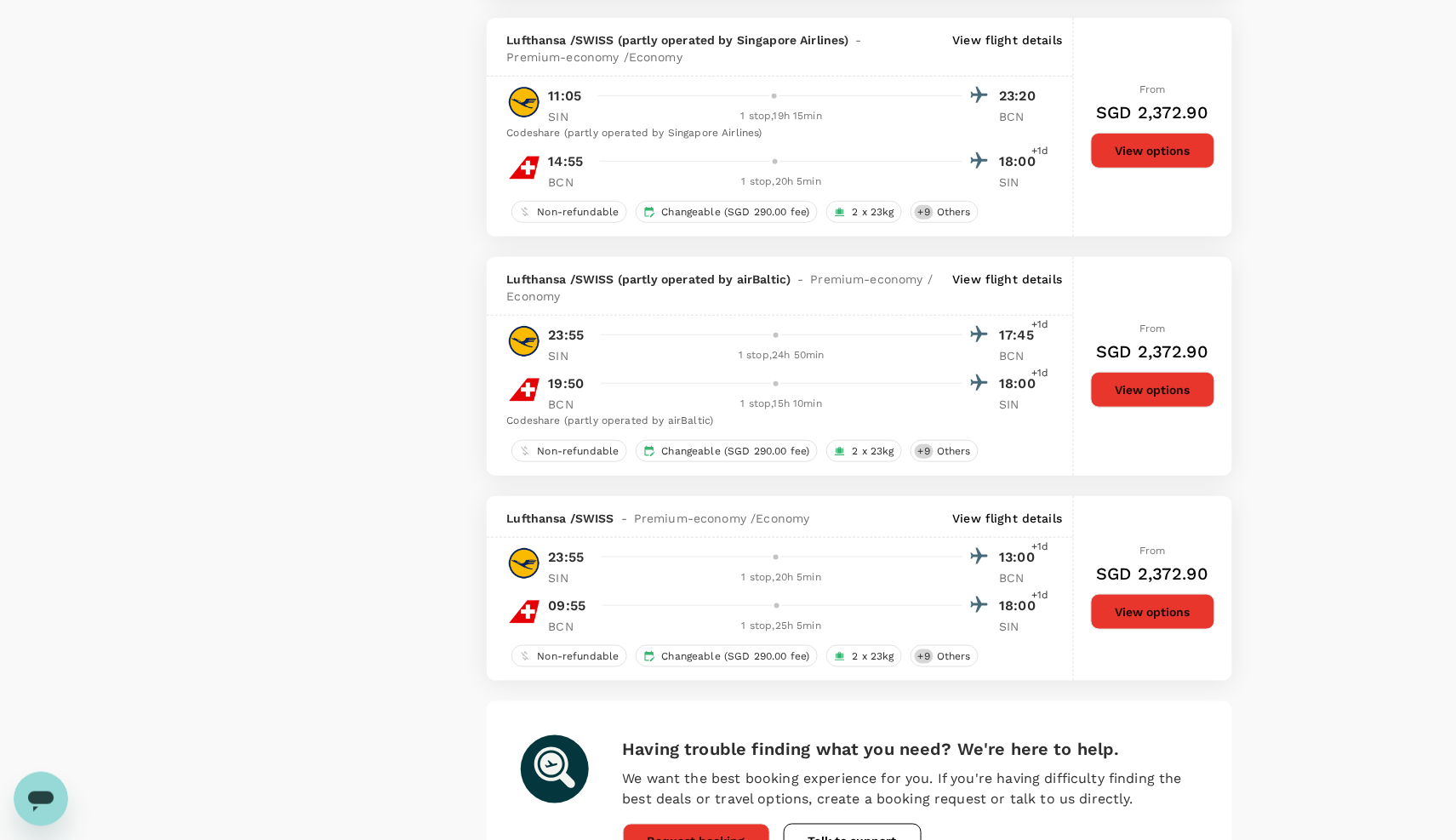
scroll to position [4355, 0]
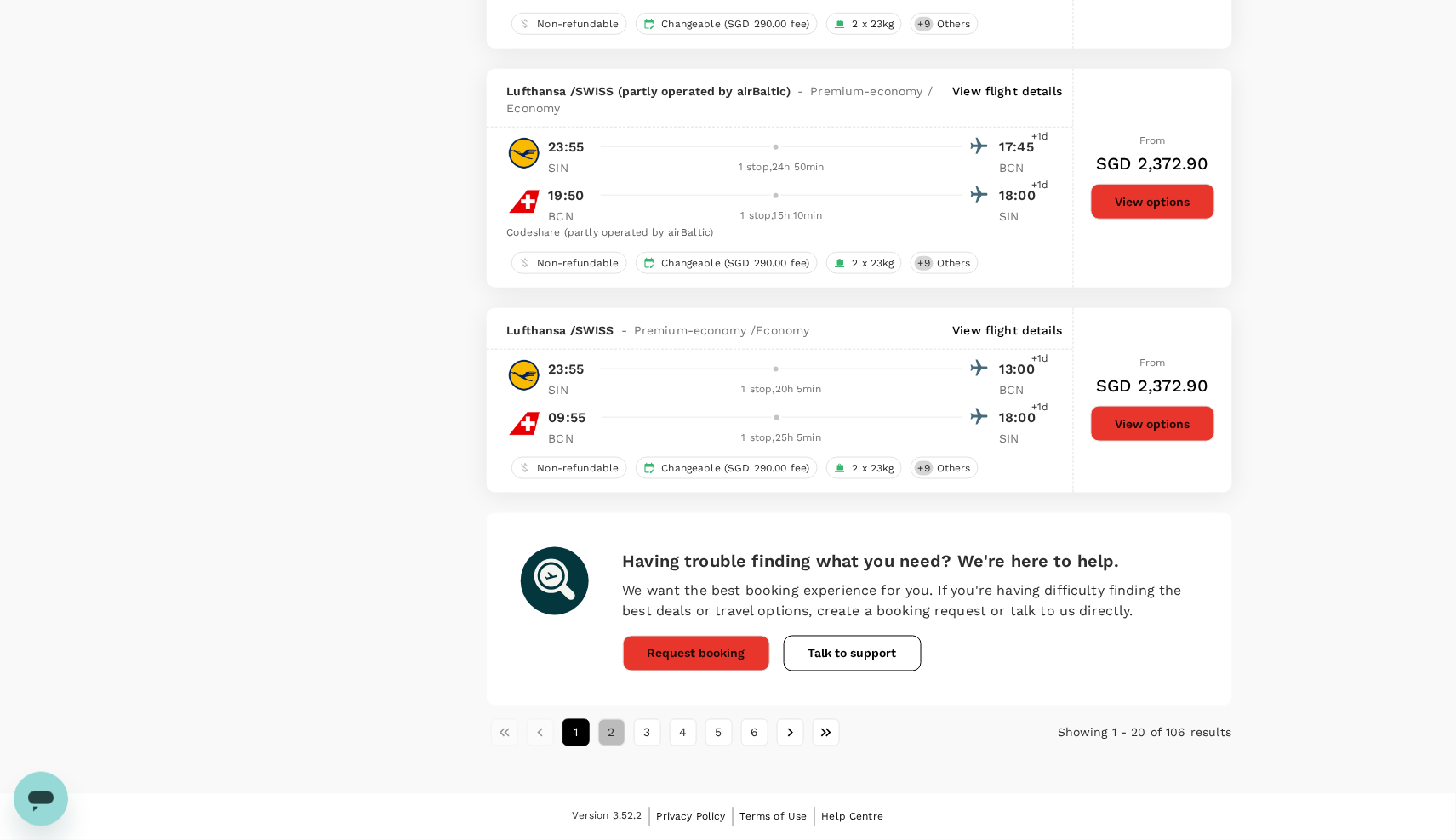
click at [612, 731] on button "2" at bounding box center [611, 732] width 27 height 27
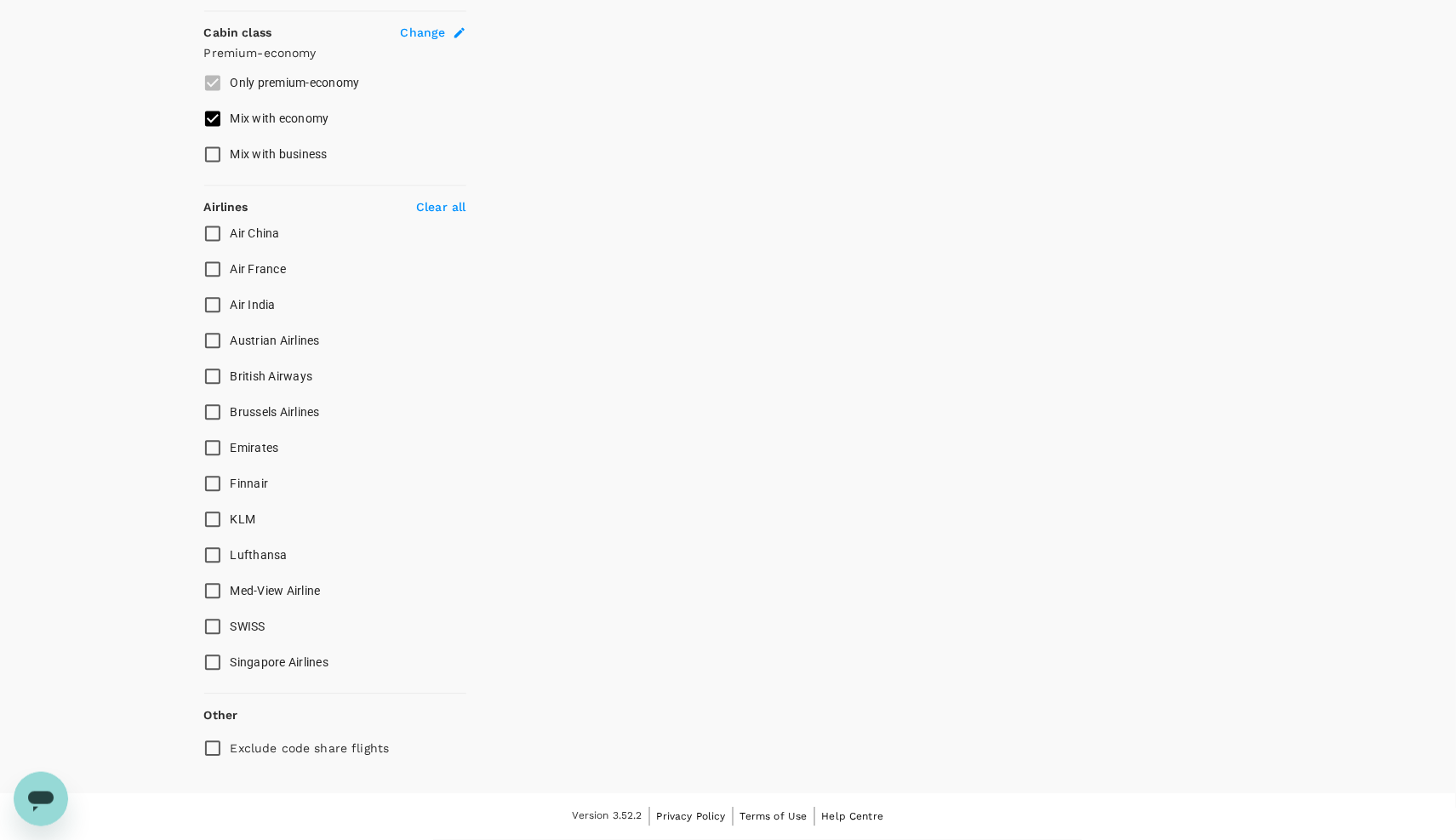
scroll to position [0, 0]
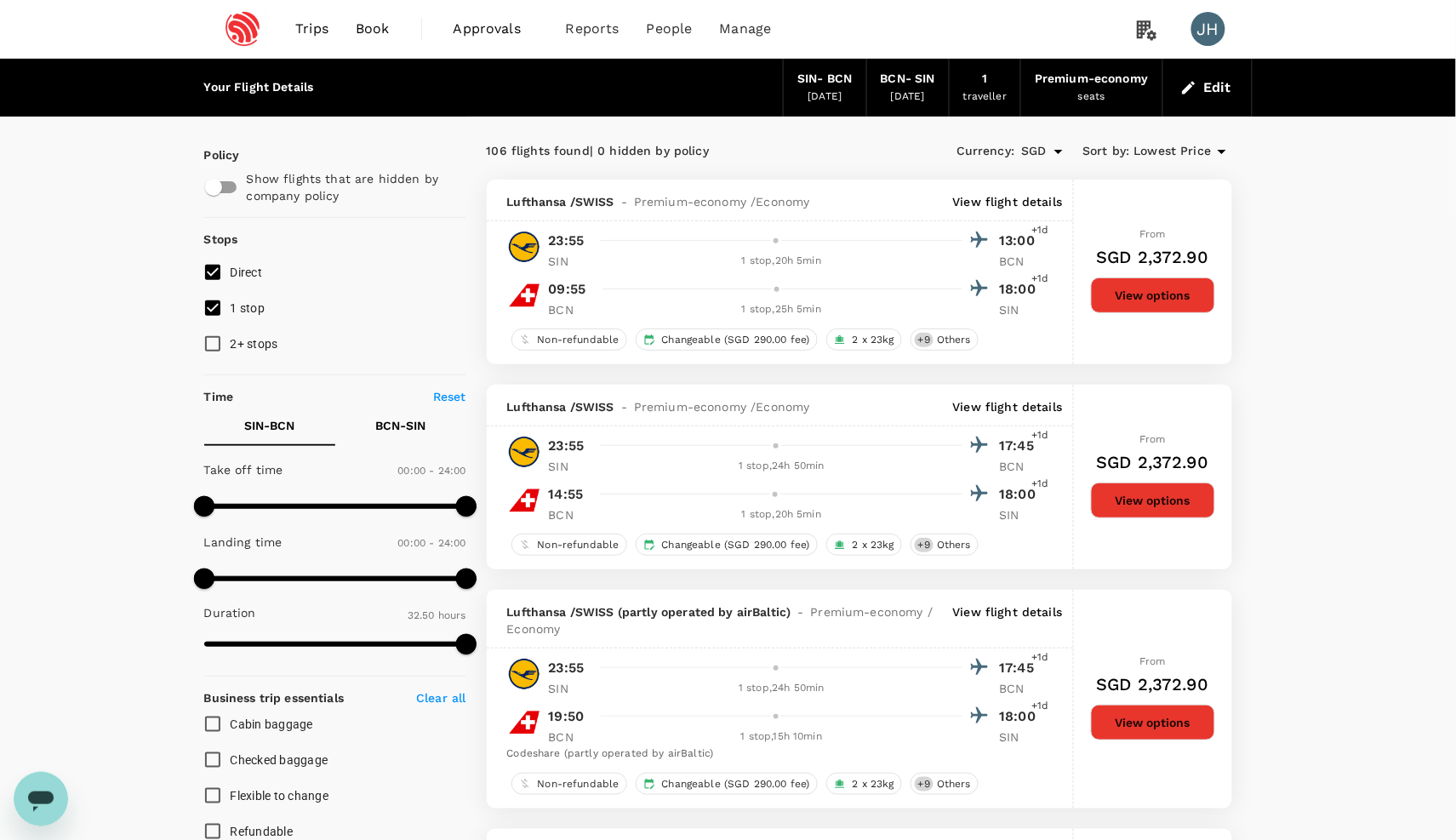
click at [1159, 146] on span "Lowest Price" at bounding box center [1174, 151] width 78 height 19
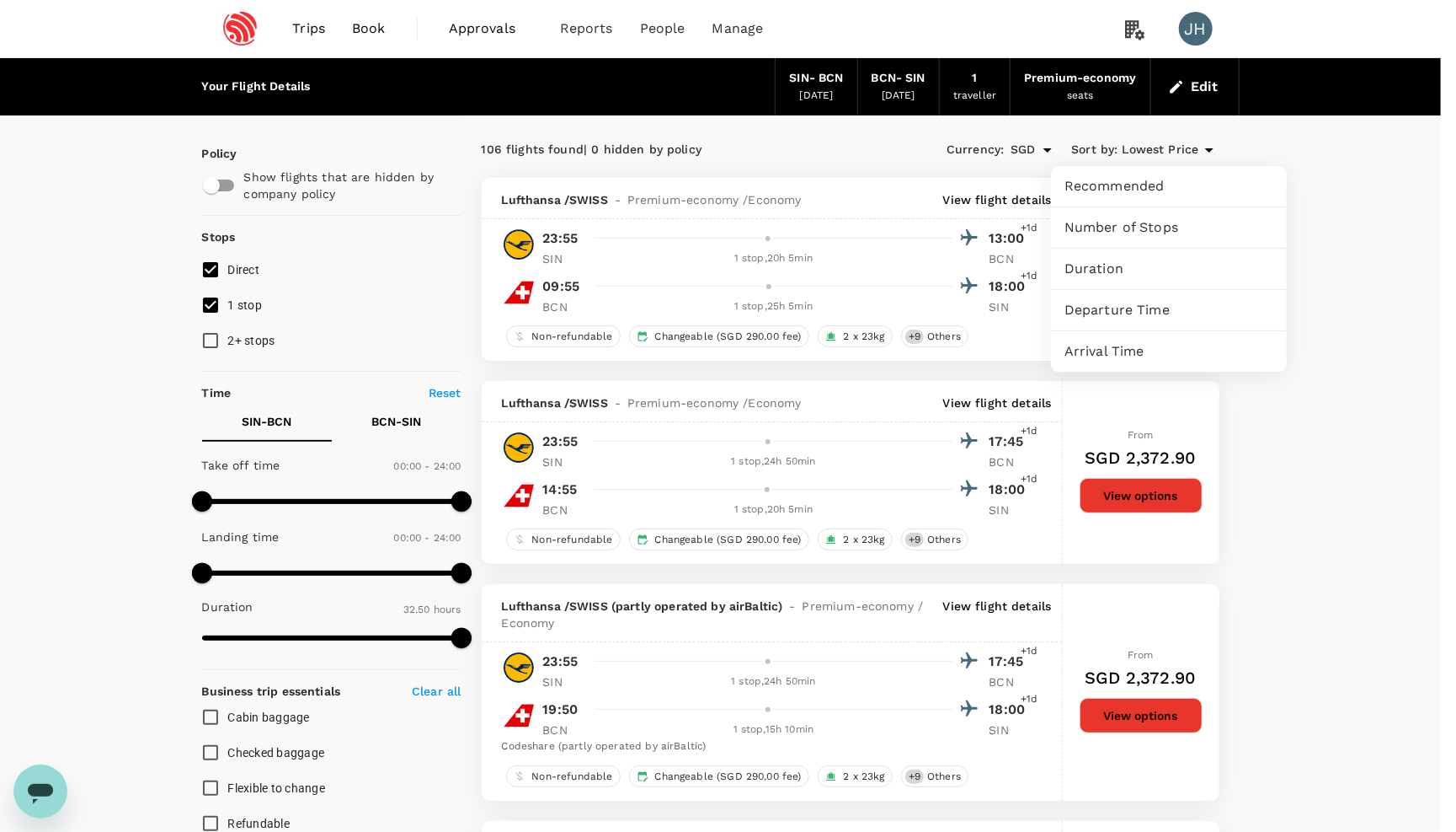
click at [1091, 276] on span "Duration" at bounding box center [1169, 269] width 209 height 20
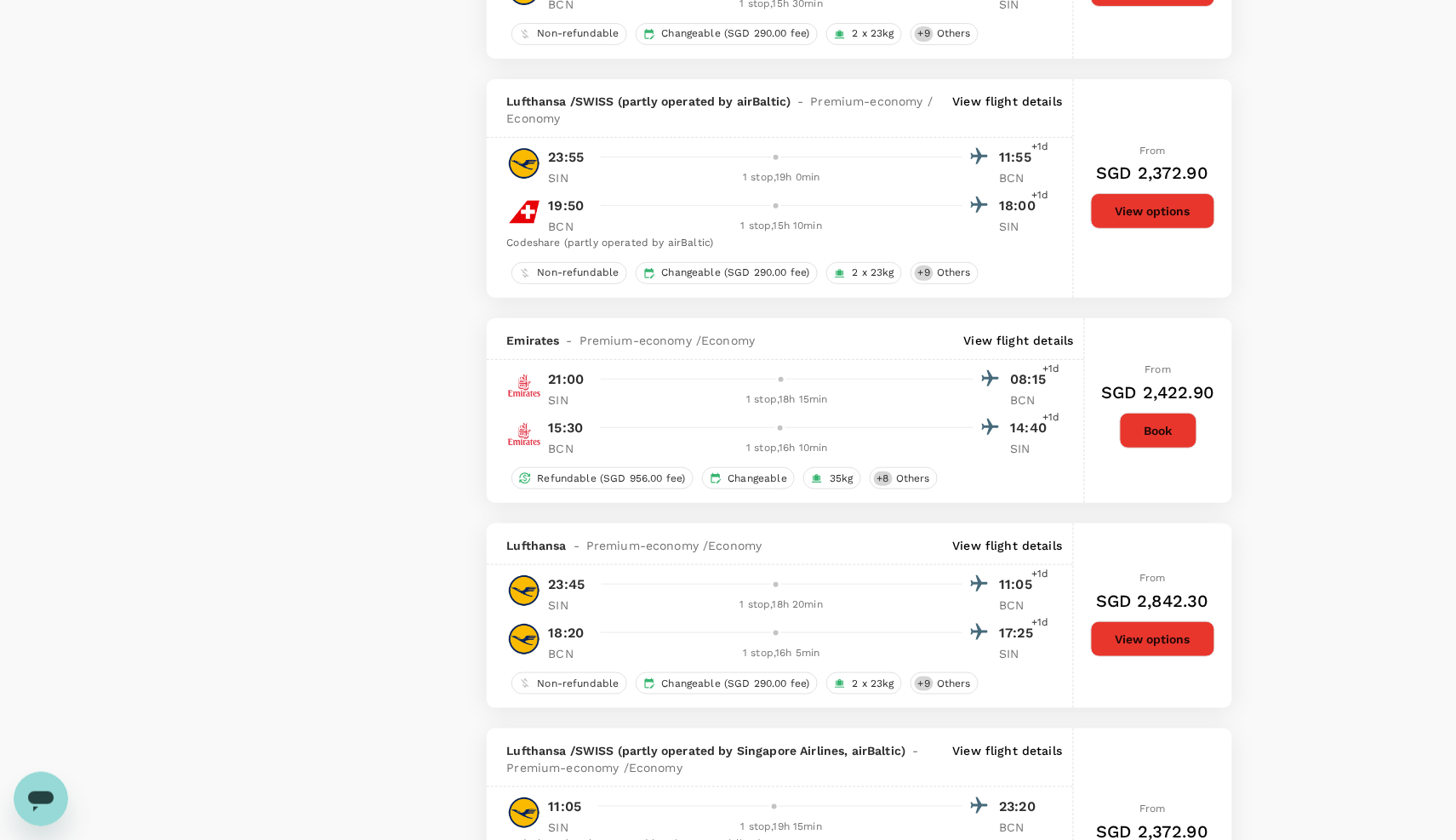
scroll to position [2035, 0]
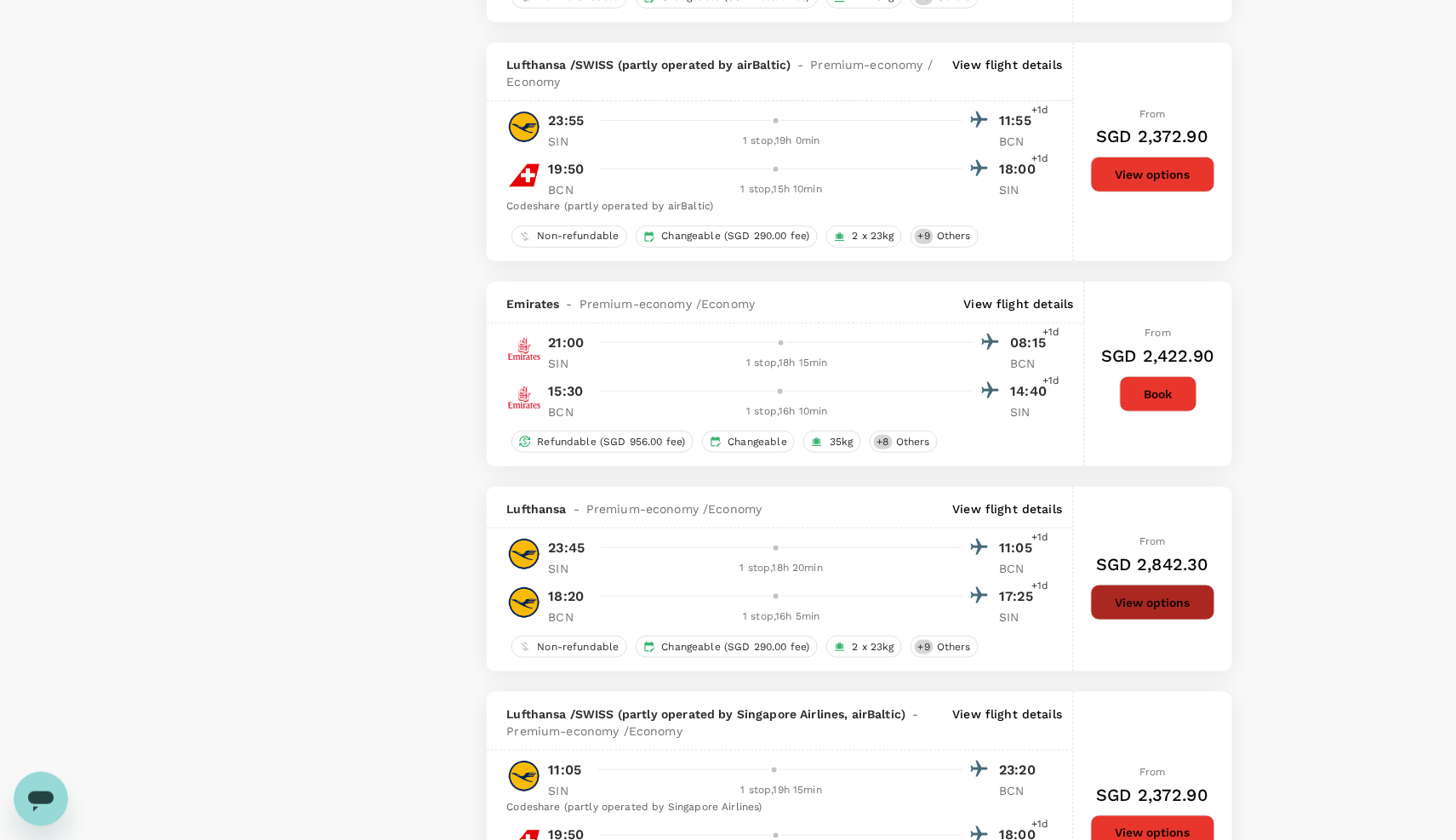
click at [1136, 621] on button "View options" at bounding box center [1153, 602] width 124 height 36
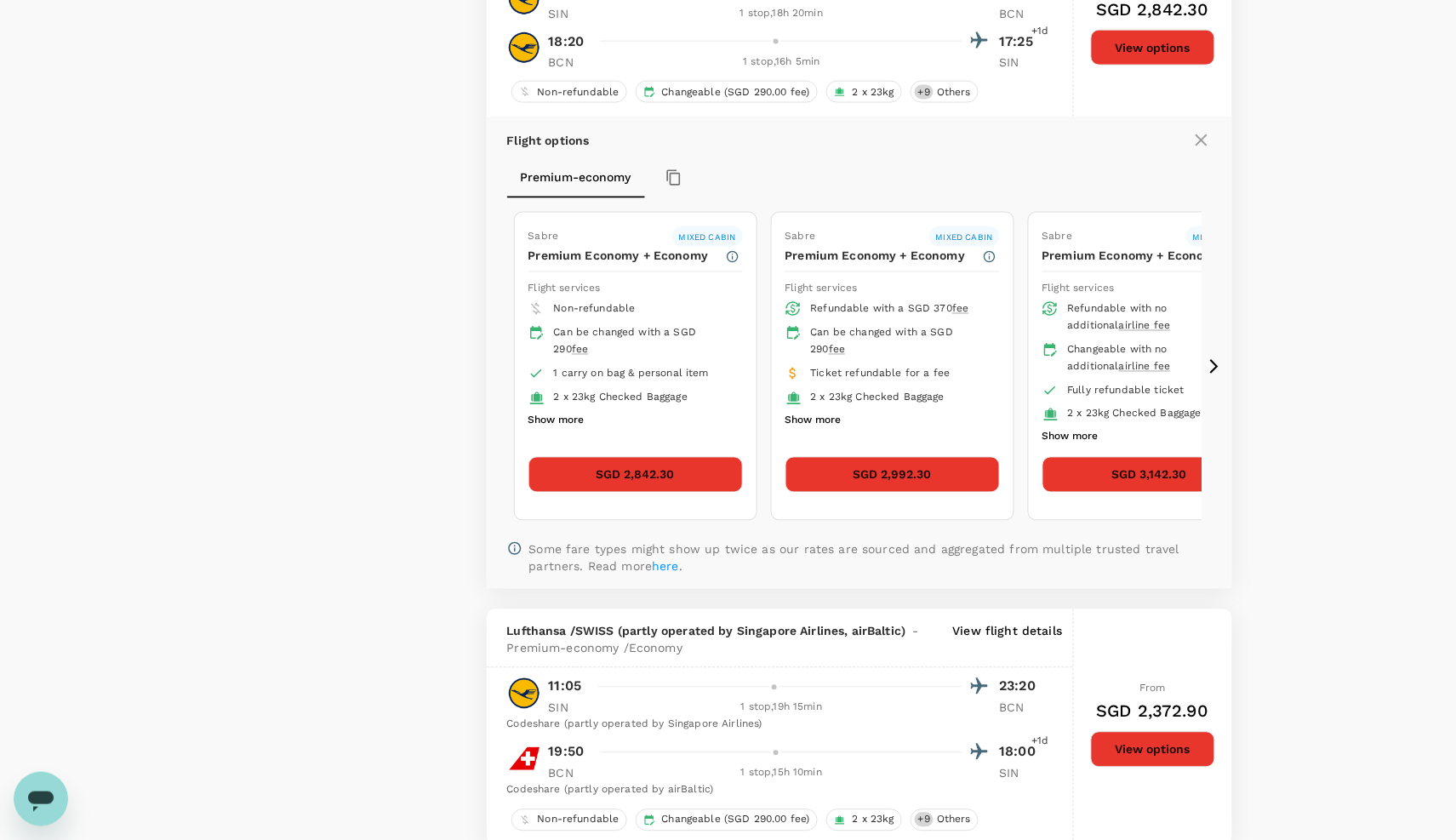
scroll to position [2592, 0]
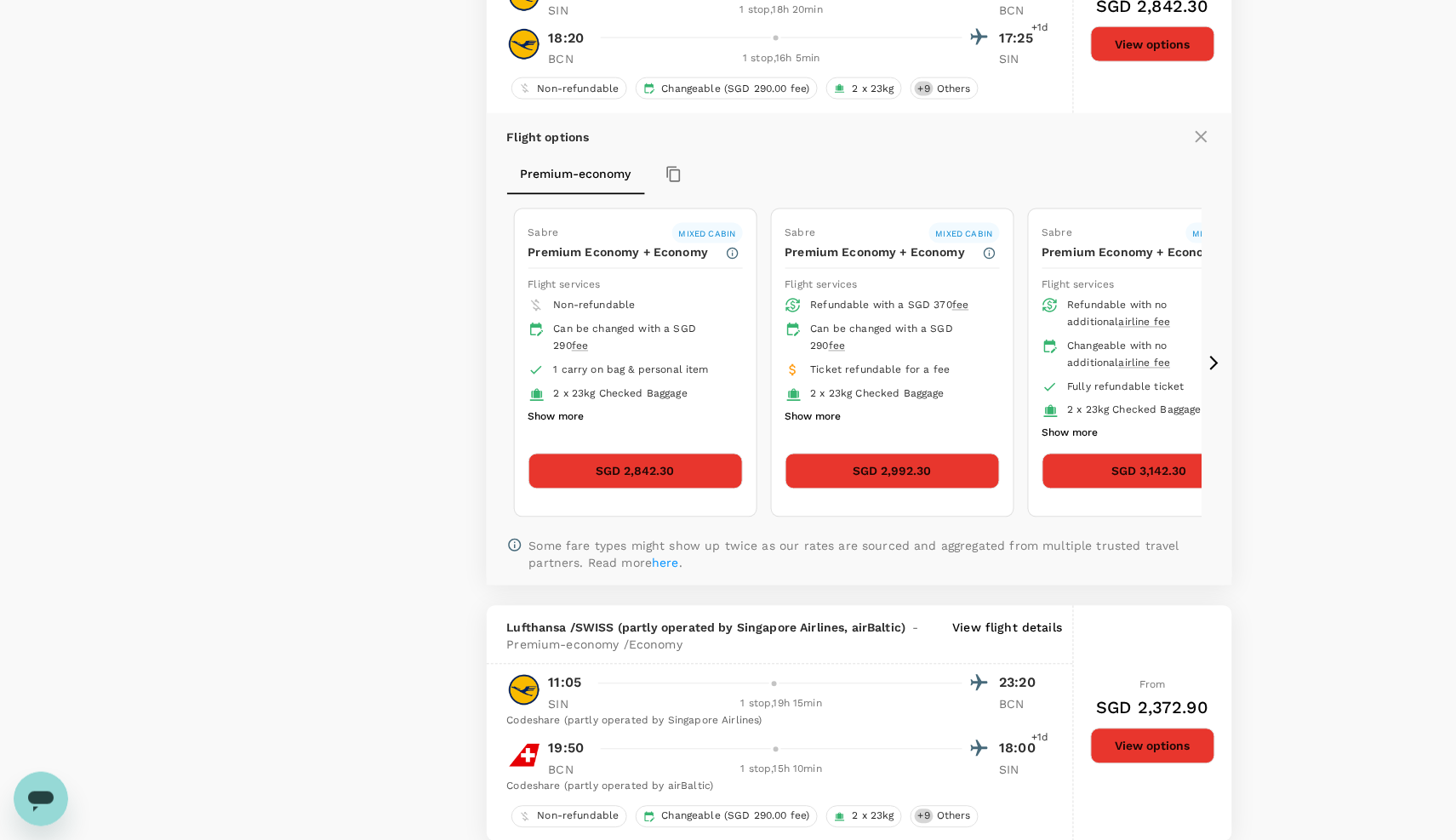
click at [688, 489] on button "SGD 2,842.30" at bounding box center [636, 471] width 215 height 36
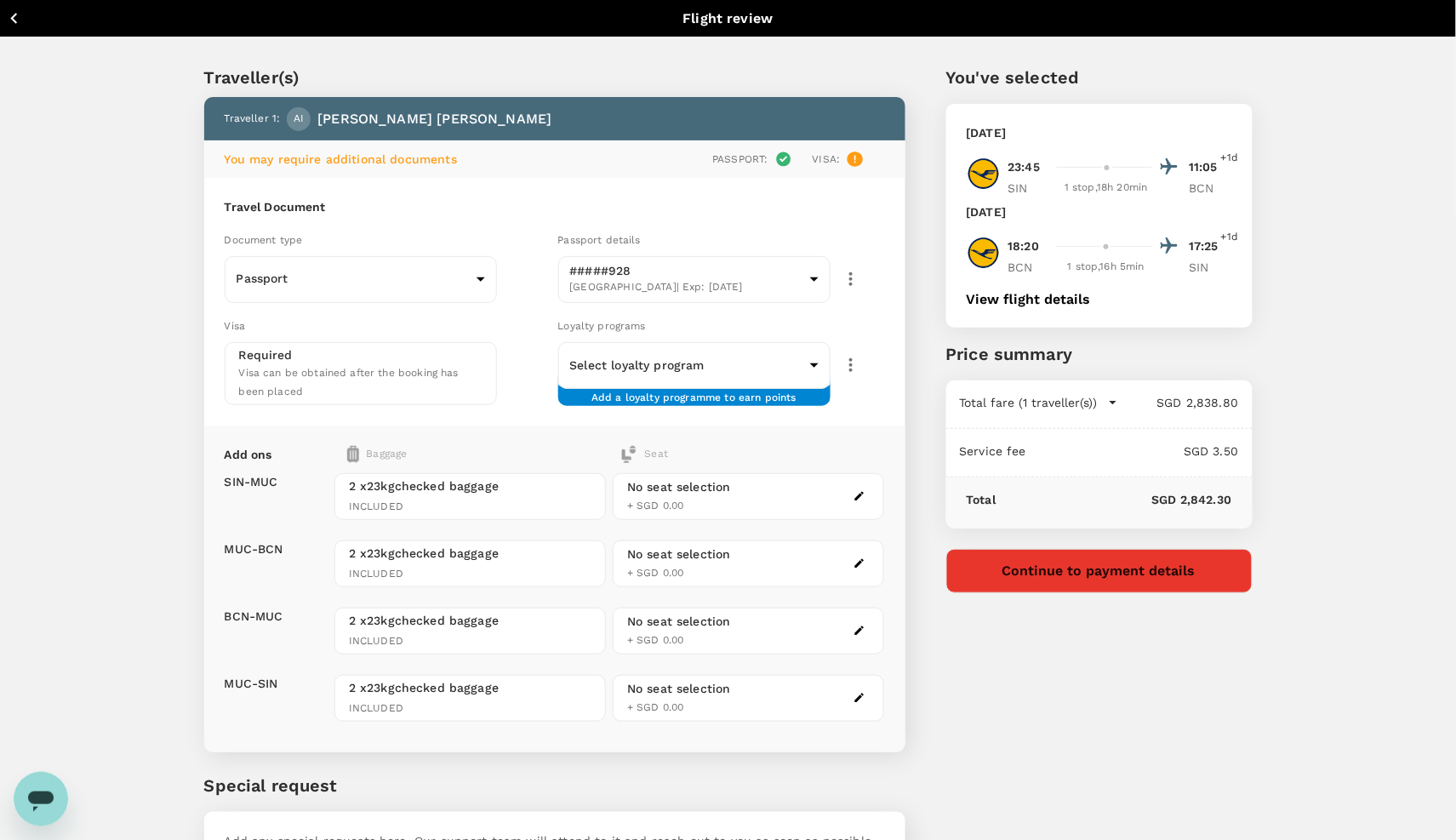
click at [1003, 307] on button "View flight details" at bounding box center [1029, 299] width 124 height 16
